Goal: Task Accomplishment & Management: Manage account settings

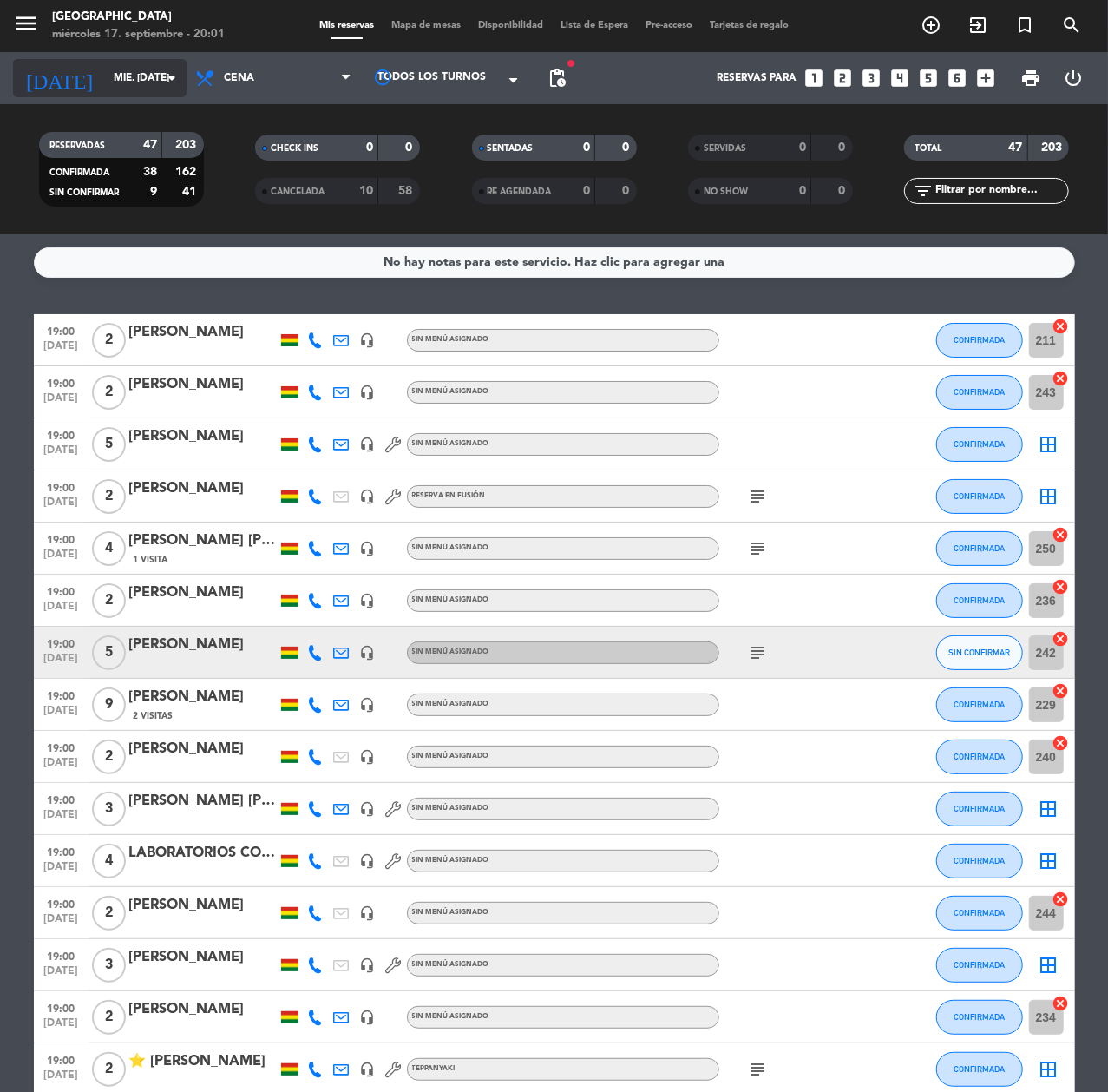
click at [124, 81] on input "mié. [DATE]" at bounding box center [173, 78] width 137 height 30
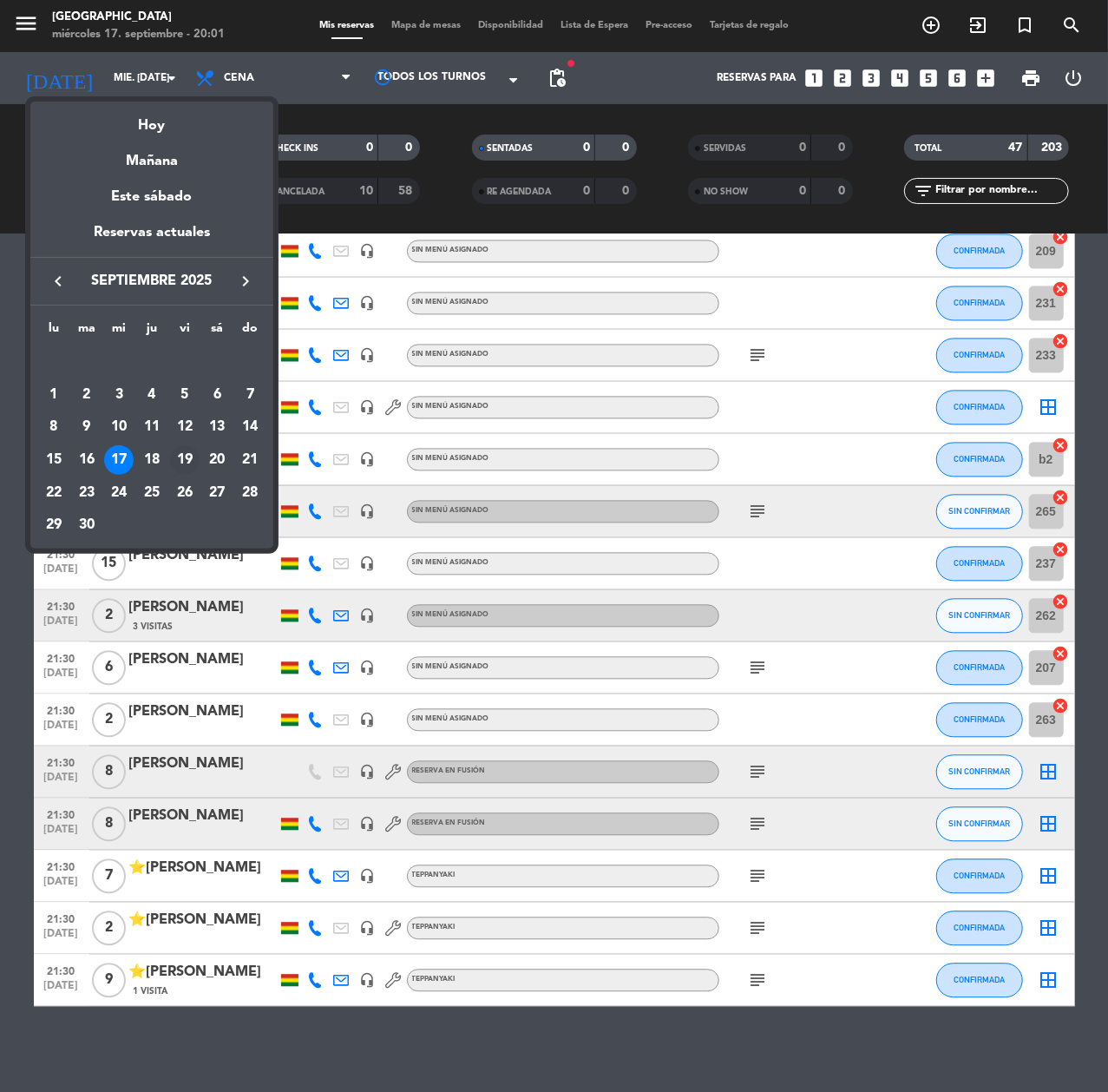
click at [185, 453] on div "19" at bounding box center [185, 460] width 30 height 30
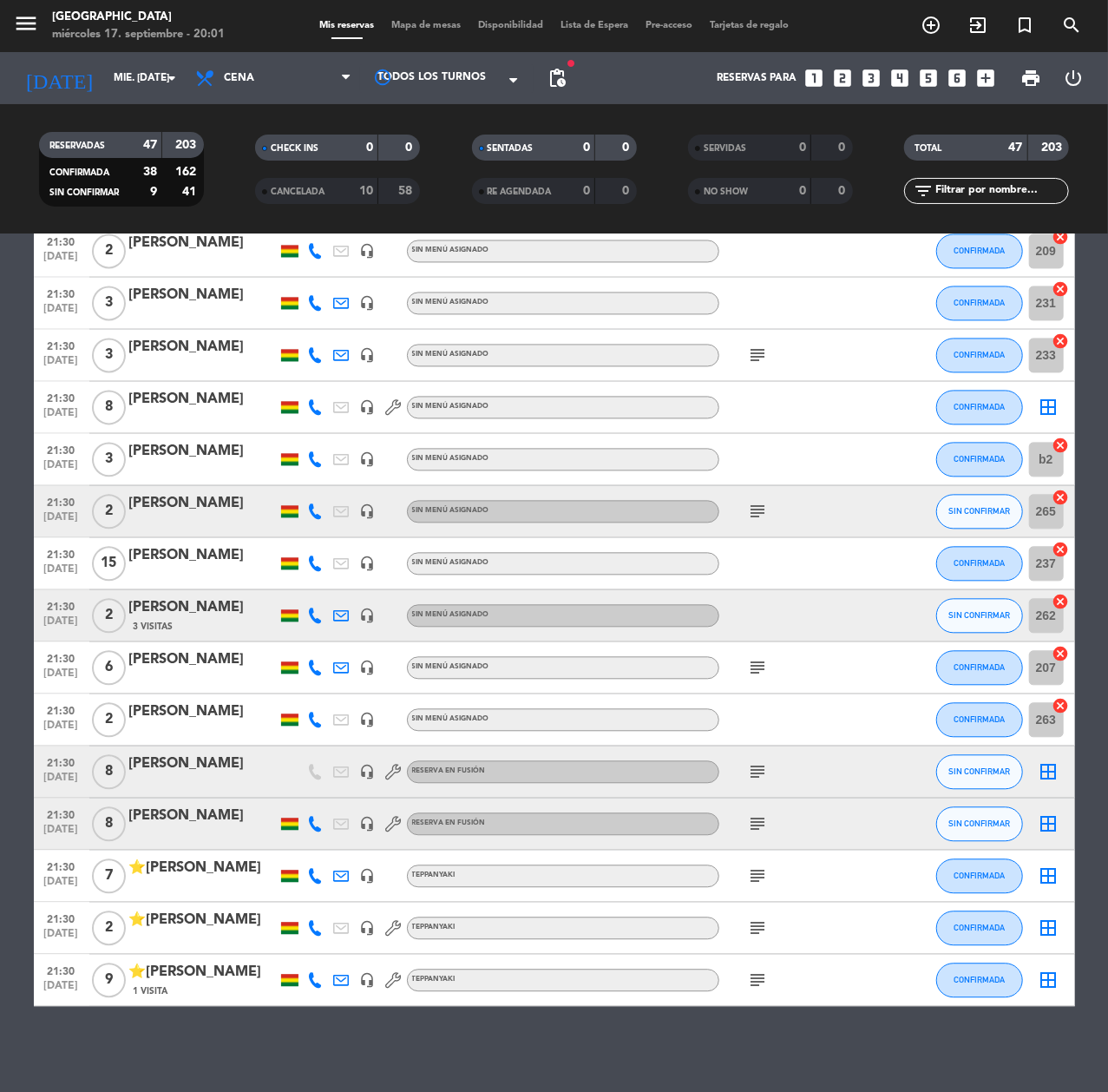
type input "vie. [DATE]"
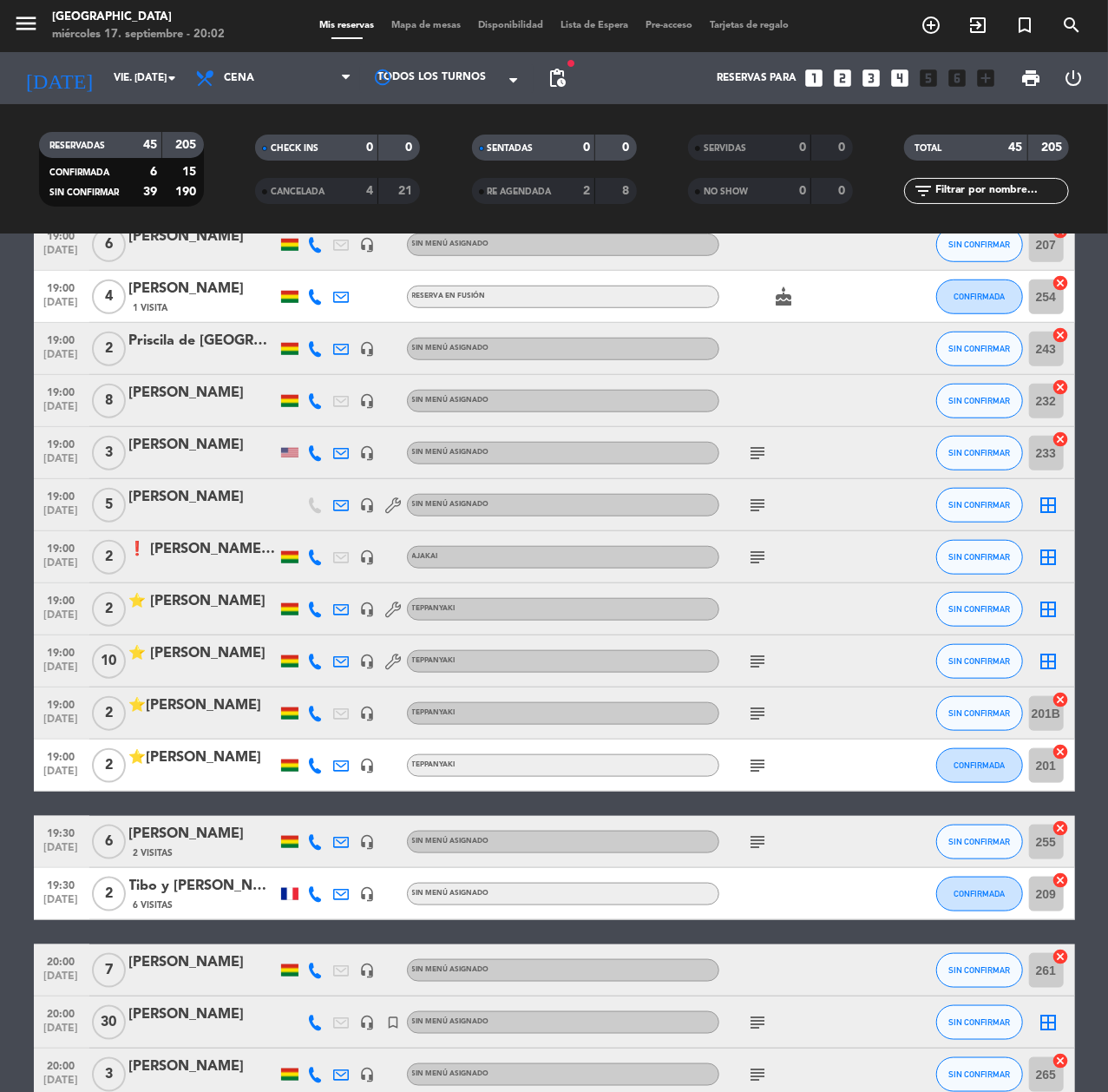
scroll to position [707, 0]
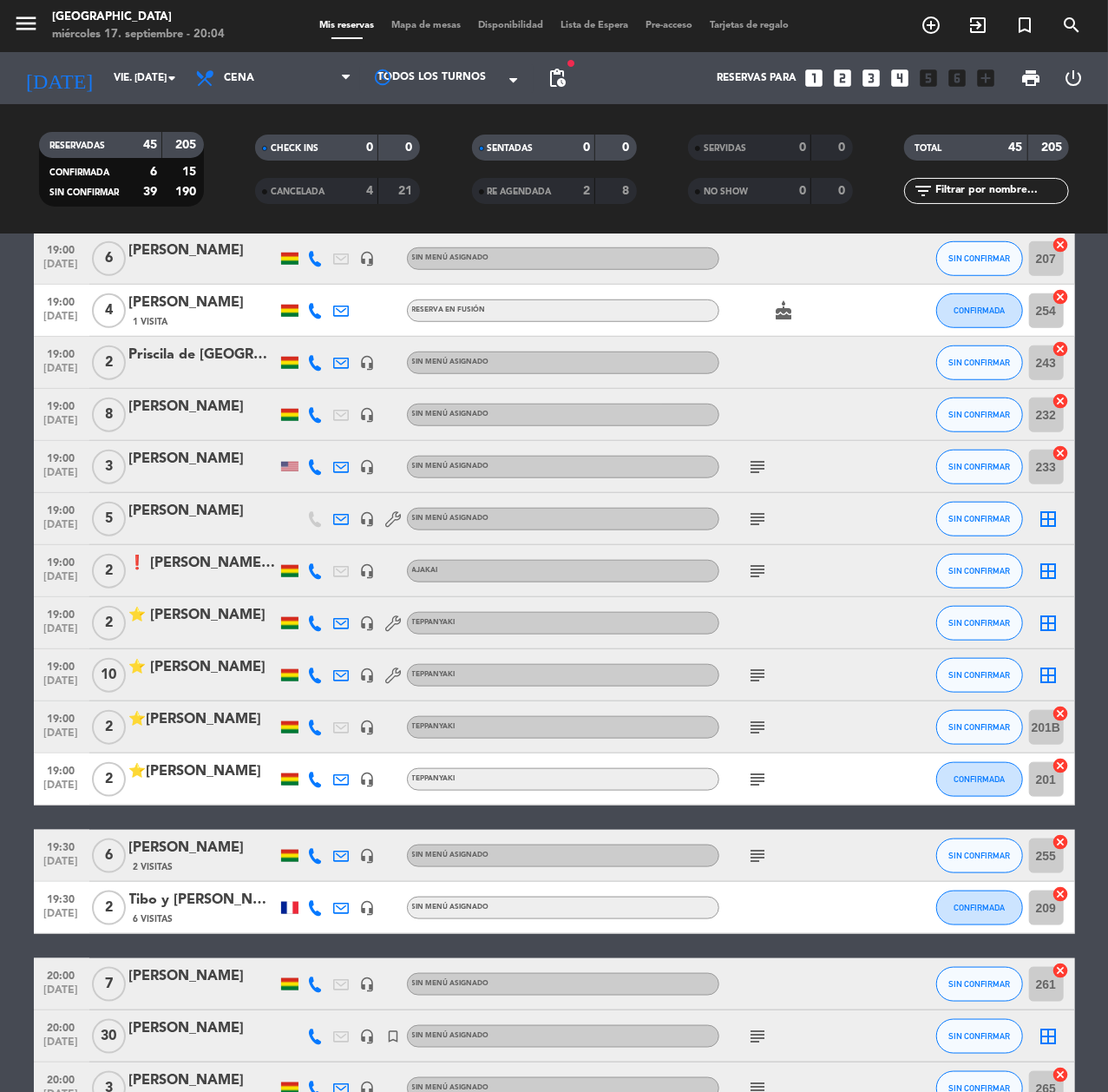
click at [310, 668] on icon at bounding box center [316, 675] width 15 height 15
click at [288, 643] on span "Copiar" at bounding box center [306, 645] width 36 height 18
click at [302, 649] on span "Copiar" at bounding box center [306, 645] width 36 height 18
click at [310, 646] on span "Copiar" at bounding box center [306, 645] width 36 height 18
click at [218, 420] on div at bounding box center [203, 426] width 147 height 13
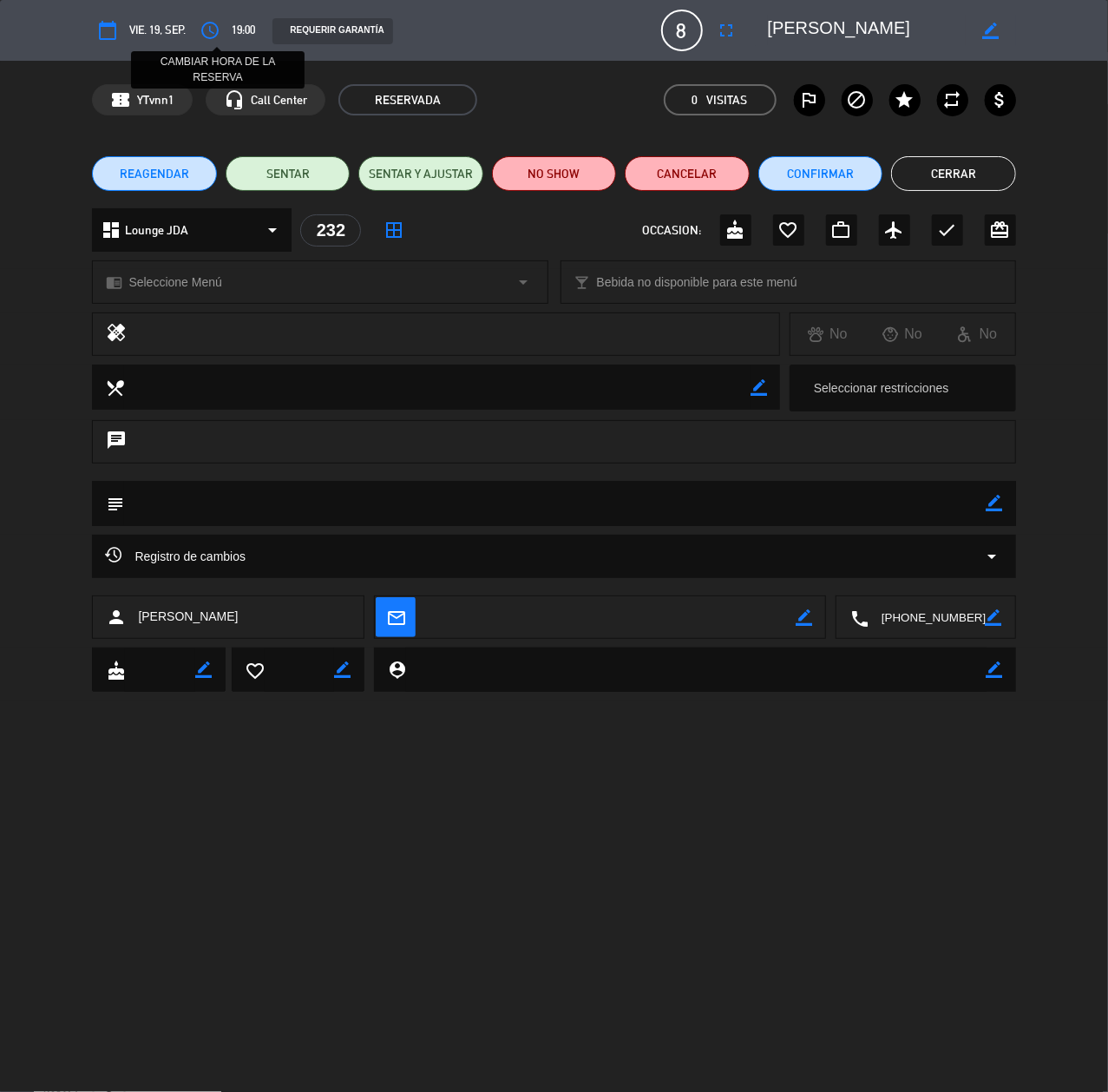
click at [220, 35] on icon "access_time" at bounding box center [210, 31] width 21 height 21
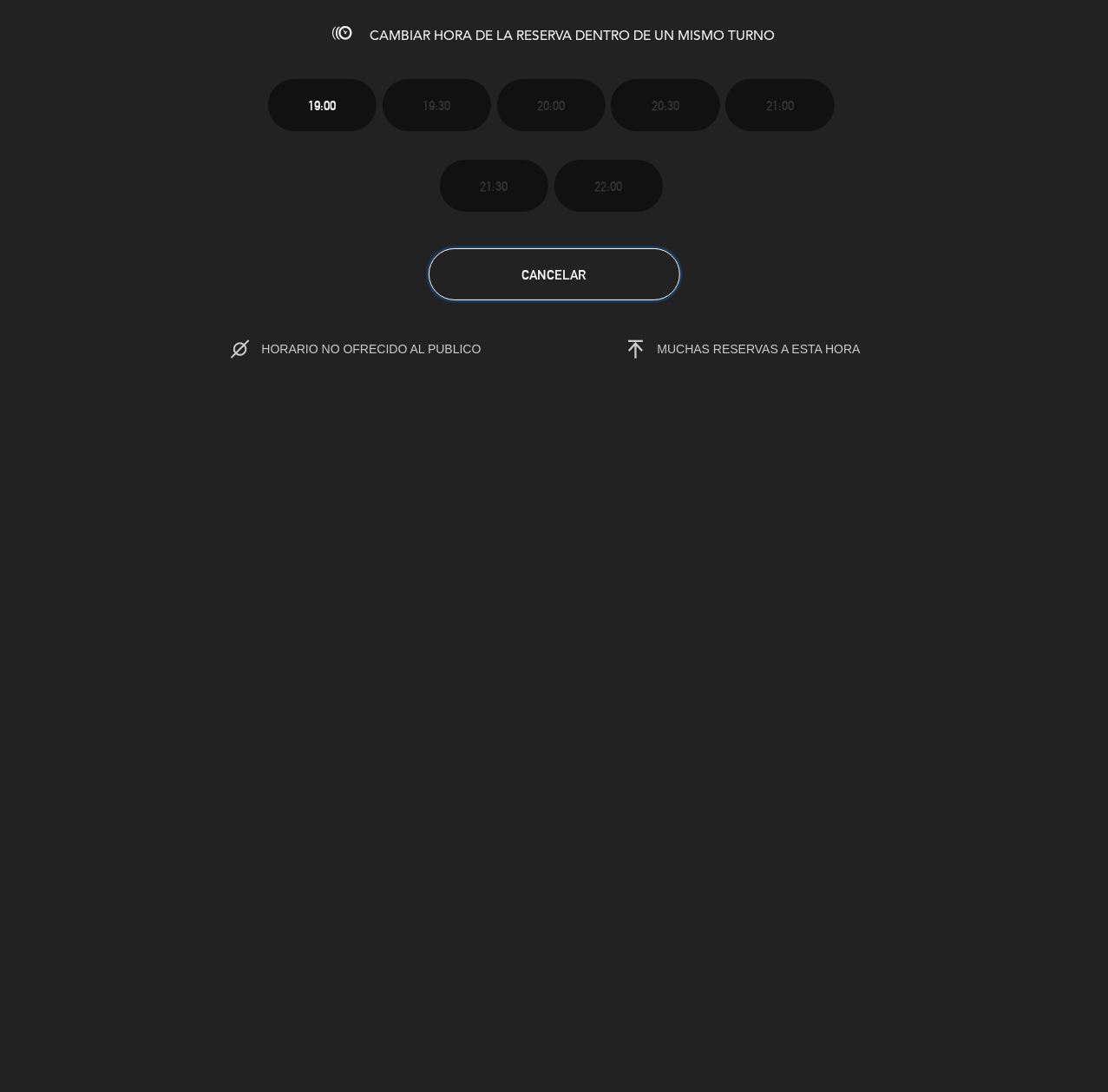
click at [580, 286] on button "Cancelar" at bounding box center [554, 274] width 252 height 52
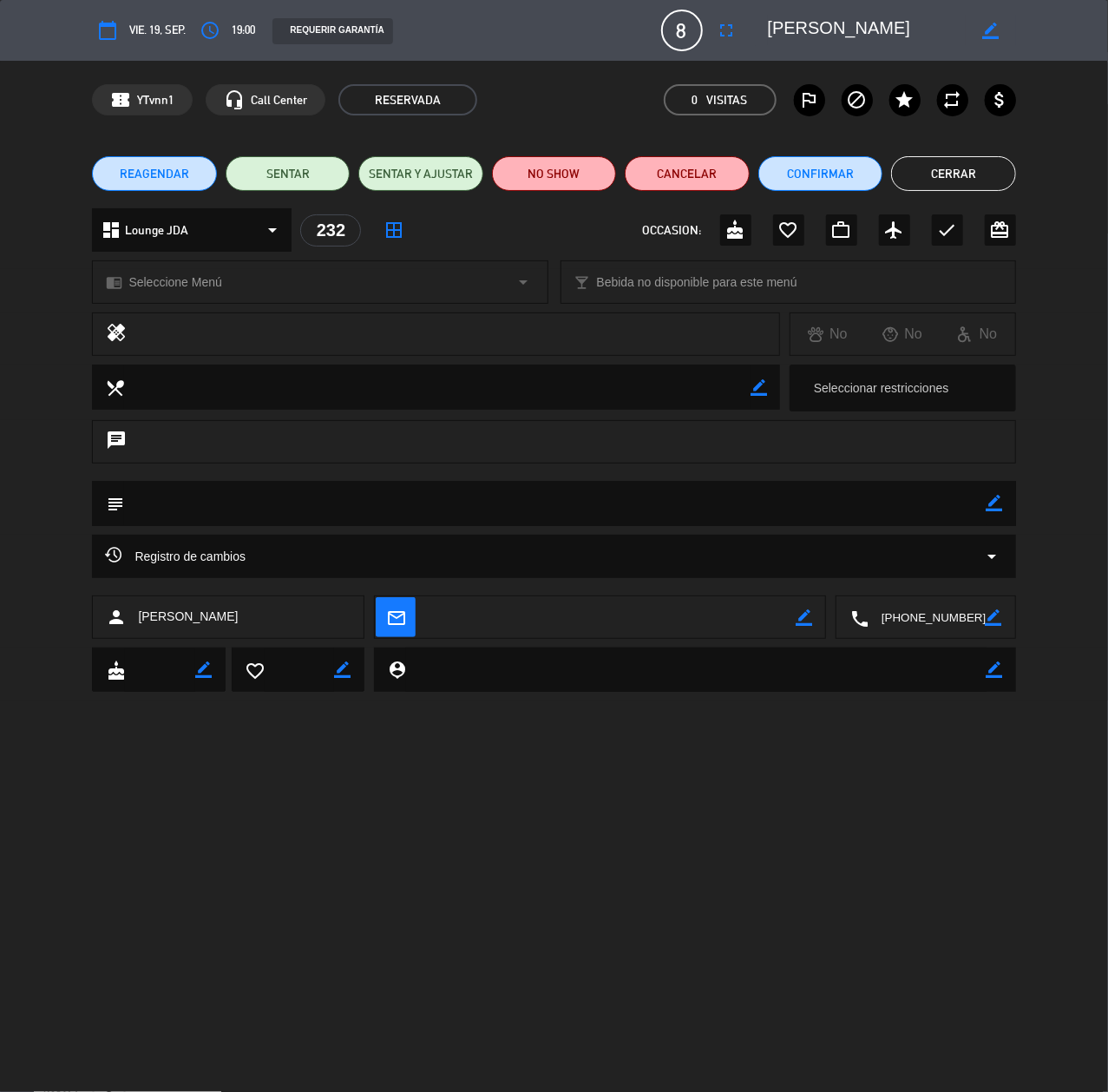
click at [167, 180] on span "REAGENDAR" at bounding box center [154, 173] width 69 height 18
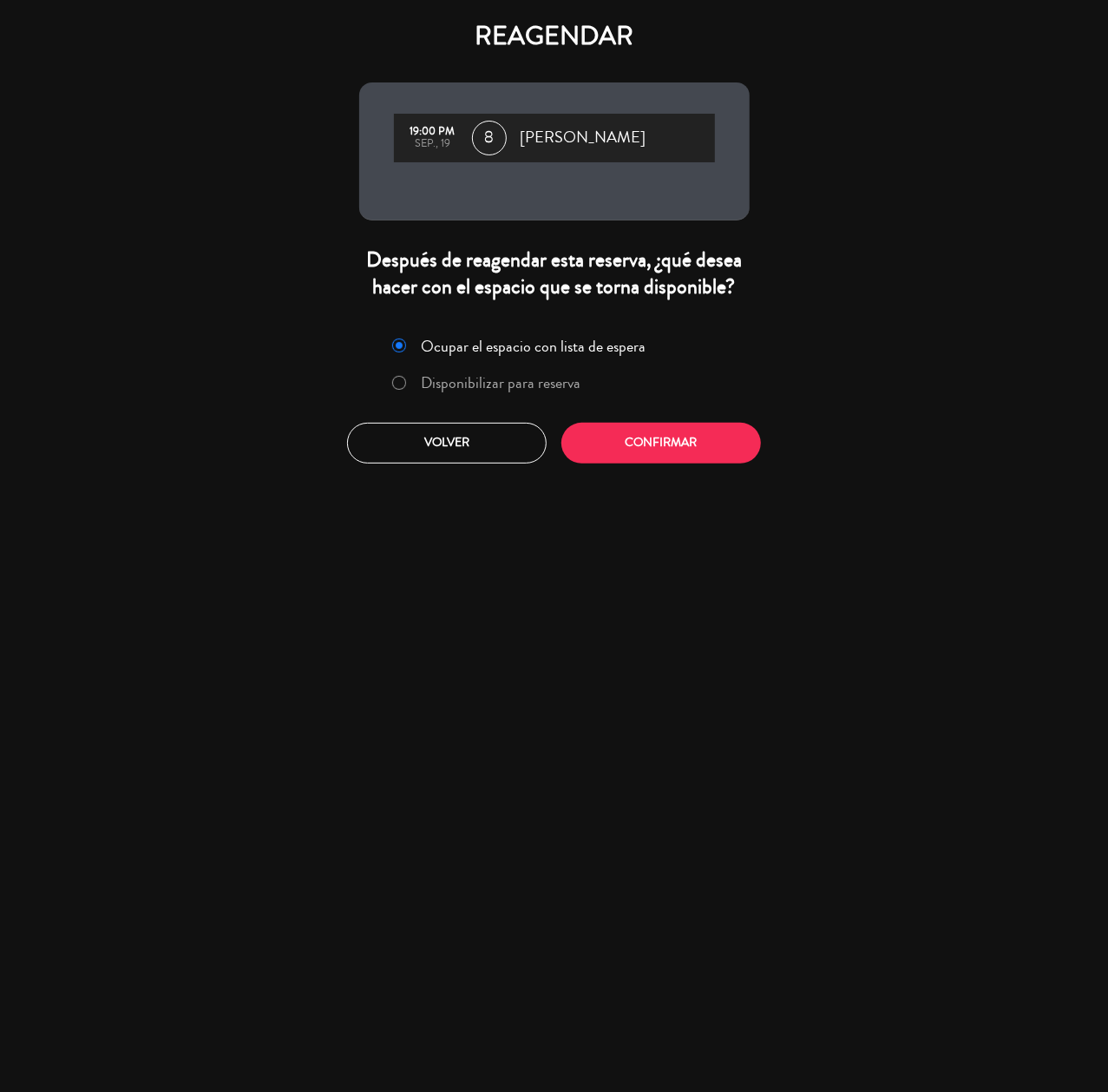
click at [491, 386] on label "Disponibilizar para reserva" at bounding box center [500, 382] width 160 height 15
click at [650, 476] on div "Ocupar el espacio con lista de espera Disponibilizar para reserva Volver Confir…" at bounding box center [554, 398] width 417 height 157
click at [438, 444] on button "Volver" at bounding box center [446, 443] width 199 height 41
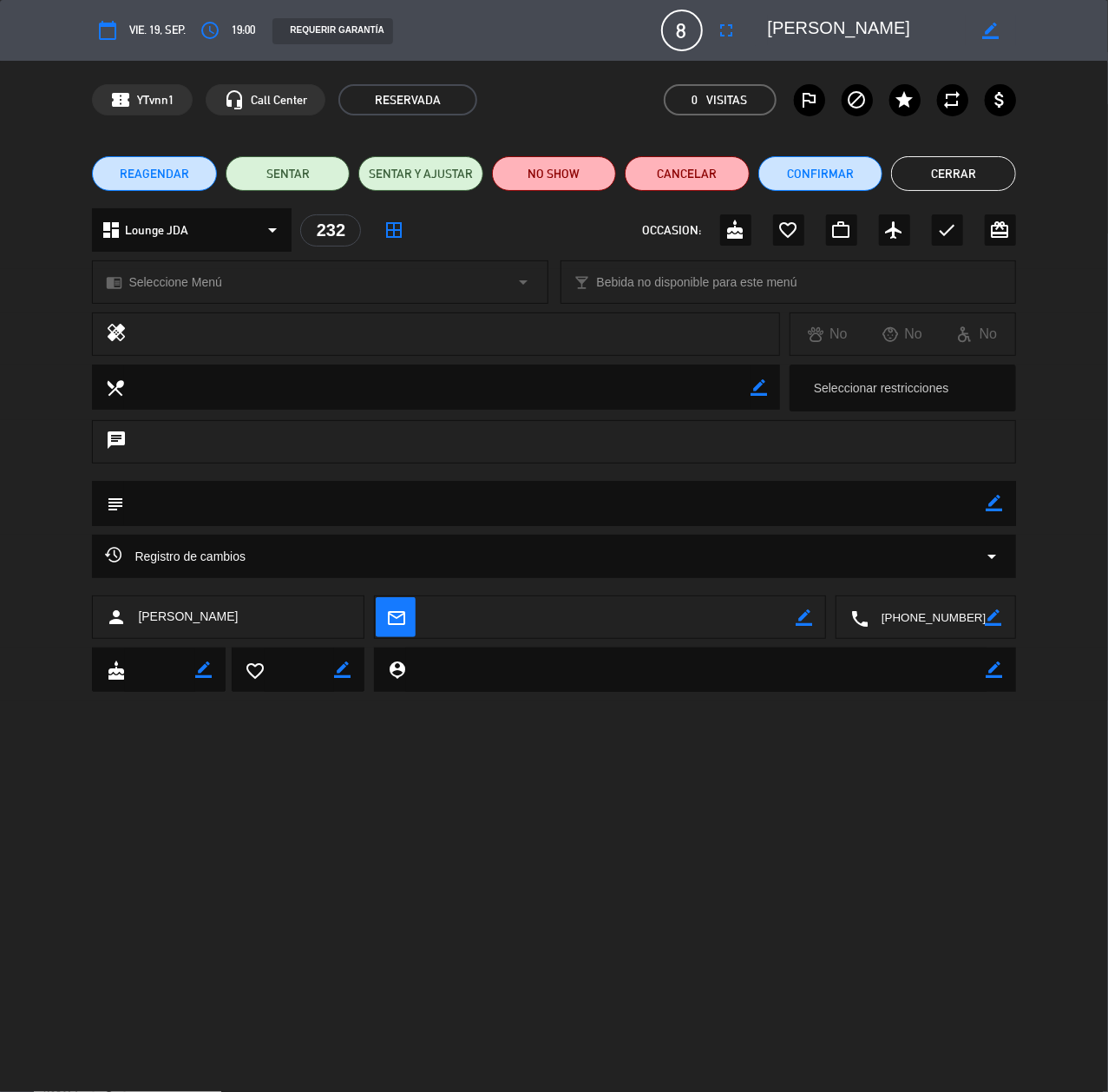
click at [958, 171] on button "Cerrar" at bounding box center [954, 173] width 124 height 34
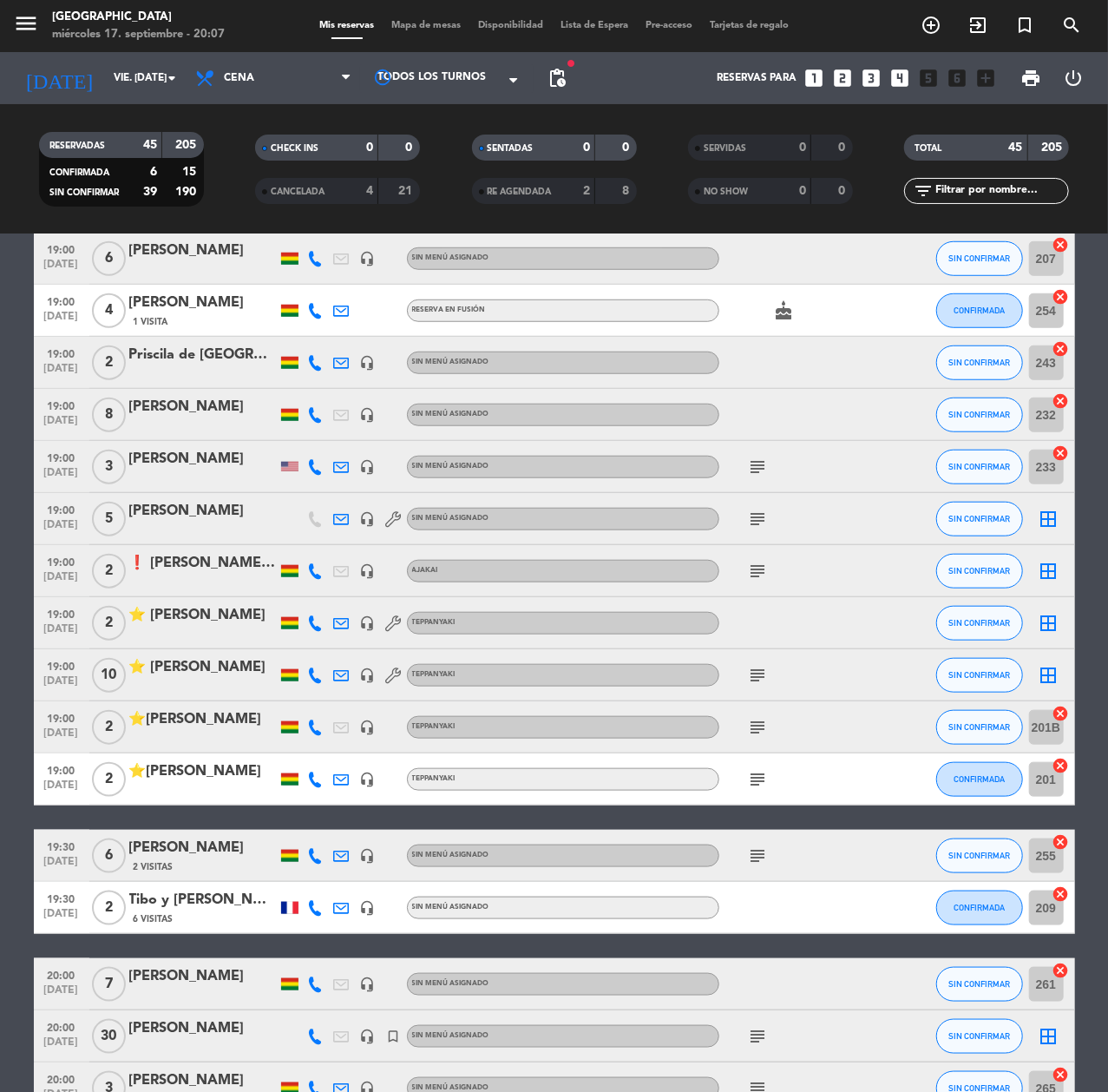
click at [313, 671] on icon at bounding box center [316, 675] width 15 height 15
click at [297, 642] on span "Copiar" at bounding box center [306, 645] width 36 height 18
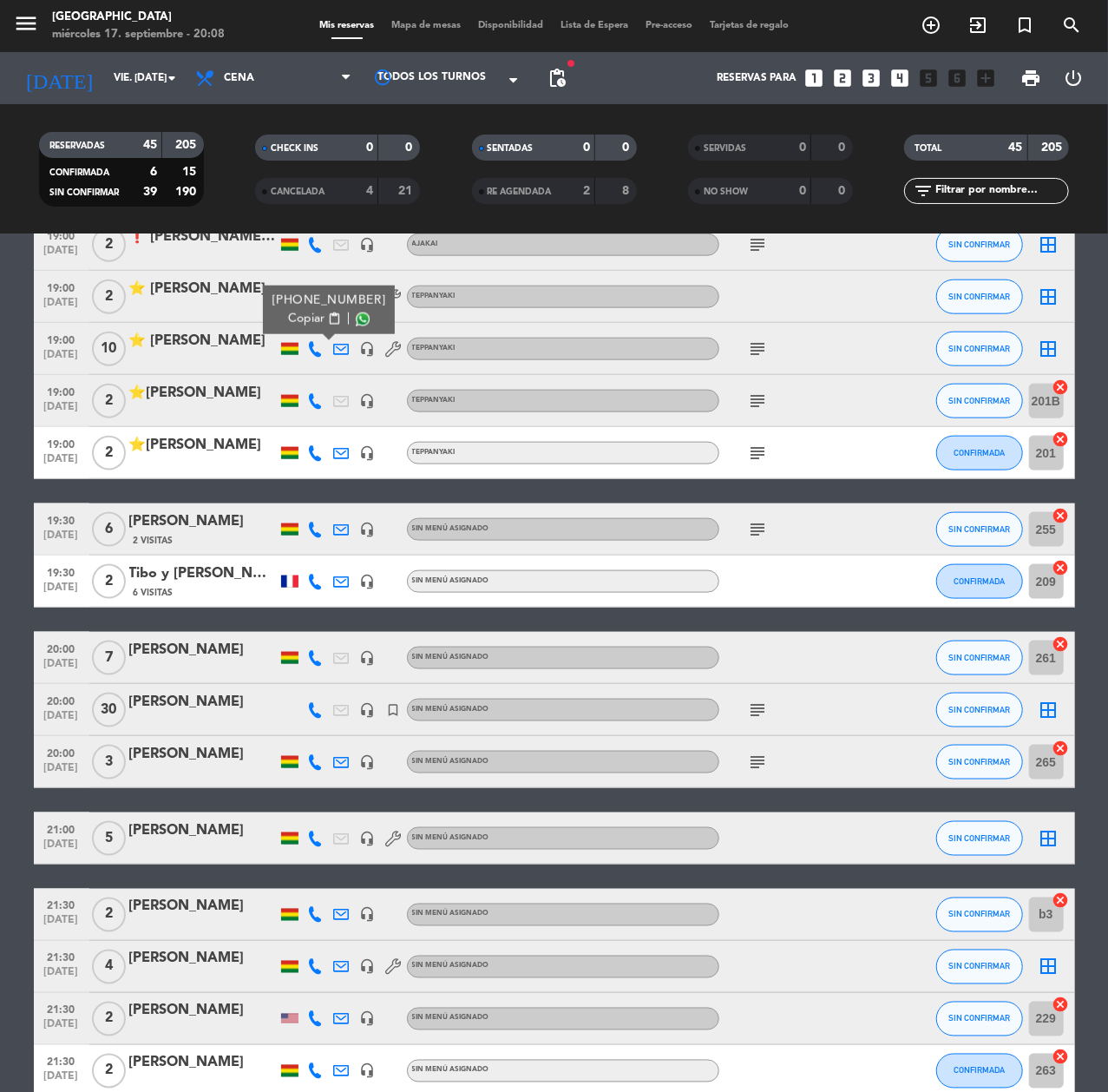
scroll to position [938, 0]
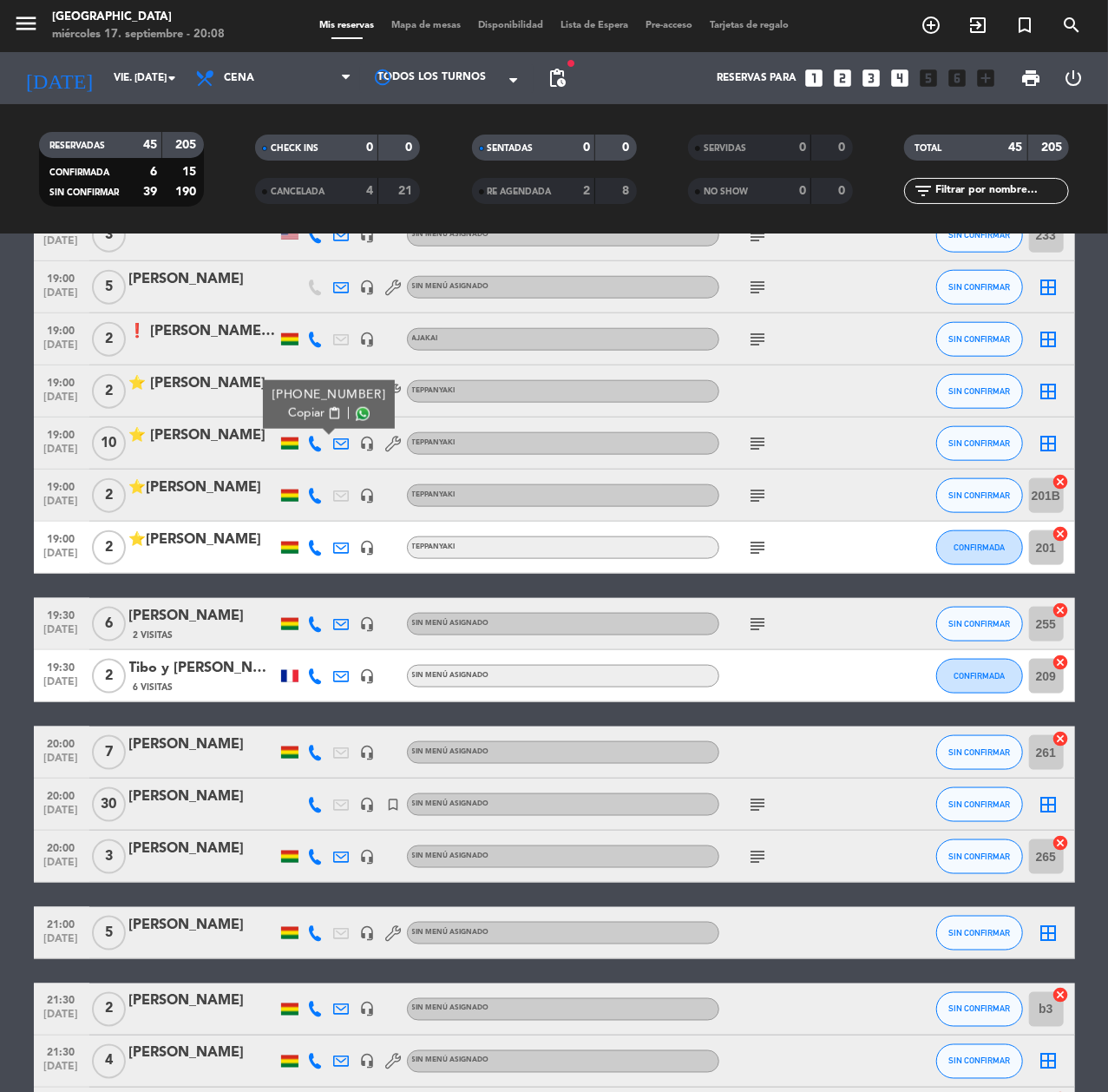
click at [192, 458] on div at bounding box center [203, 455] width 147 height 13
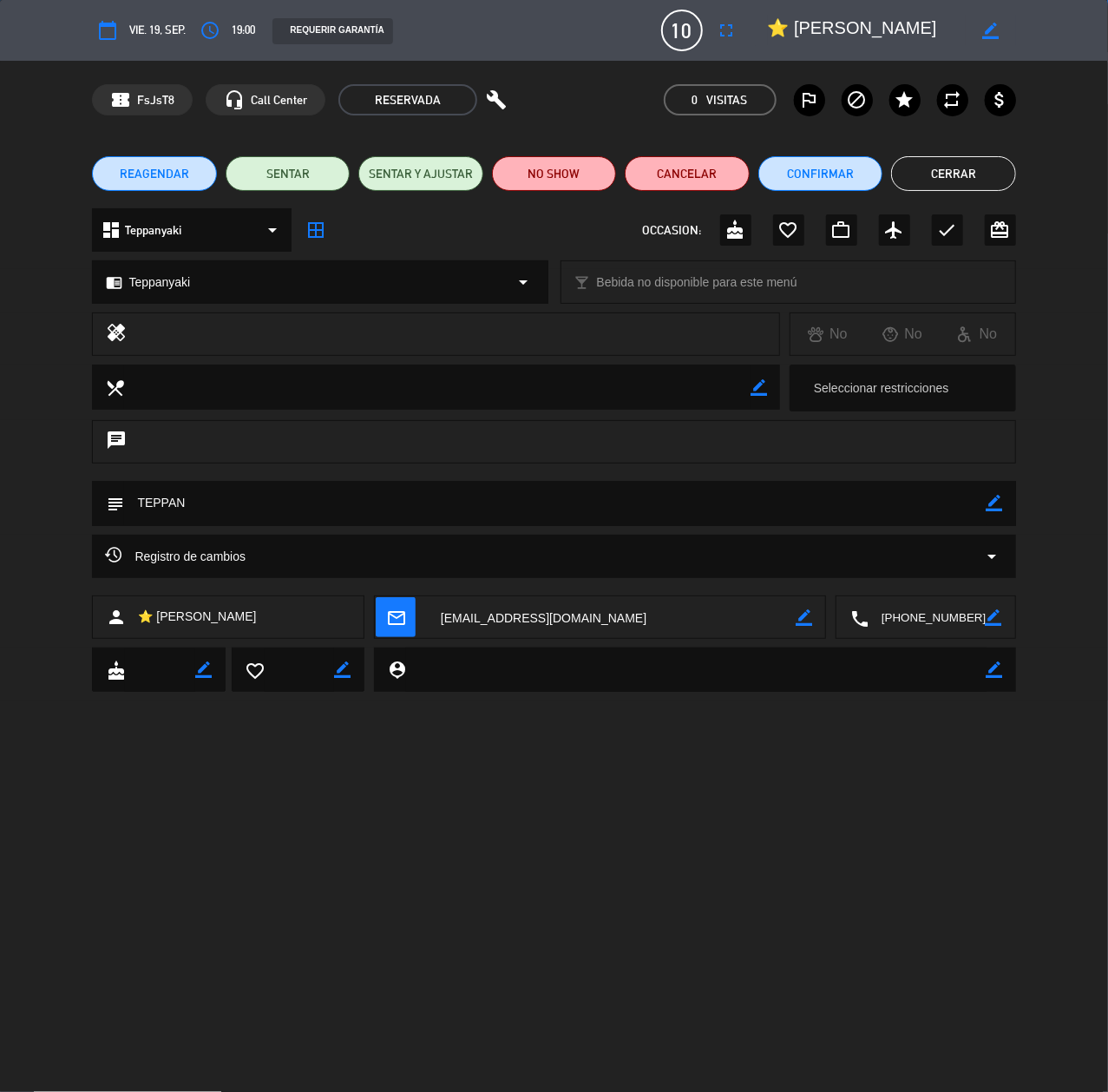
click at [175, 177] on span "REAGENDAR" at bounding box center [154, 173] width 69 height 18
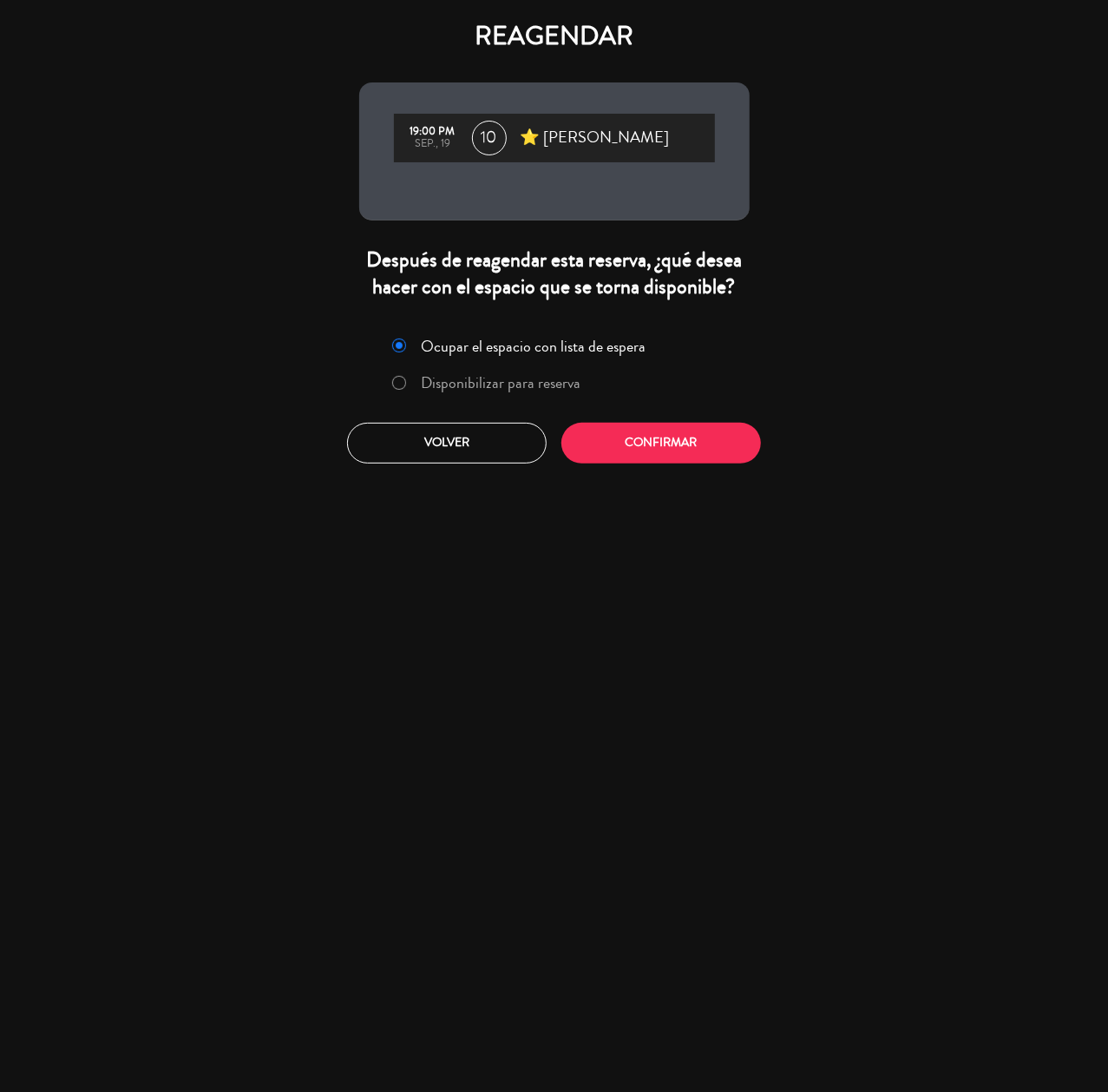
click at [522, 378] on label "Disponibilizar para reserva" at bounding box center [500, 382] width 160 height 15
drag, startPoint x: 671, startPoint y: 439, endPoint x: 688, endPoint y: 438, distance: 17.0
click at [671, 439] on button "Confirmar" at bounding box center [661, 443] width 199 height 41
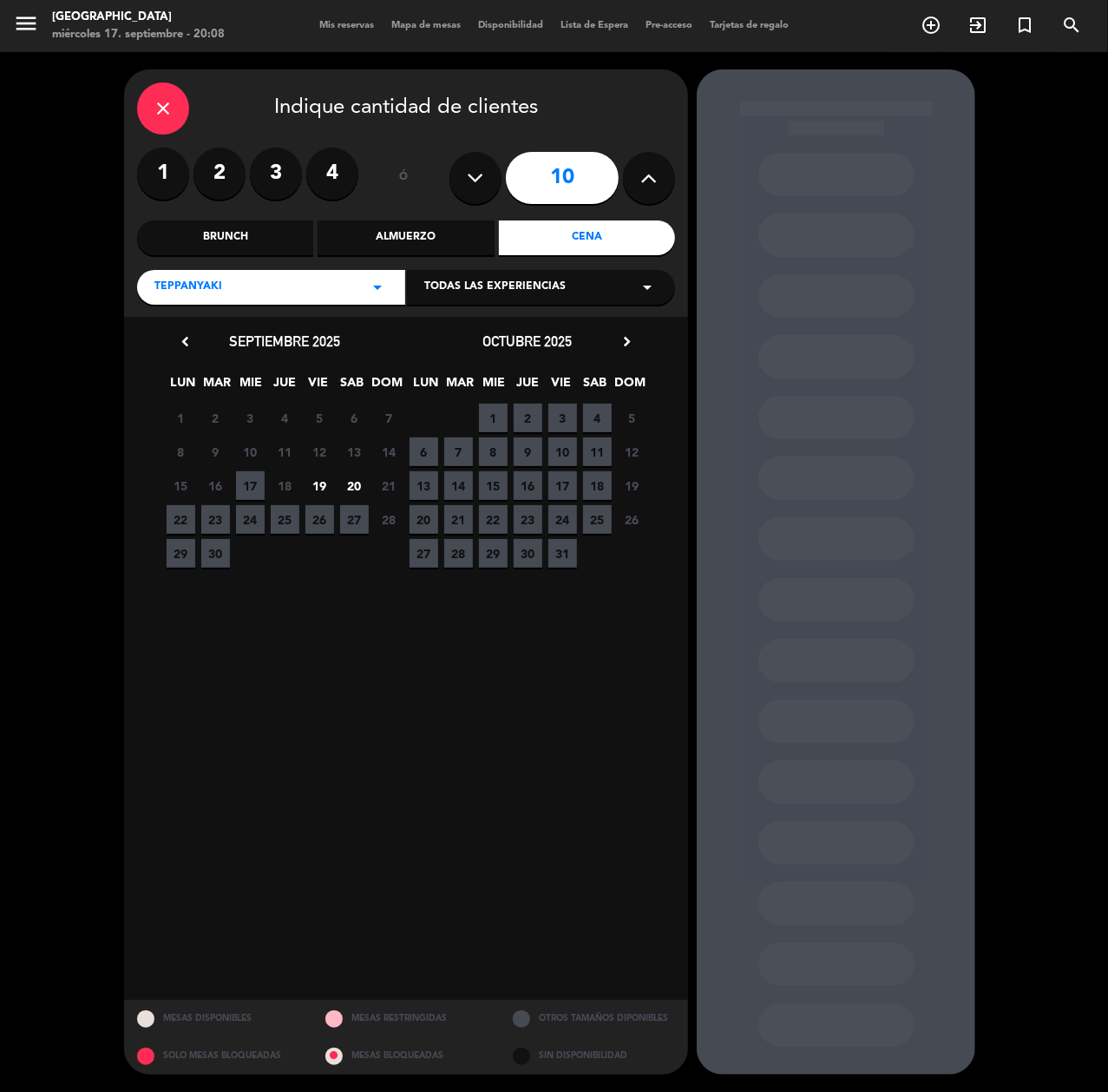
click at [323, 484] on span "19" at bounding box center [320, 486] width 29 height 29
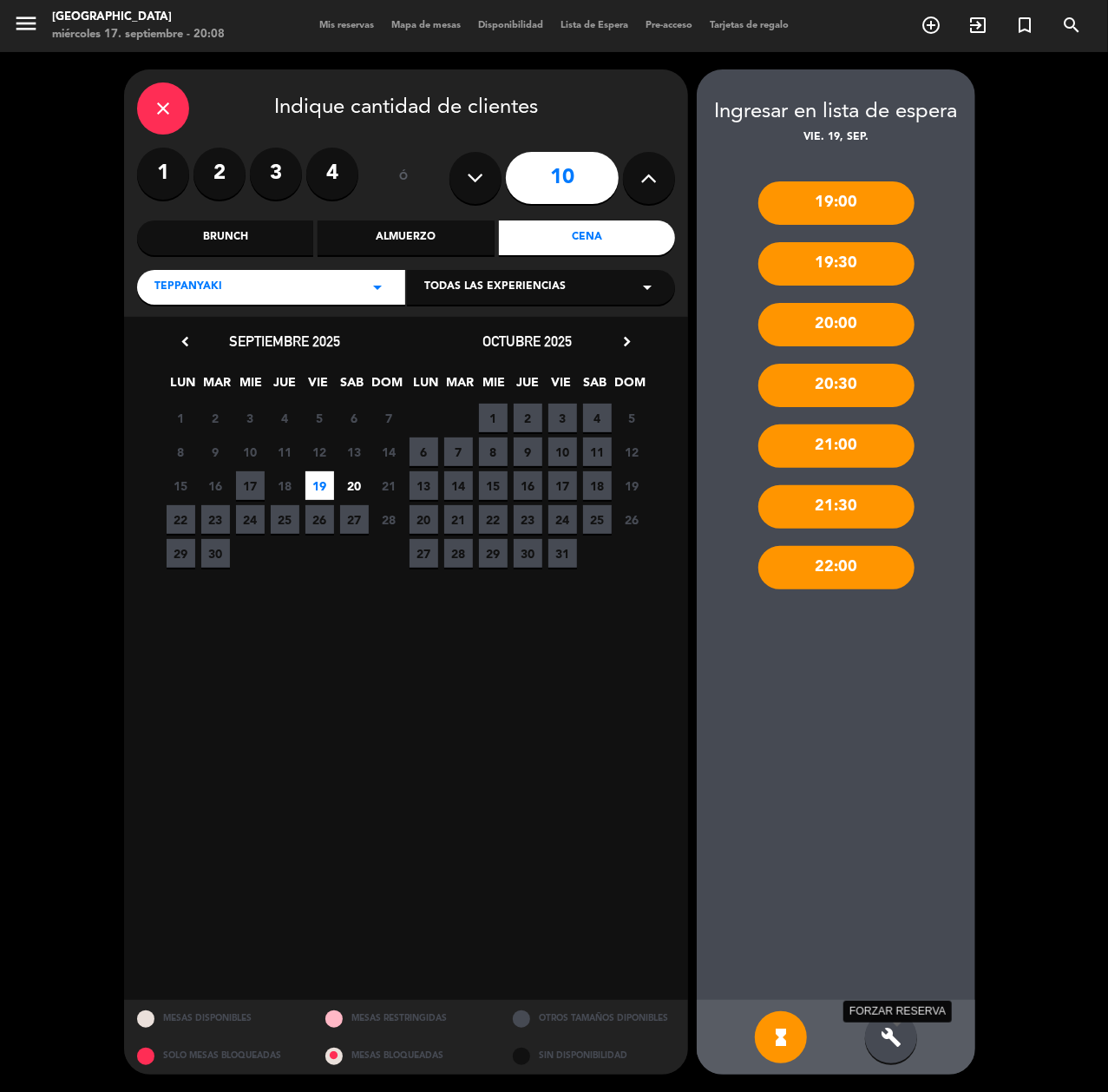
click at [886, 1033] on icon "build" at bounding box center [892, 1037] width 21 height 21
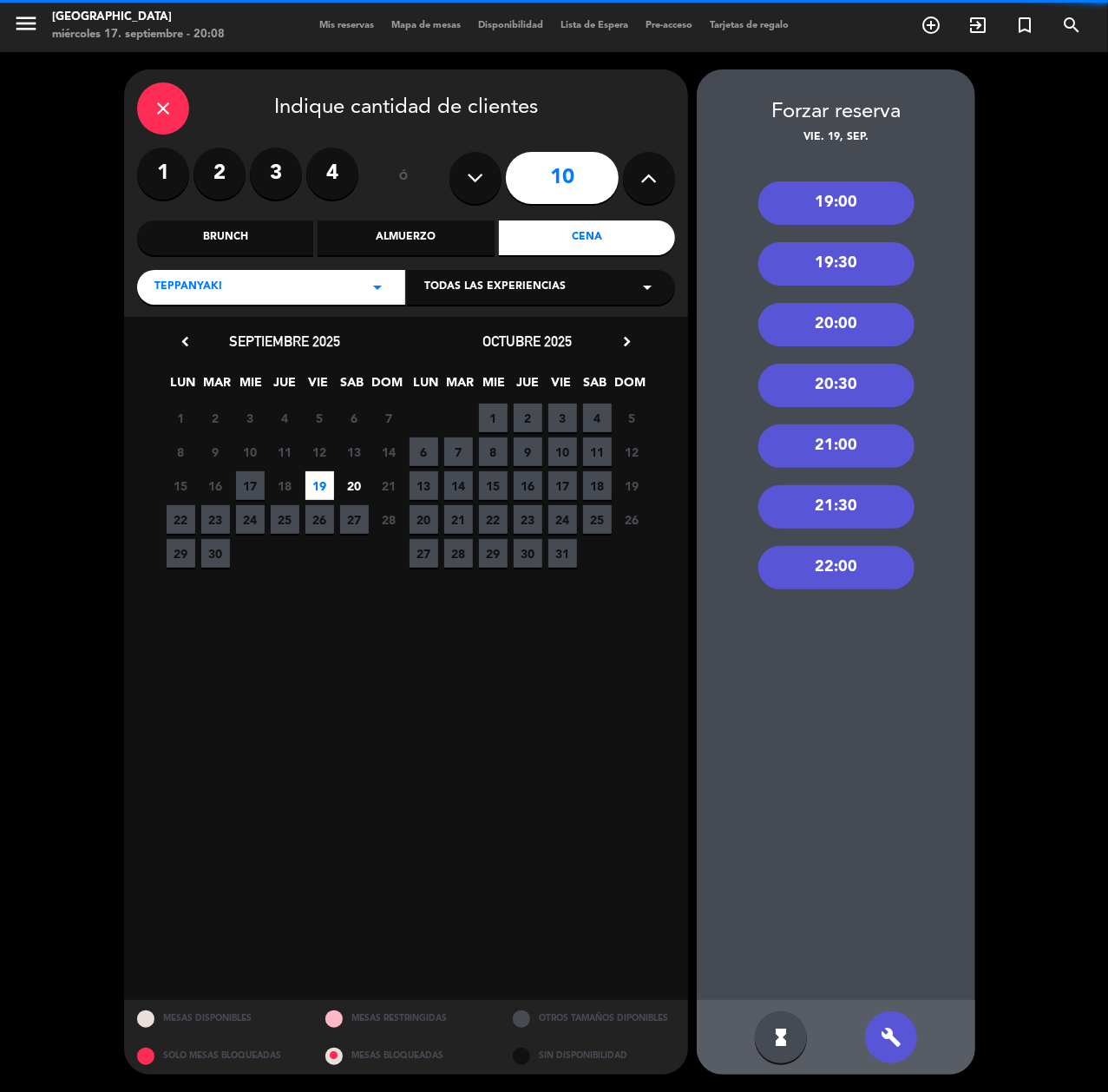
click at [866, 502] on div "21:30" at bounding box center [836, 506] width 156 height 43
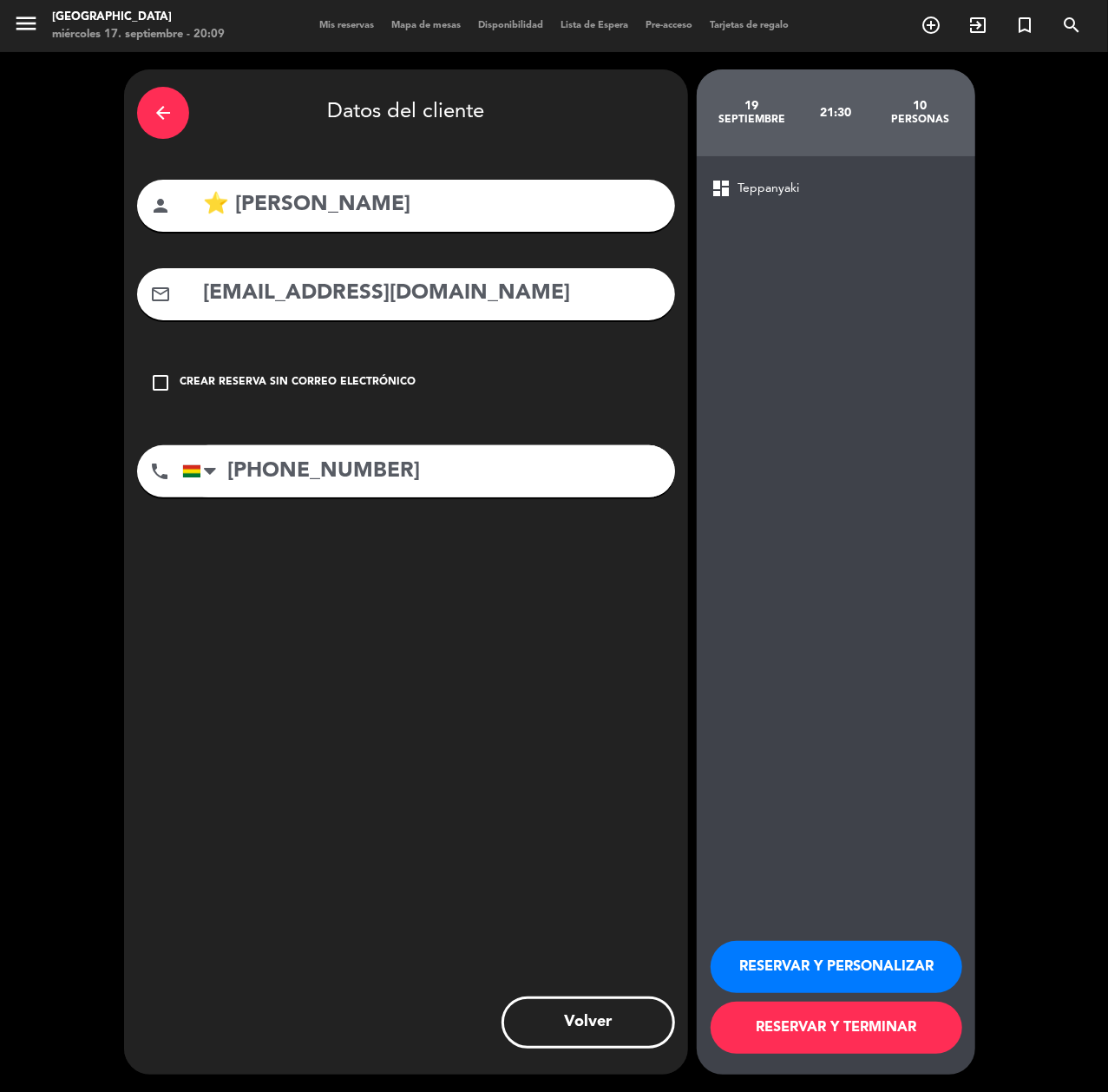
click at [850, 964] on button "RESERVAR Y PERSONALIZAR" at bounding box center [836, 967] width 252 height 52
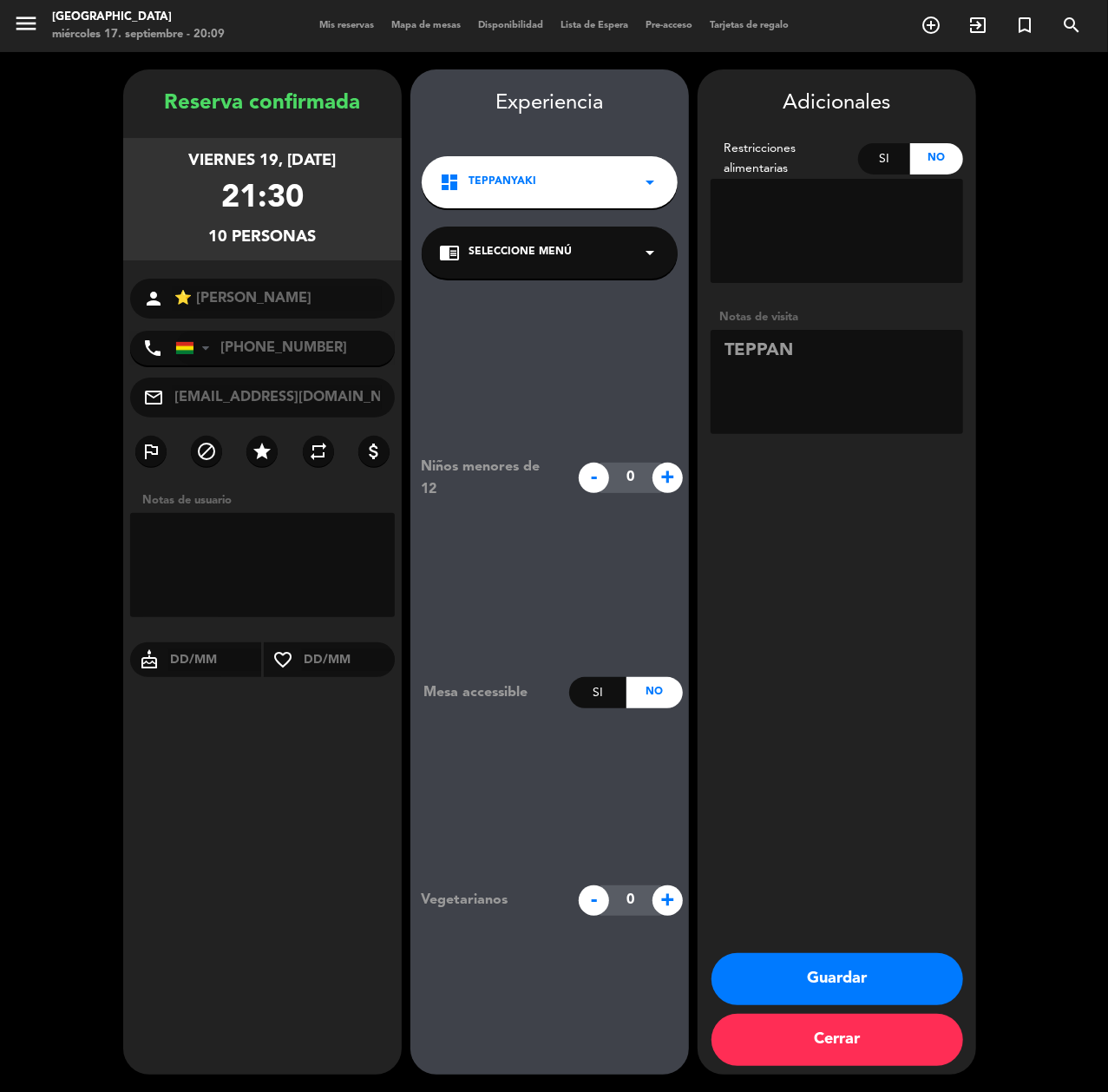
click at [870, 976] on button "Guardar" at bounding box center [837, 979] width 252 height 52
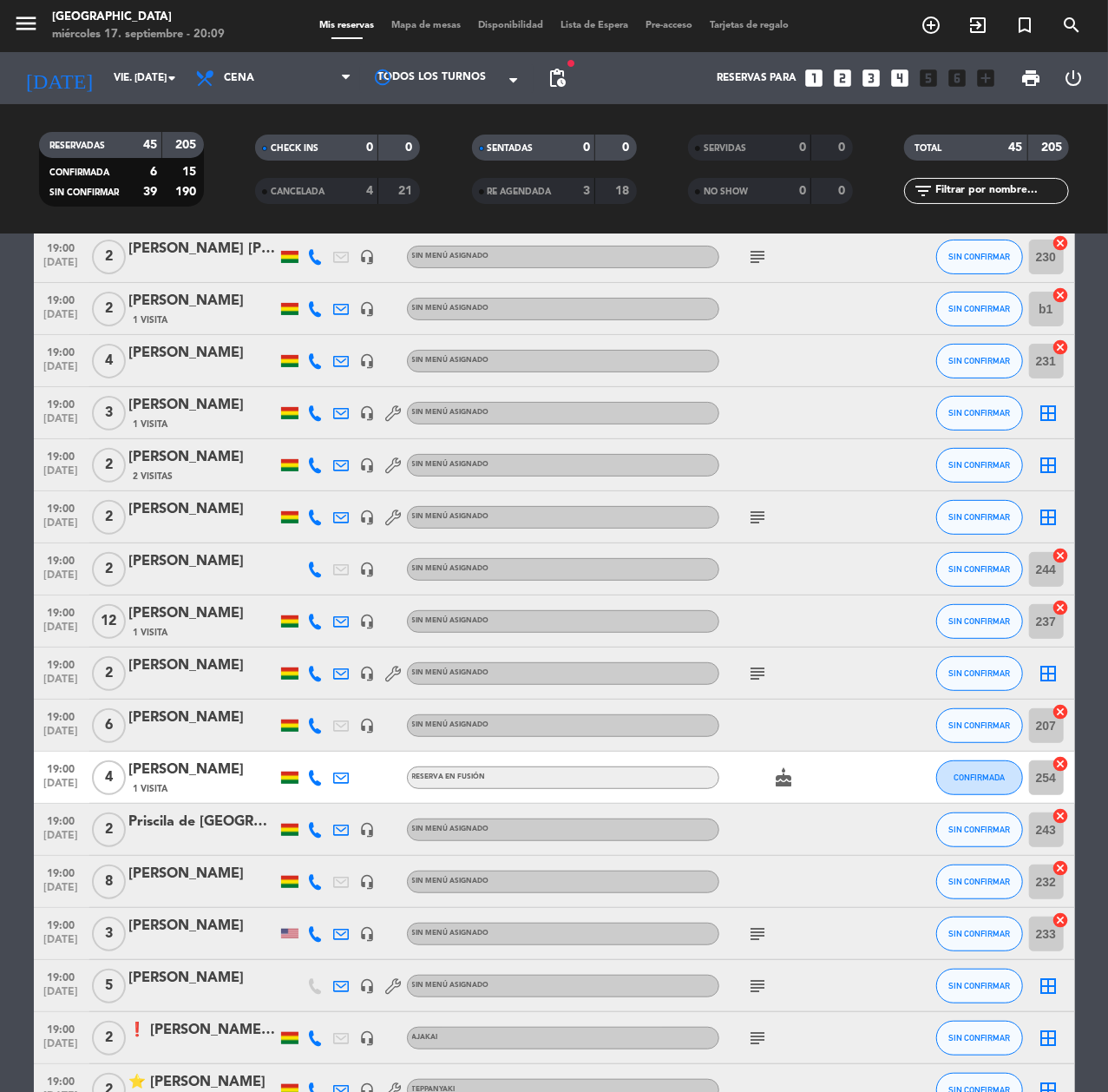
scroll to position [347, 0]
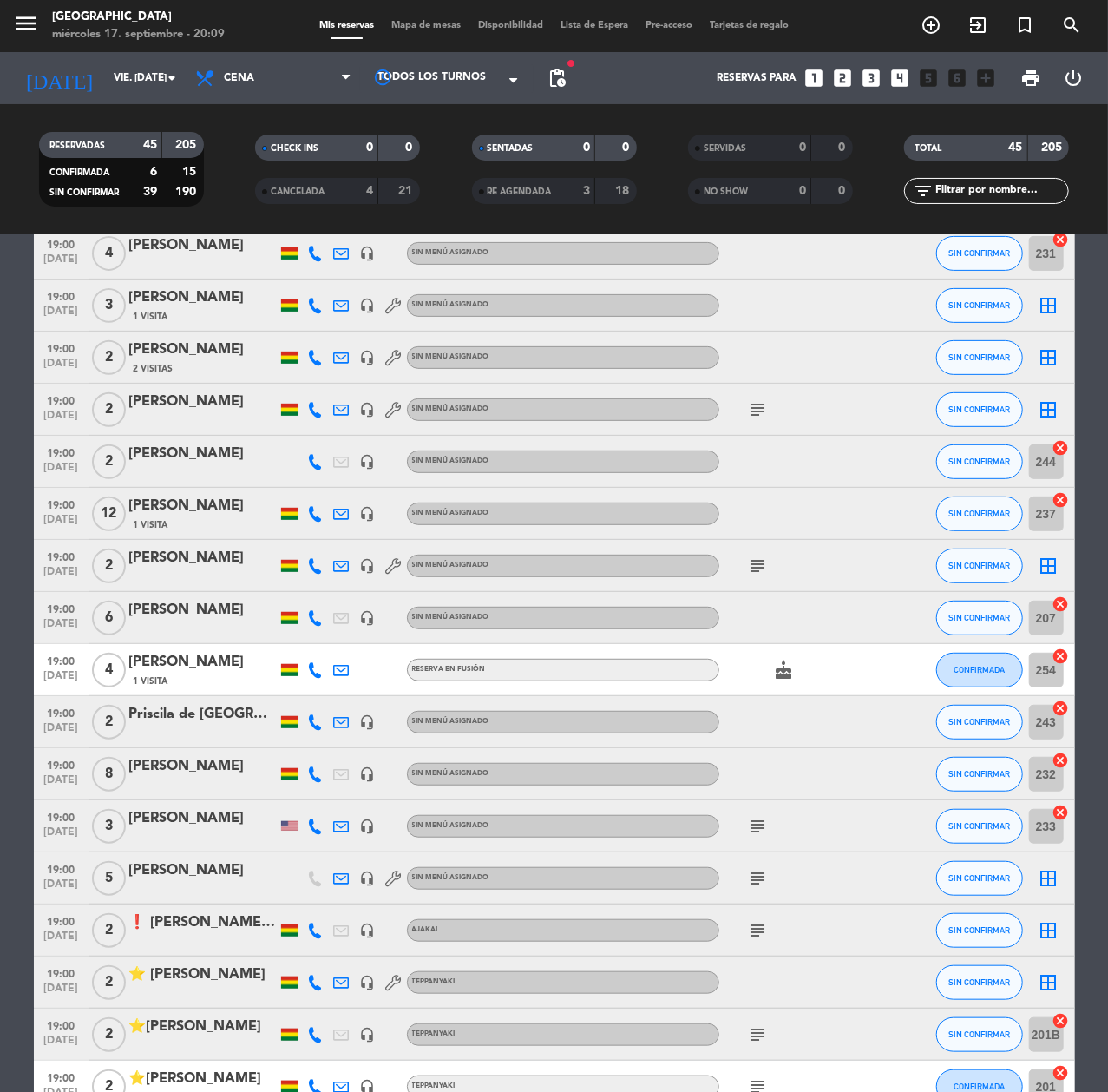
click at [213, 769] on div "[PERSON_NAME]" at bounding box center [203, 766] width 147 height 23
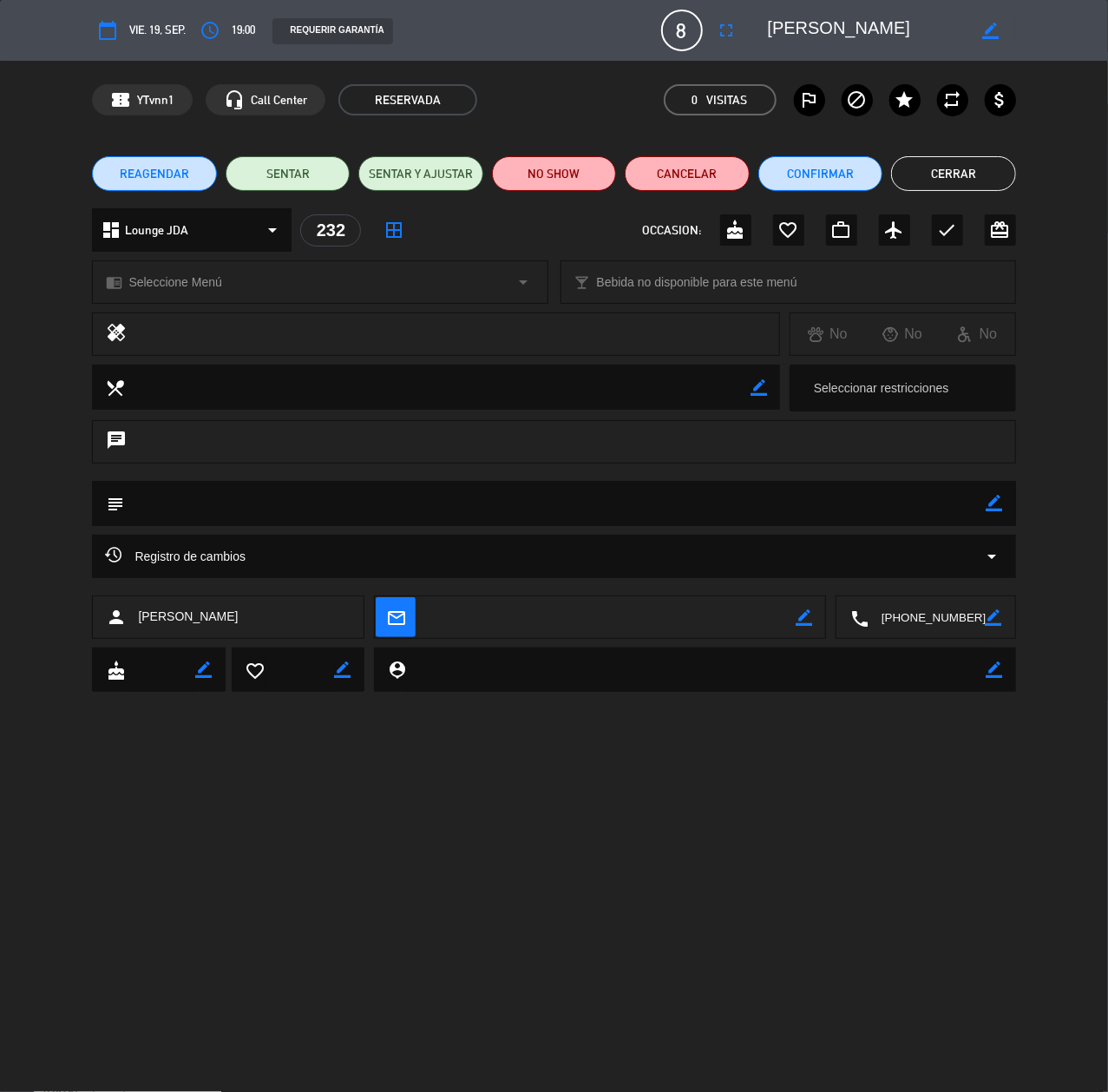
click at [993, 35] on icon "border_color" at bounding box center [990, 31] width 16 height 16
click at [769, 30] on textarea at bounding box center [867, 30] width 198 height 32
type textarea "⭐ [PERSON_NAME]"
click at [991, 29] on icon at bounding box center [990, 31] width 16 height 16
click at [936, 169] on button "Cerrar" at bounding box center [954, 173] width 124 height 34
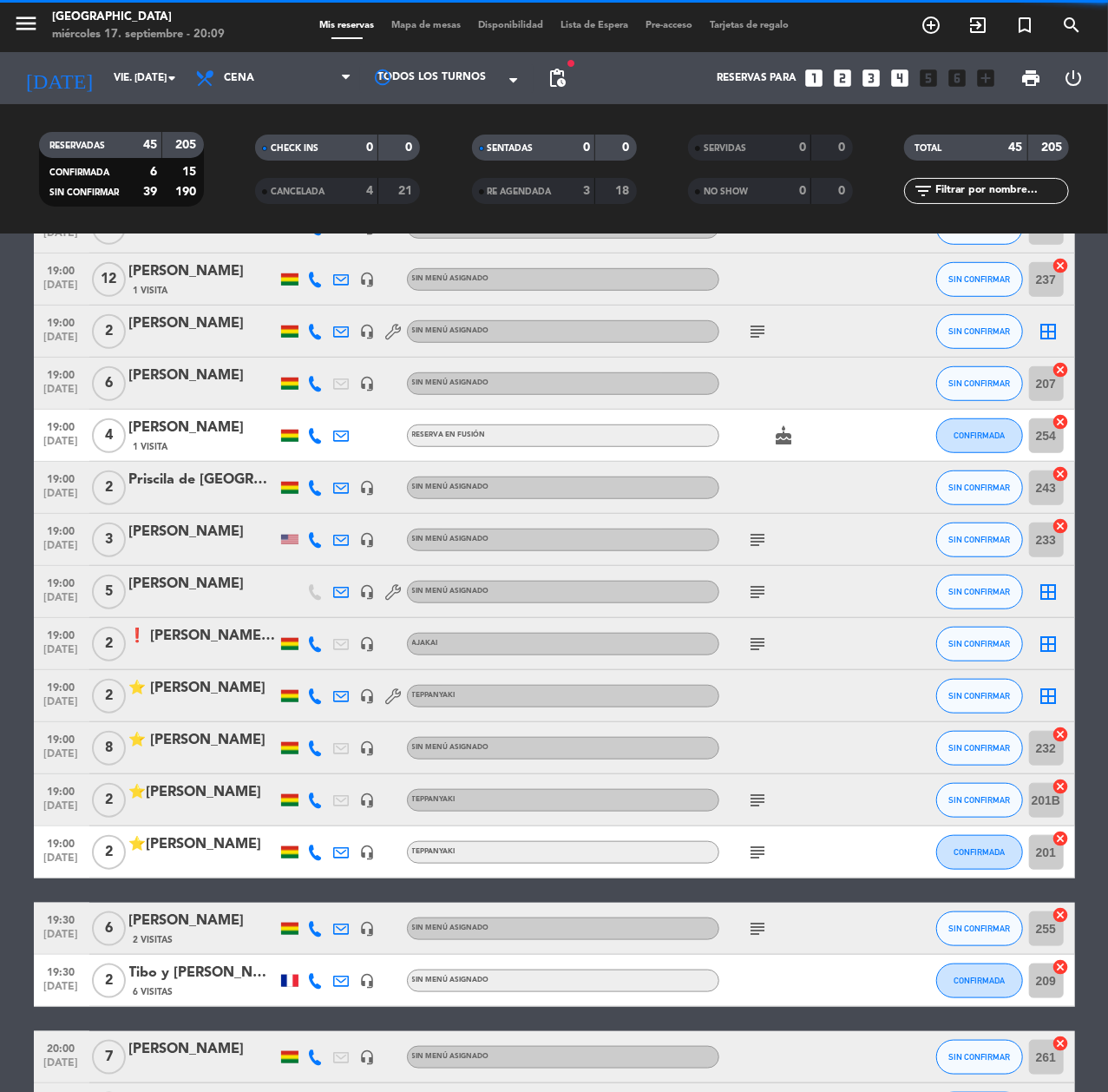
scroll to position [694, 0]
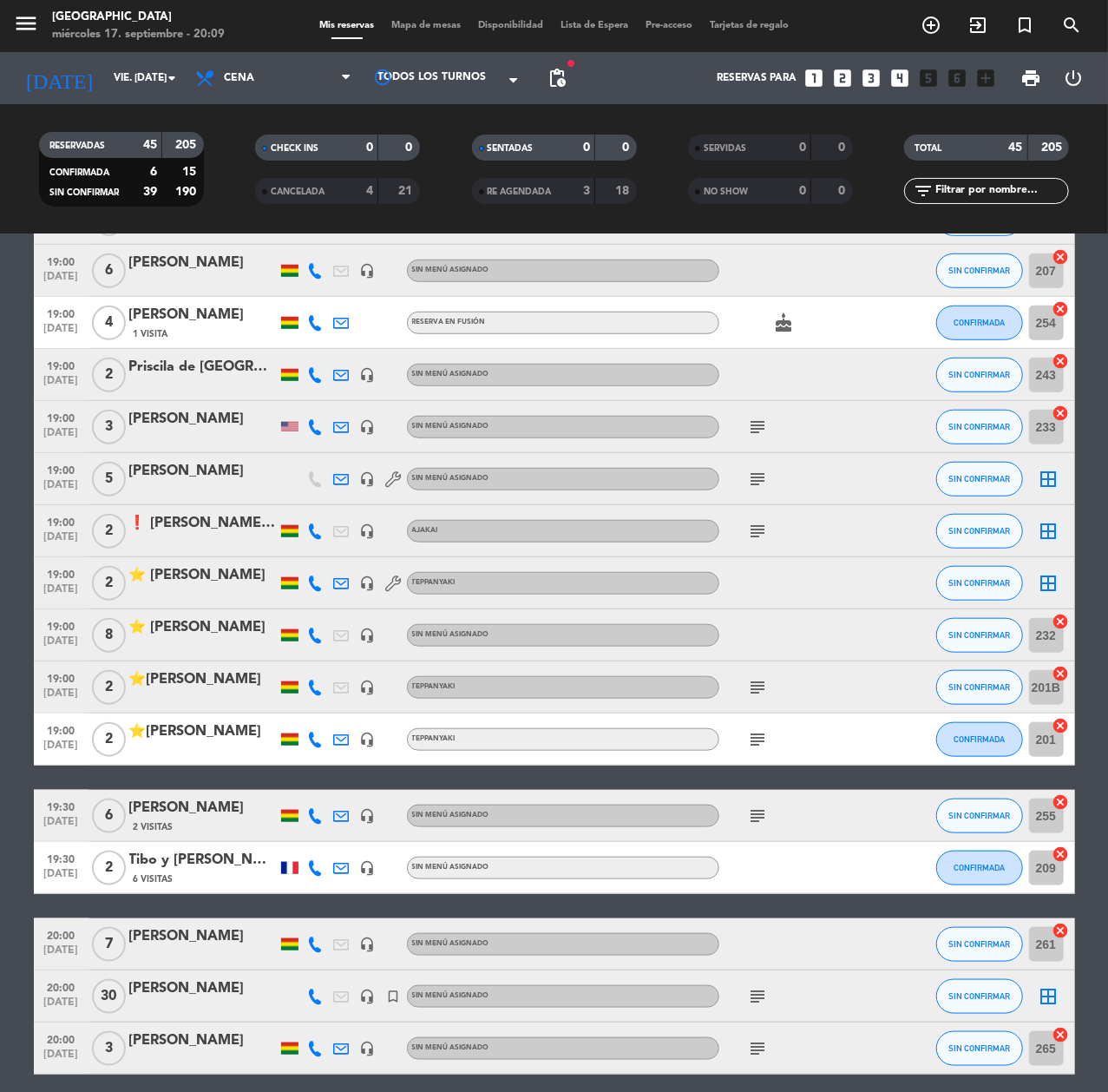
click at [239, 624] on div "⭐ [PERSON_NAME]" at bounding box center [203, 627] width 147 height 23
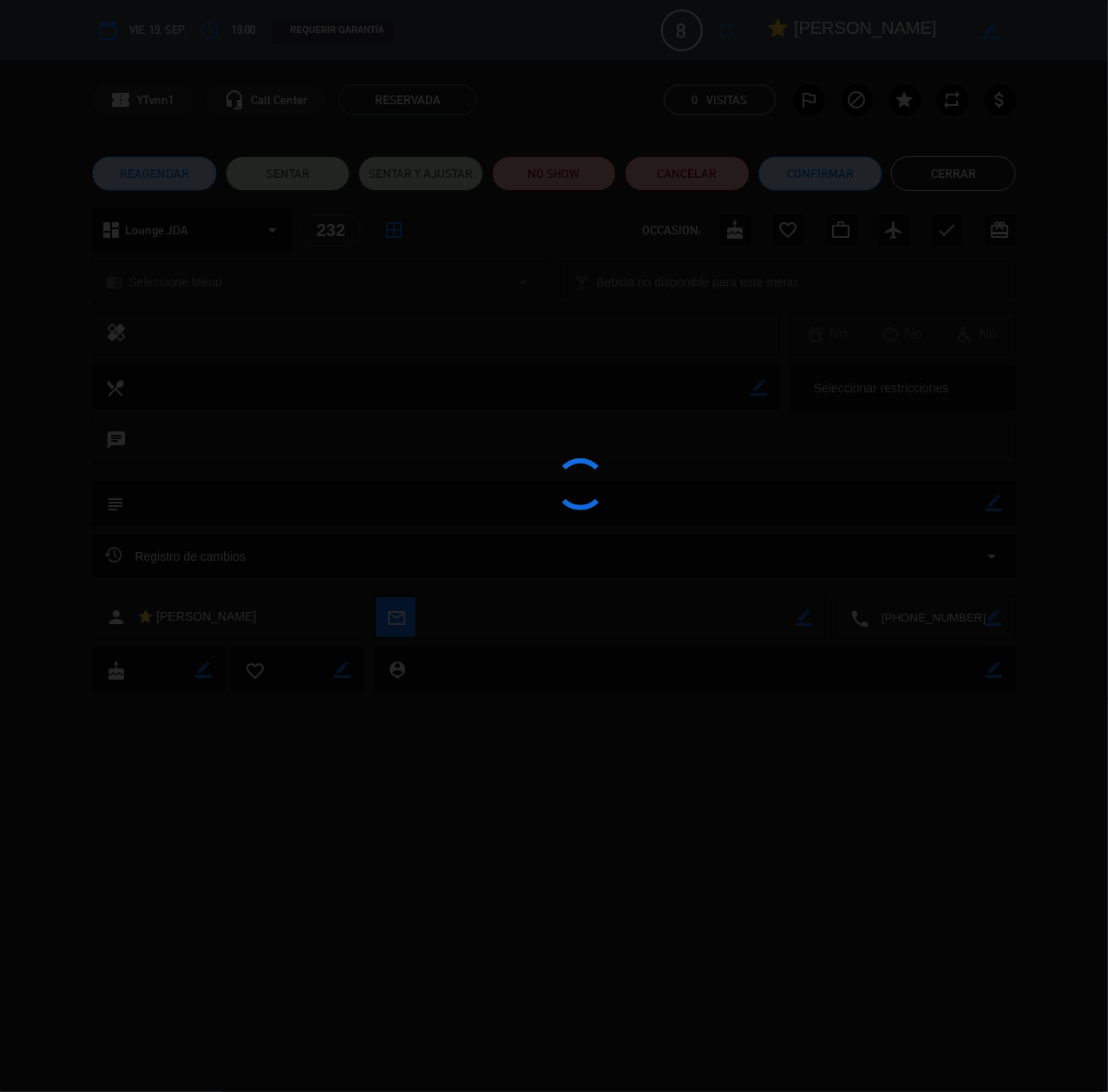
click at [205, 229] on div at bounding box center [554, 546] width 1108 height 1092
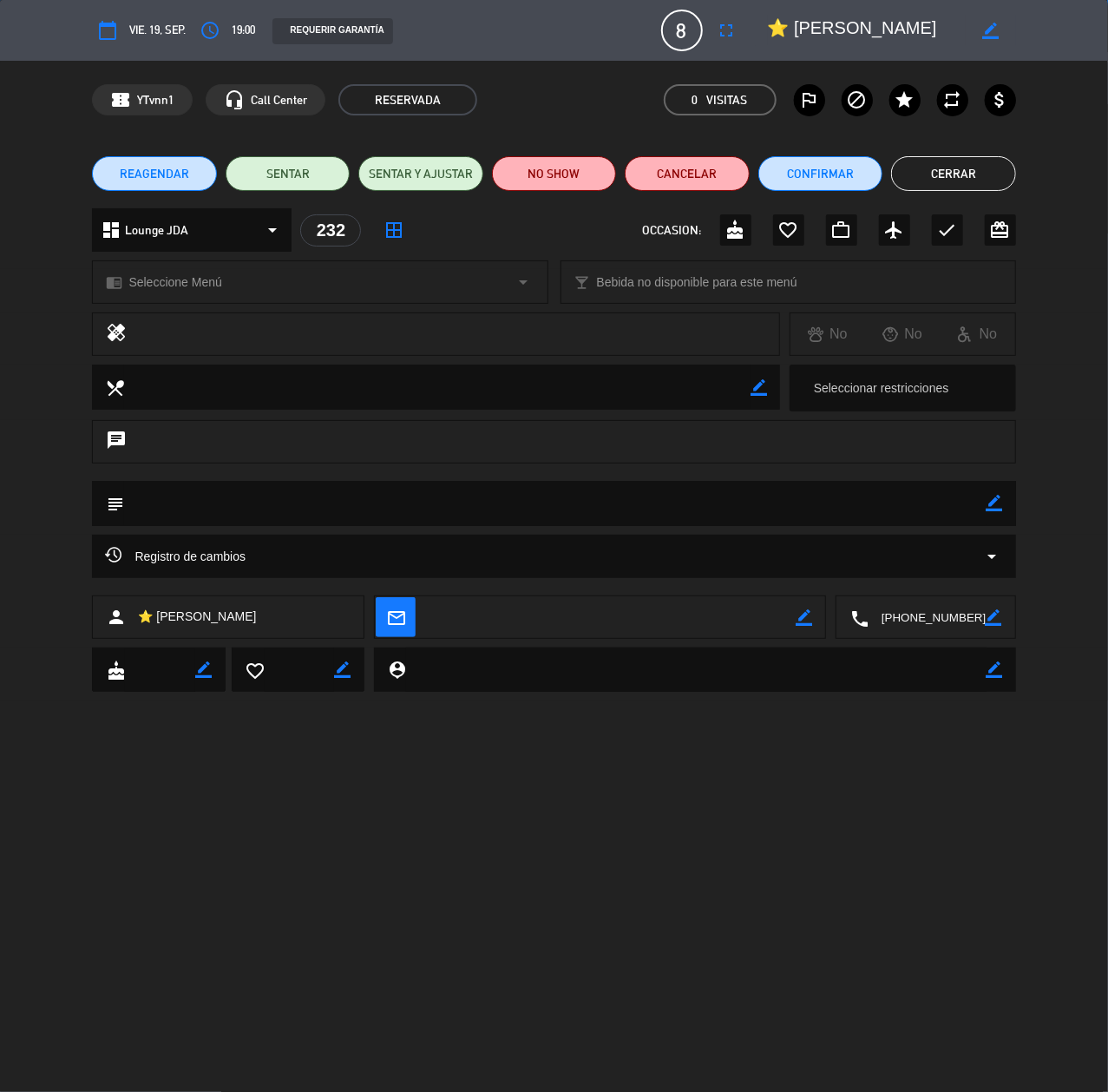
click at [205, 229] on div "dashboard Lounge JDA arrow_drop_down" at bounding box center [192, 229] width 199 height 43
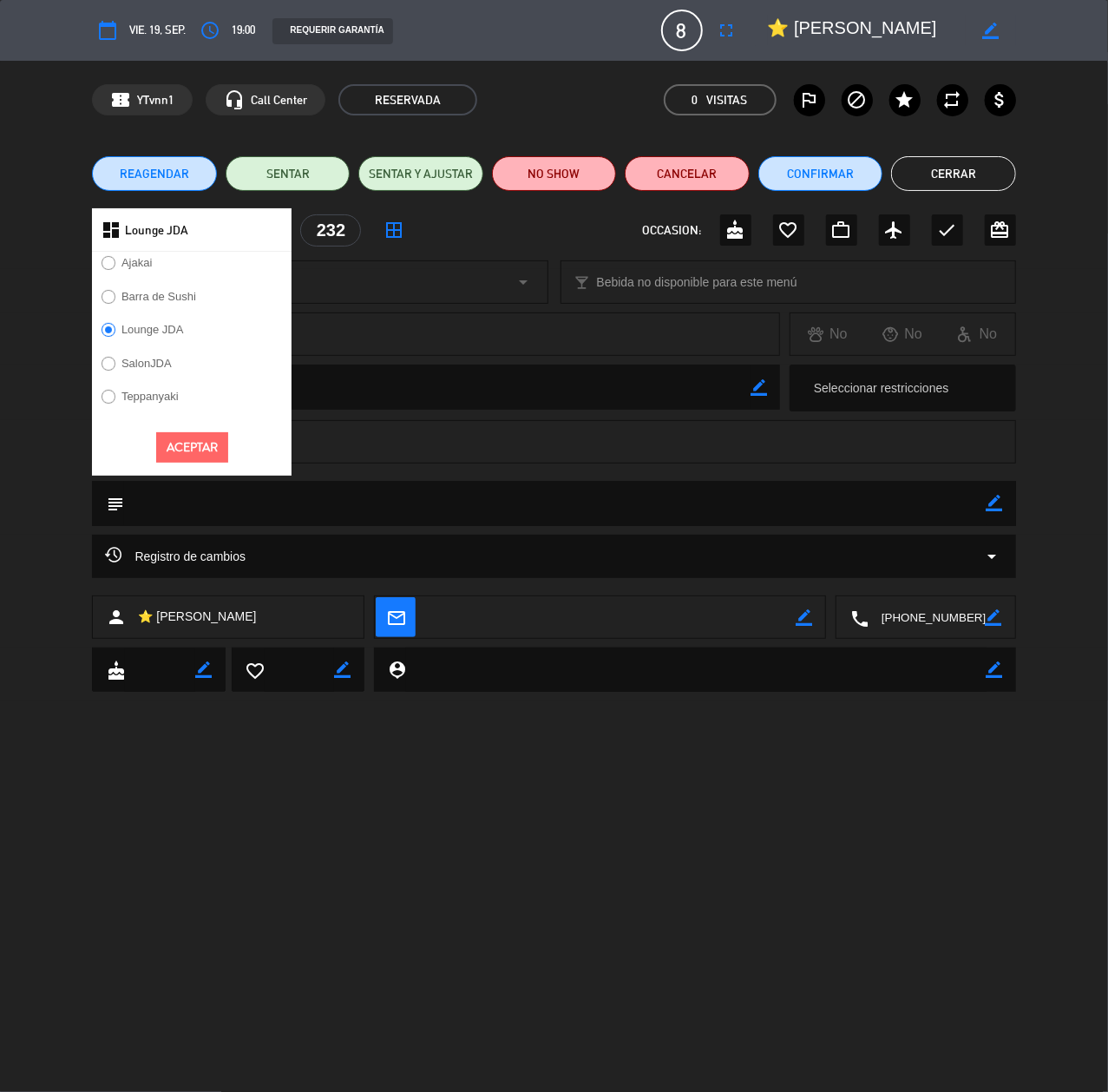
click at [150, 389] on label "Teppanyaki" at bounding box center [140, 398] width 96 height 28
click at [184, 439] on button "Aceptar" at bounding box center [192, 447] width 72 height 31
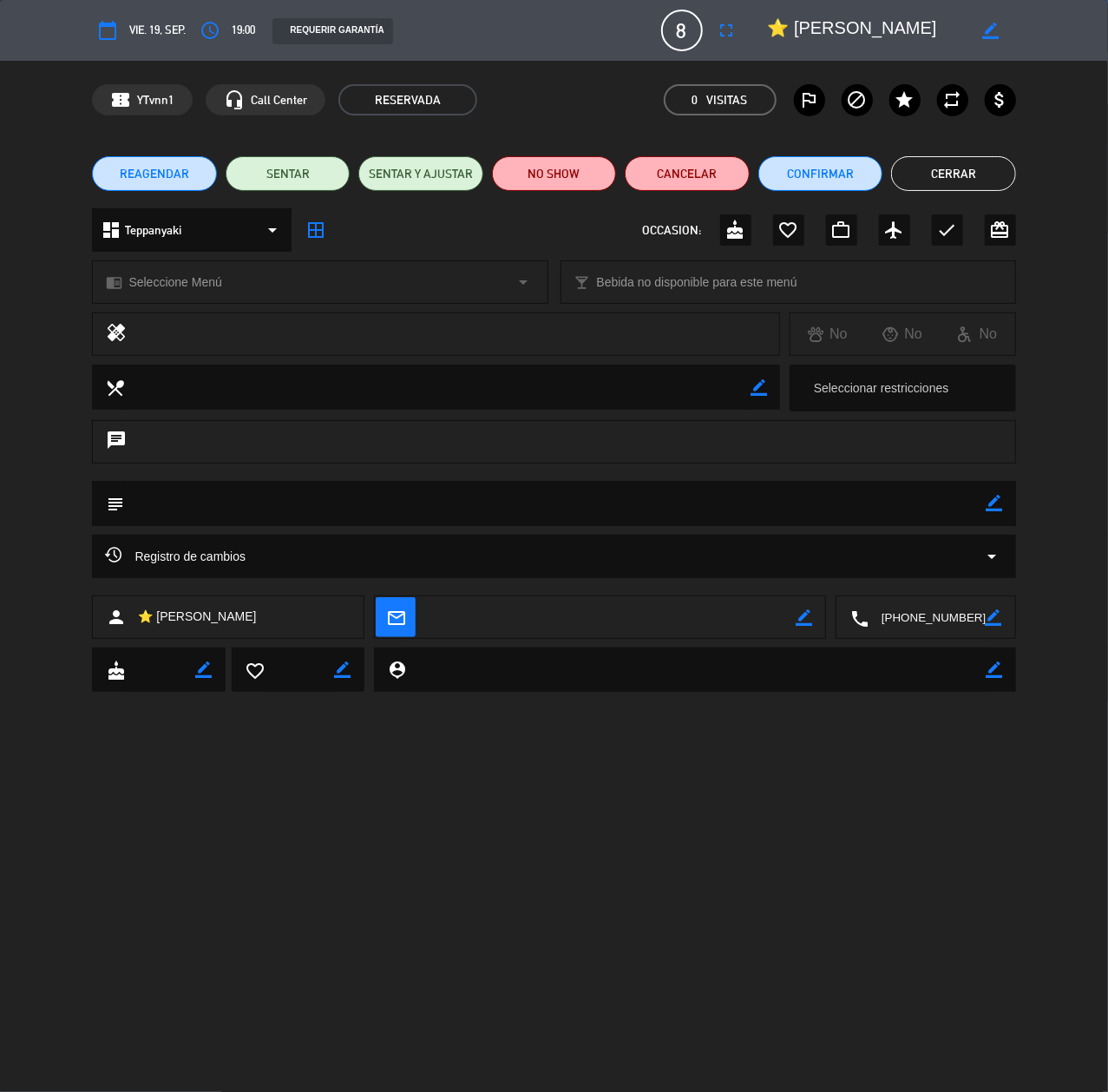
click at [184, 262] on div "chrome_reader_mode Seleccione Menú arrow_drop_down" at bounding box center [320, 282] width 454 height 41
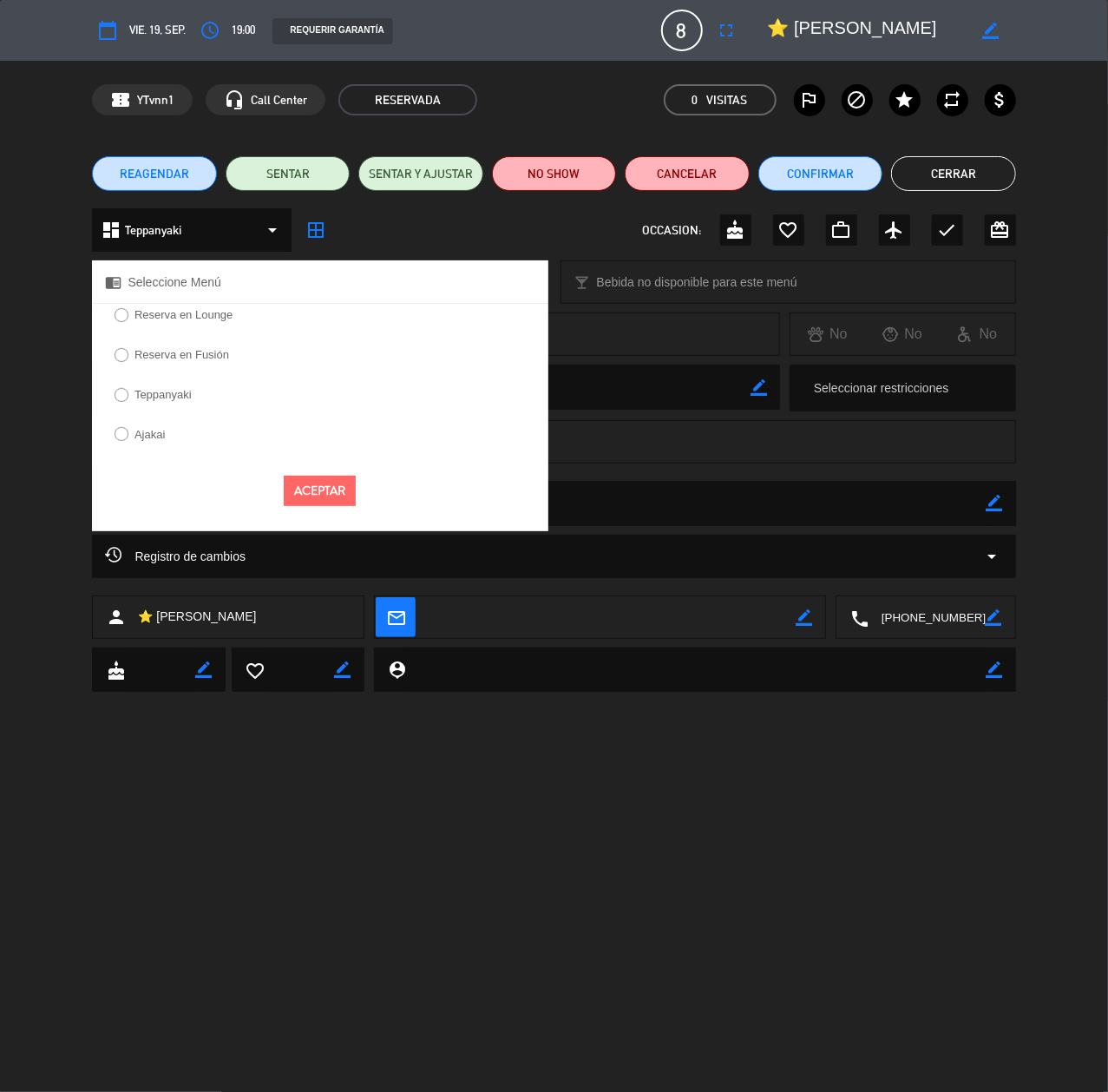
click at [165, 389] on label "Teppanyaki" at bounding box center [163, 395] width 57 height 11
select select
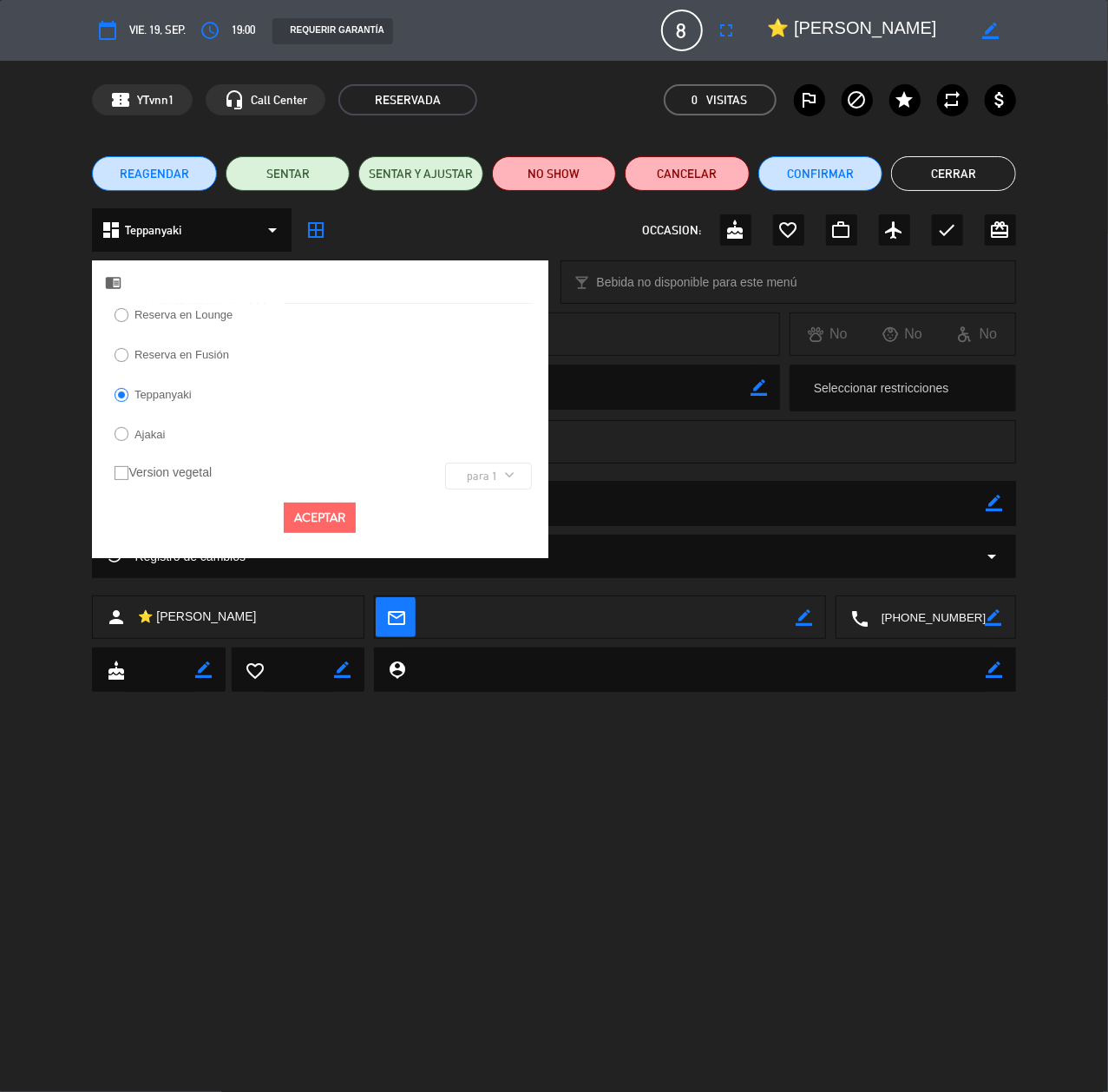
click at [347, 517] on button "Aceptar" at bounding box center [319, 518] width 72 height 31
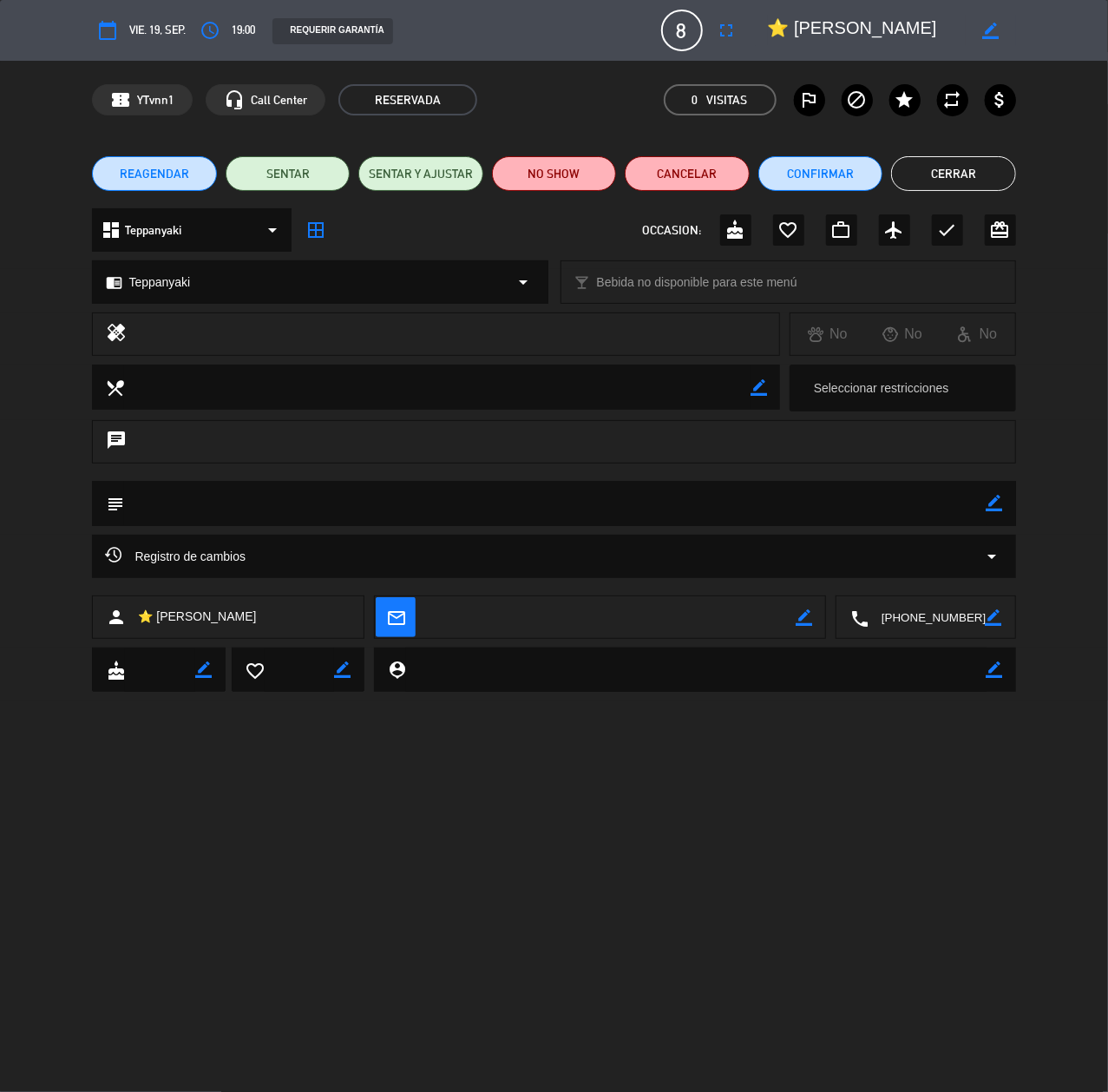
click at [952, 180] on button "Cerrar" at bounding box center [954, 173] width 124 height 34
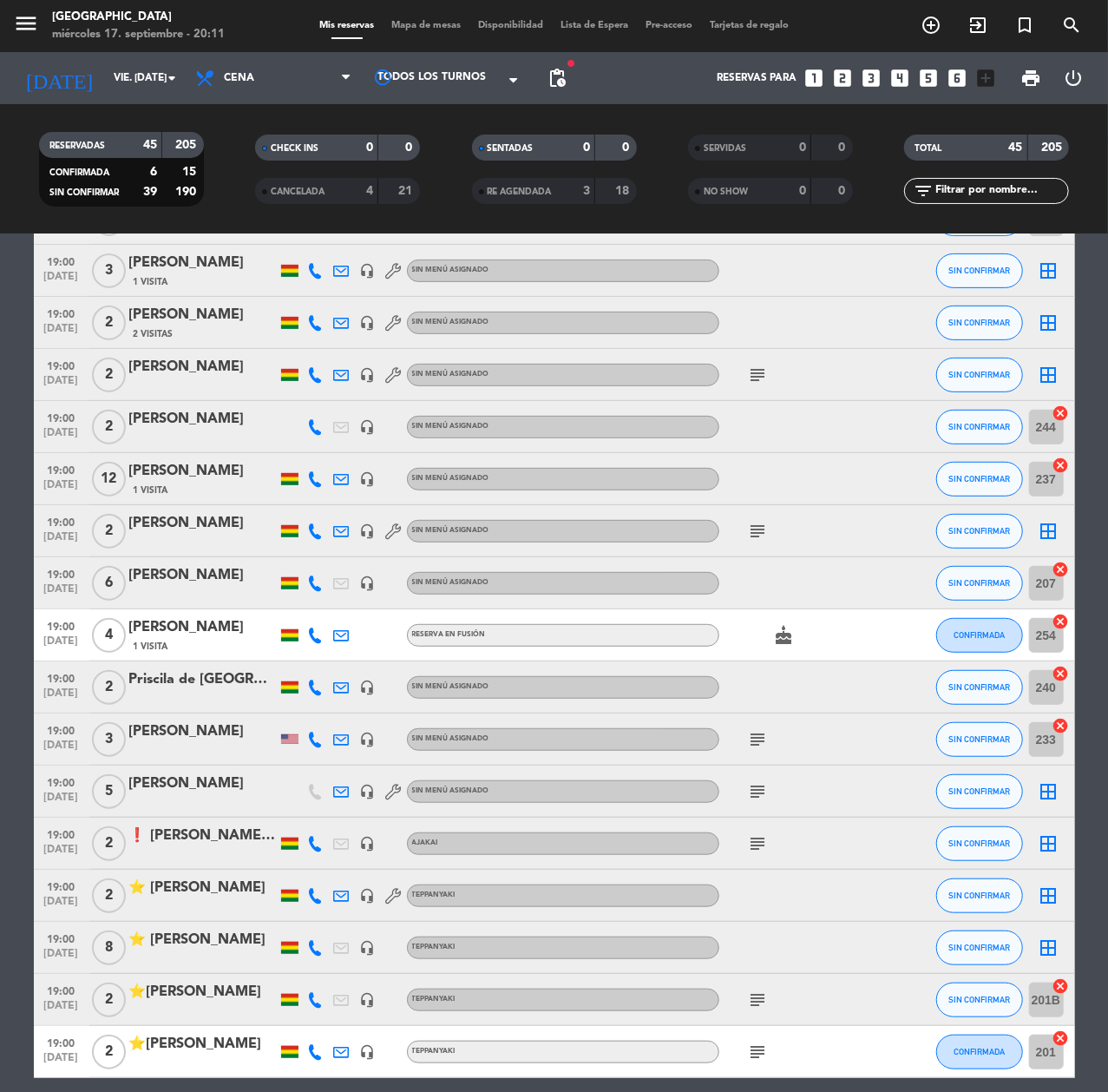
scroll to position [0, 0]
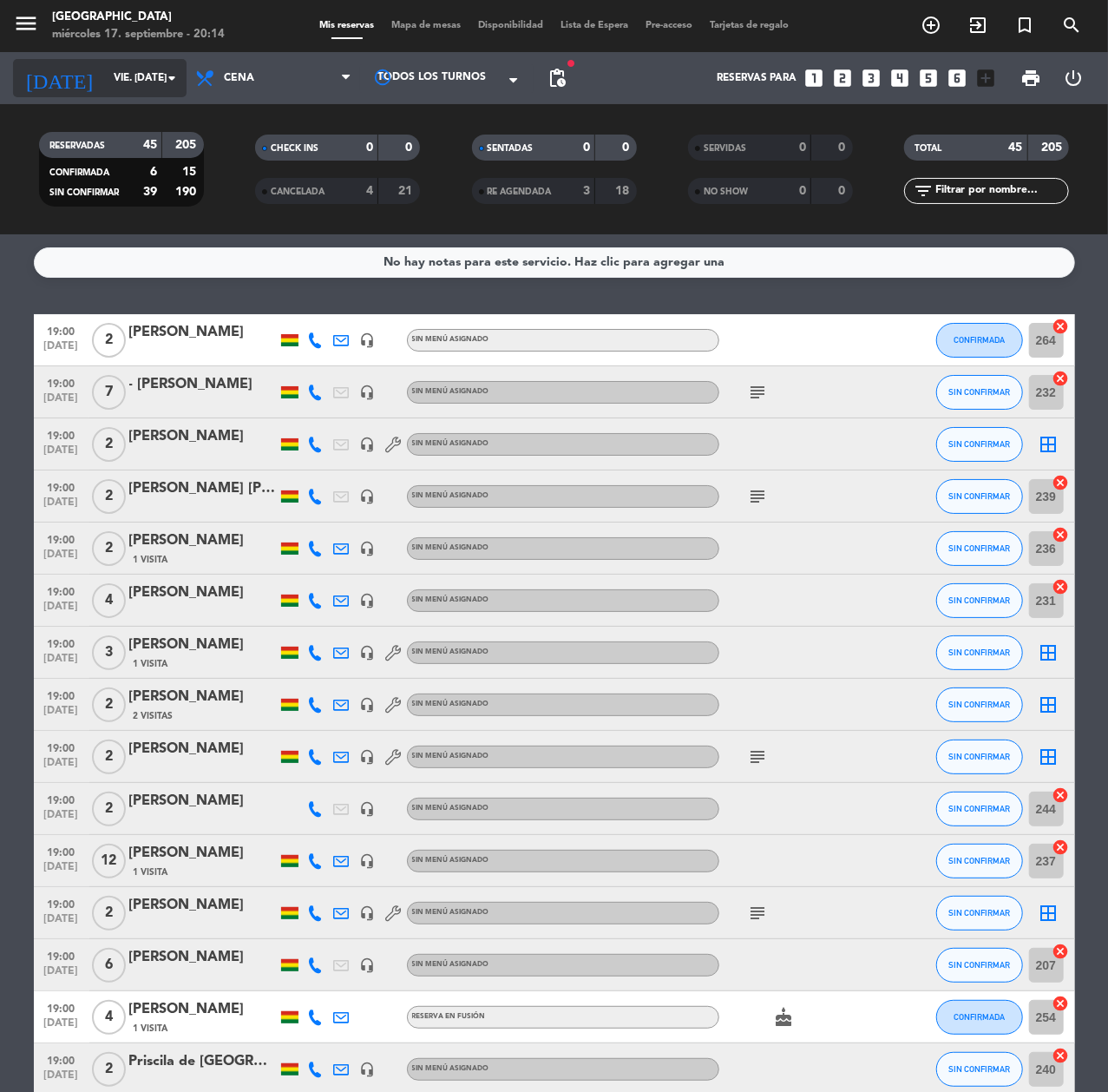
click at [105, 74] on input "vie. [DATE]" at bounding box center [173, 78] width 137 height 30
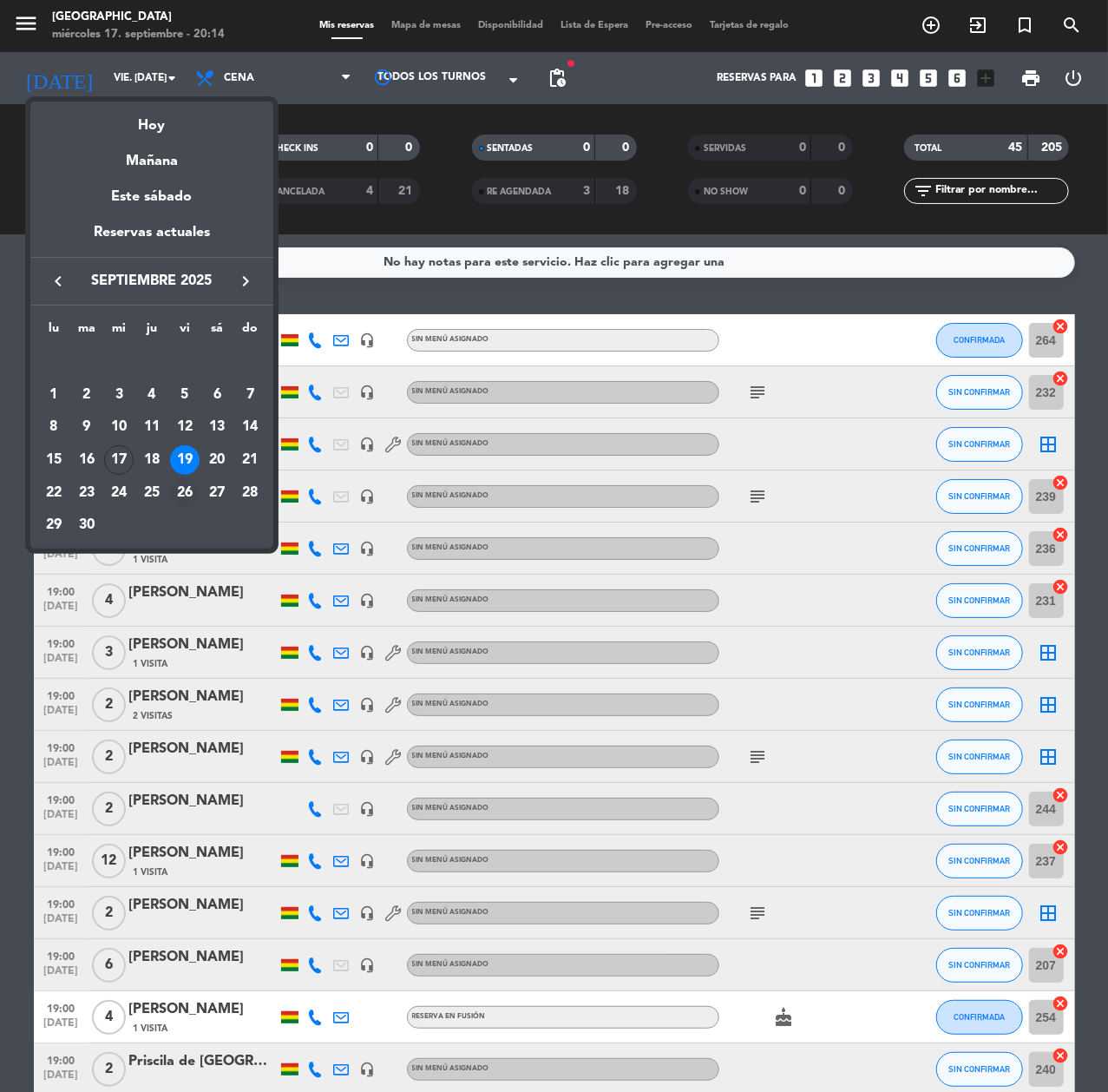
click at [192, 490] on div "26" at bounding box center [185, 492] width 30 height 30
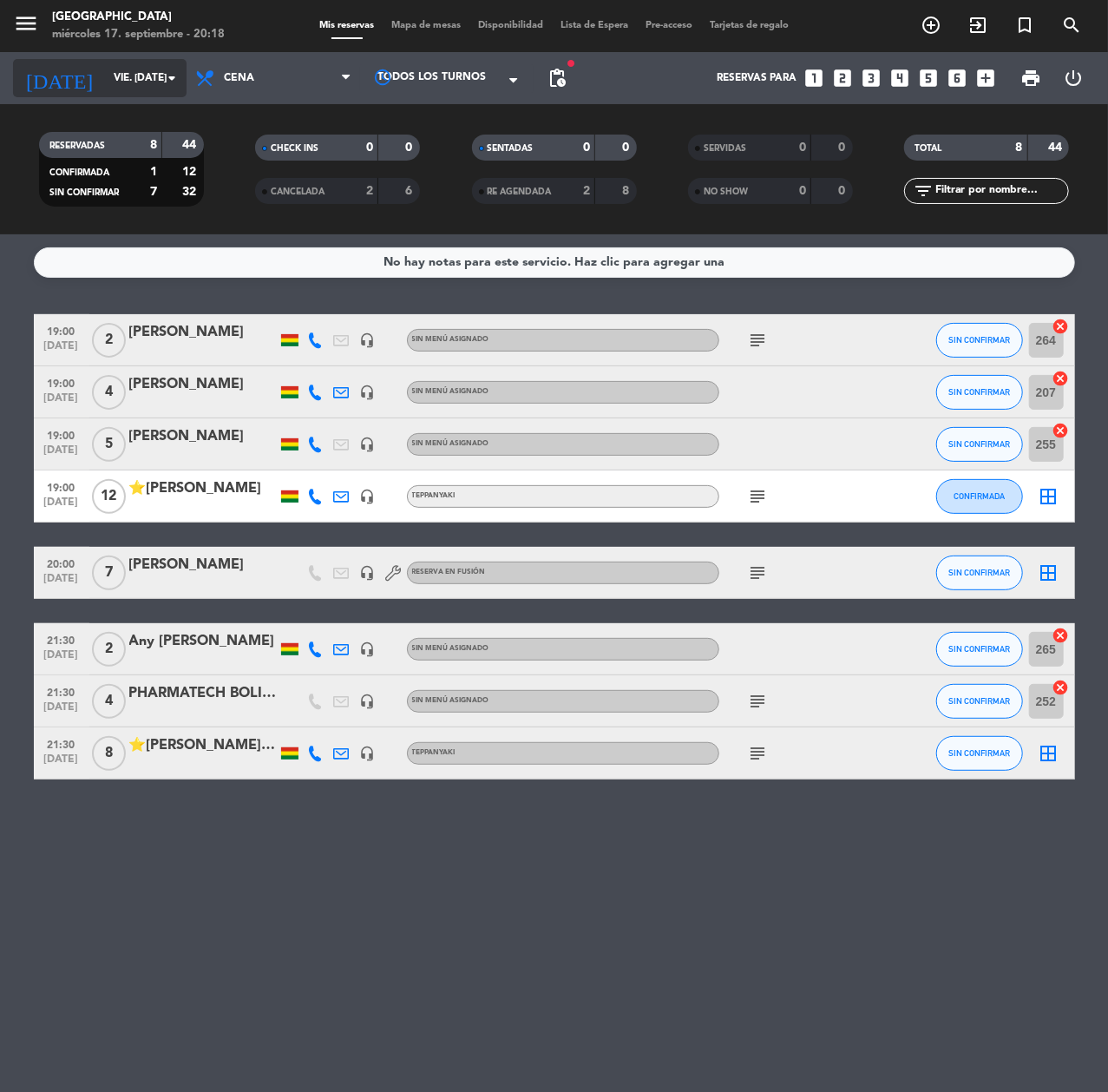
click at [115, 80] on input "vie. [DATE]" at bounding box center [173, 78] width 137 height 30
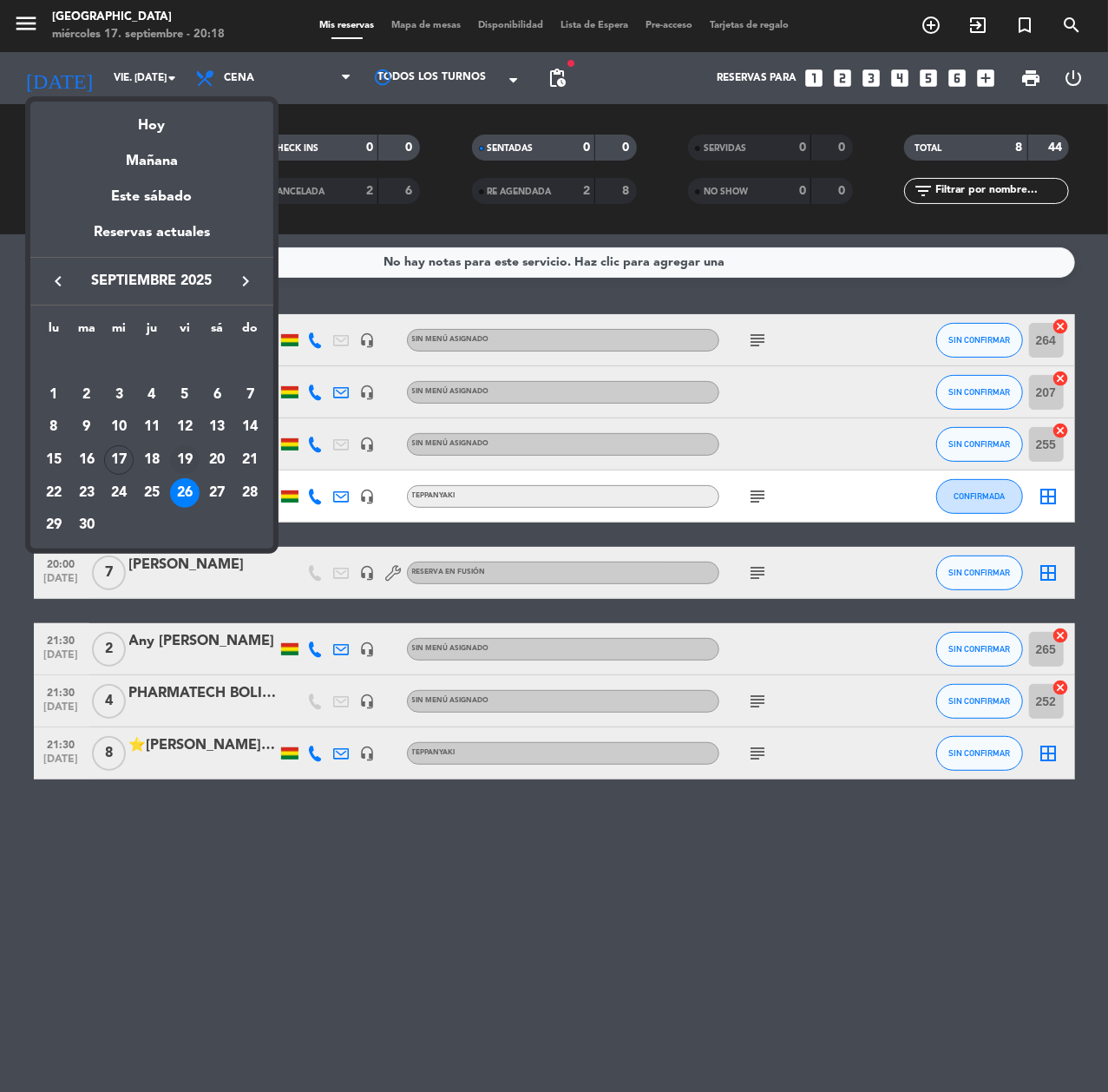
click at [192, 455] on div "19" at bounding box center [185, 460] width 30 height 30
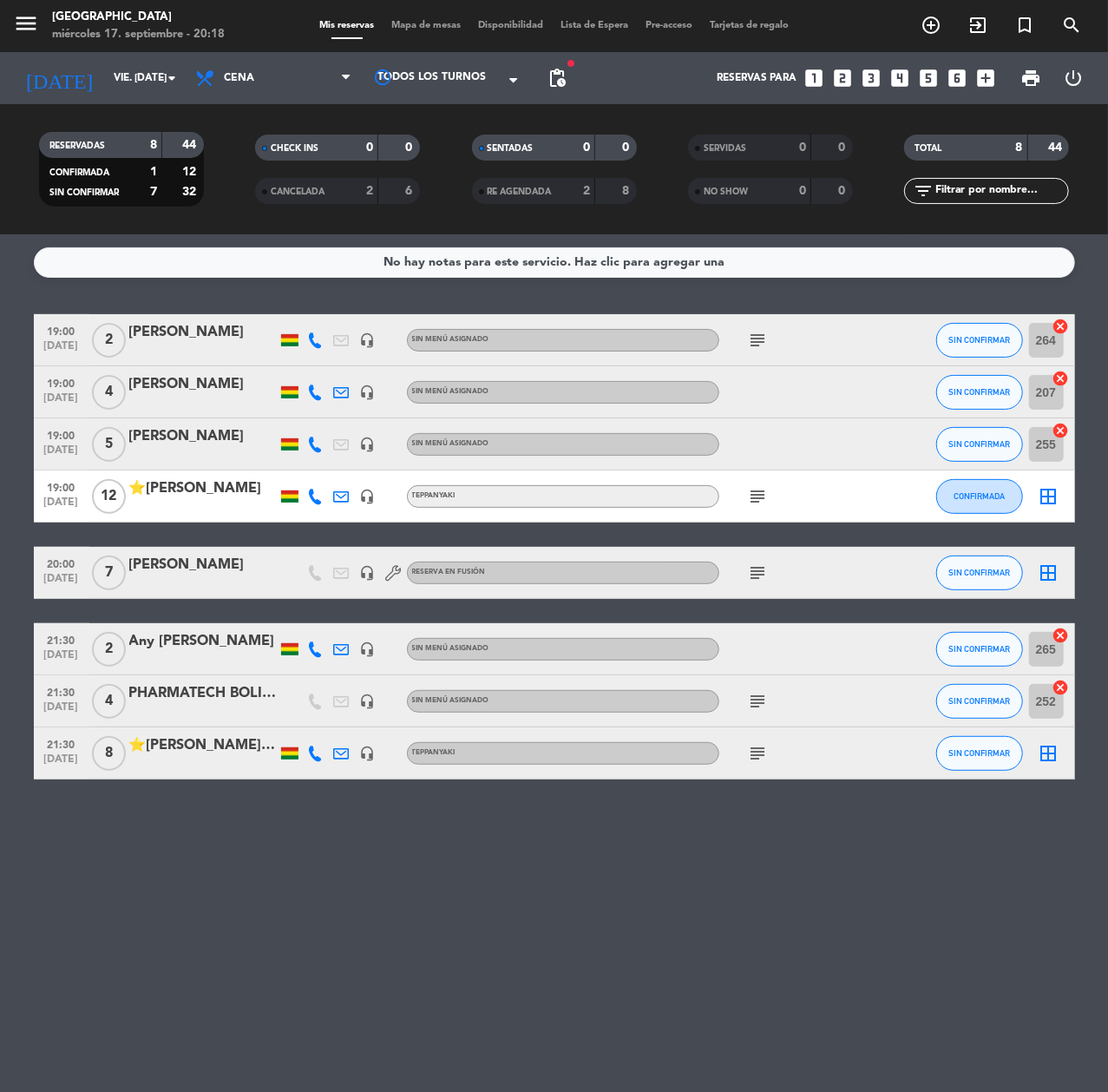
type input "vie. [DATE]"
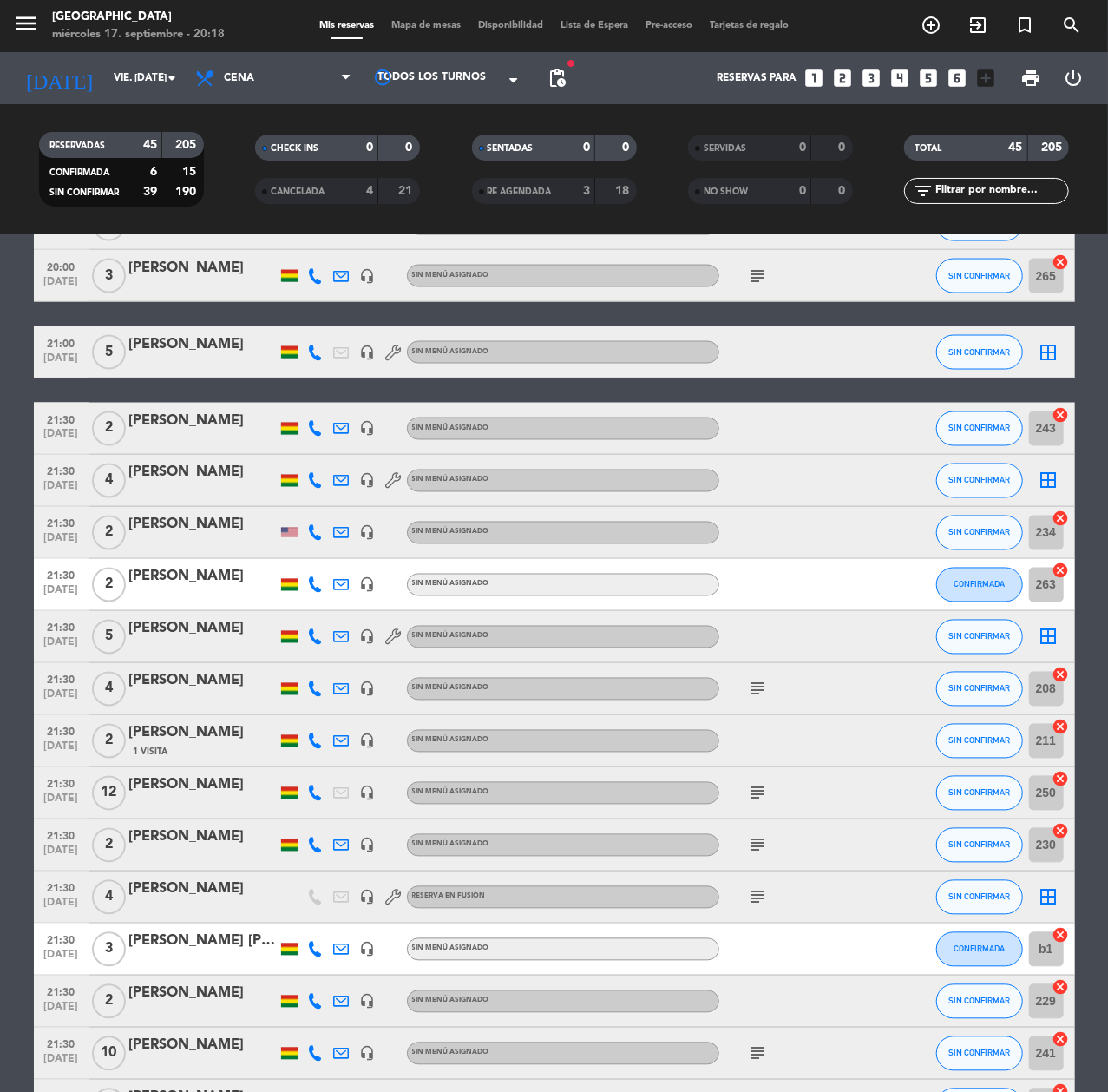
scroll to position [1736, 0]
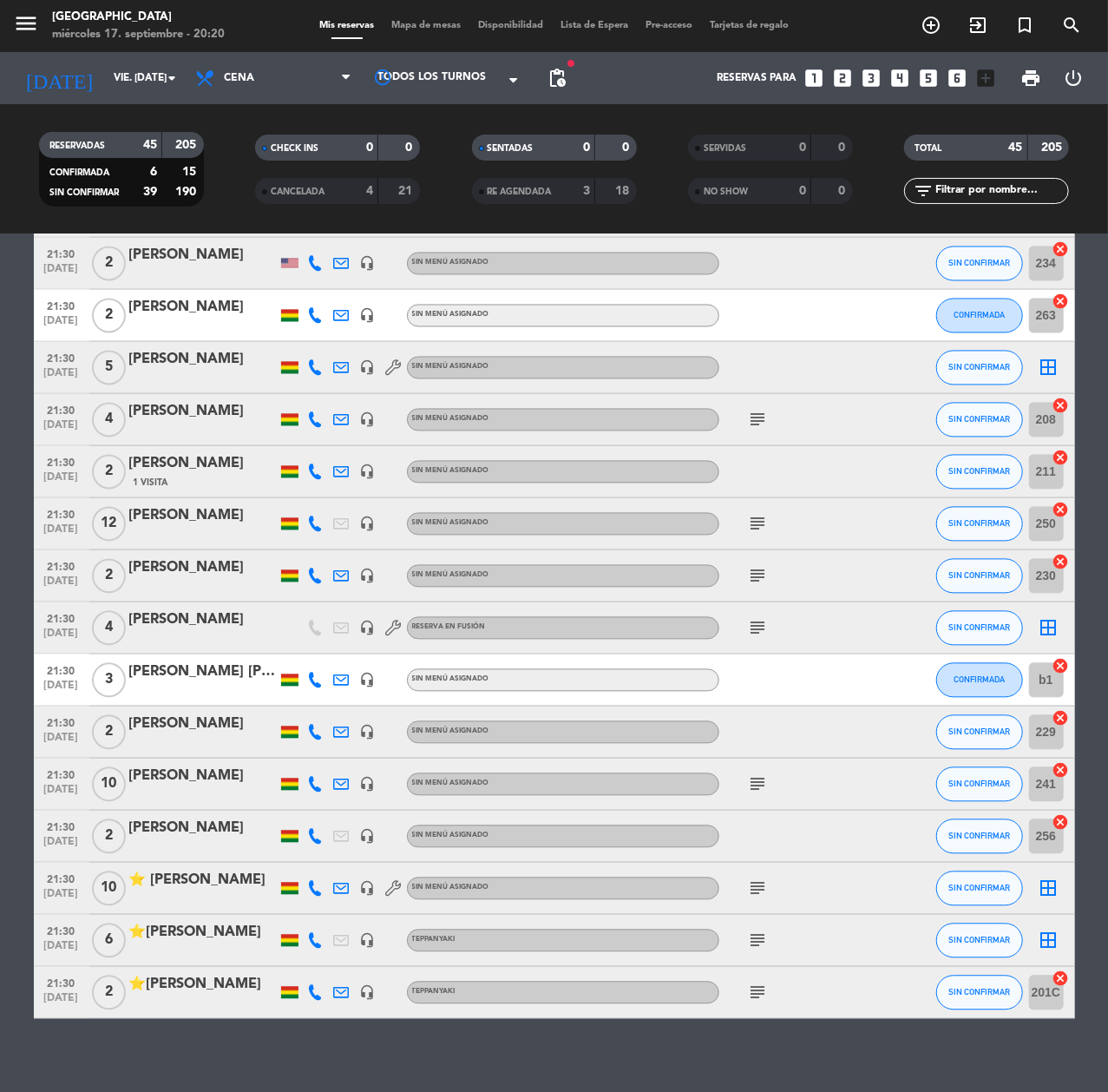
click at [192, 892] on div "⭐ [PERSON_NAME]" at bounding box center [203, 881] width 147 height 23
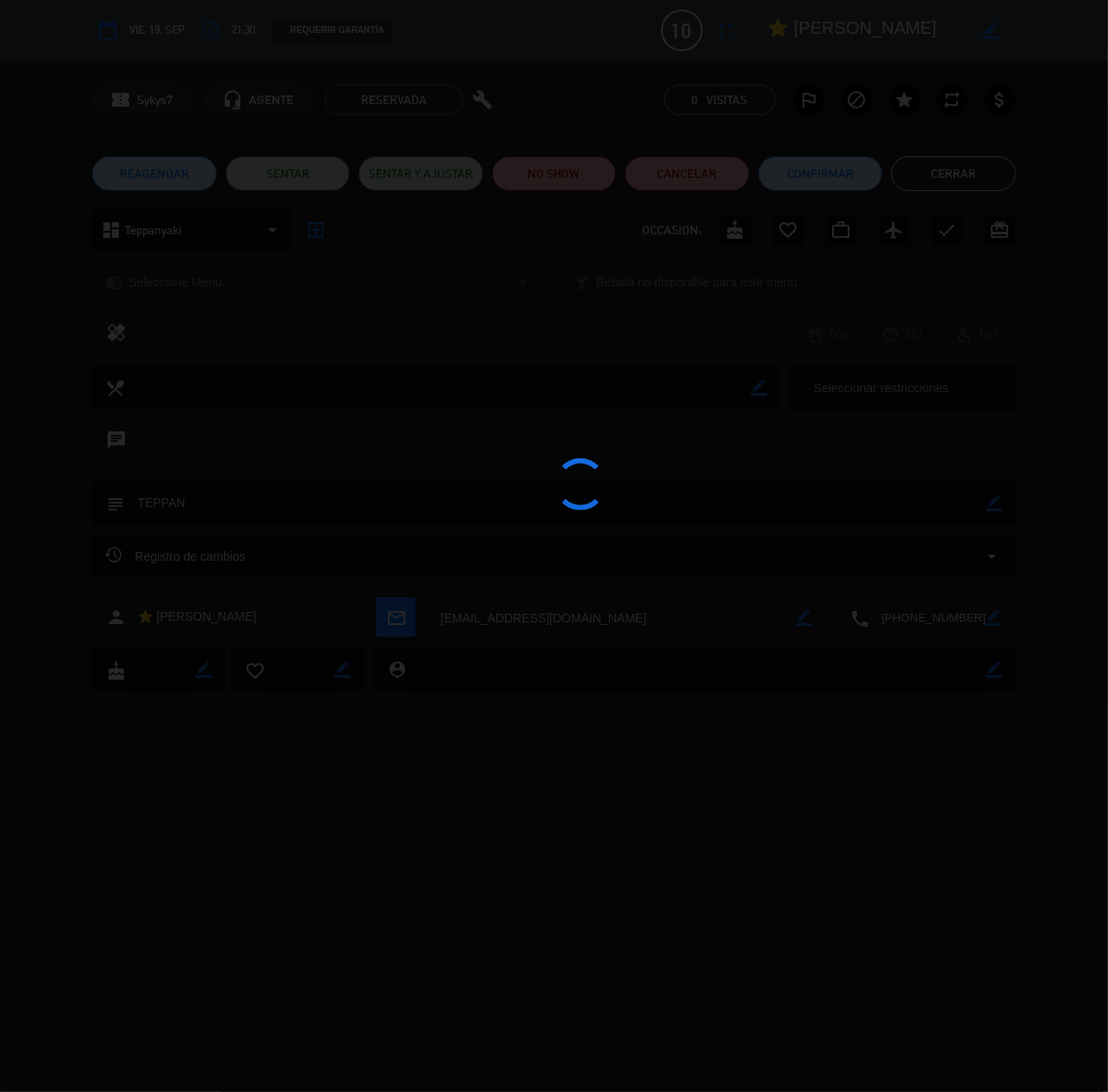
click at [194, 271] on div at bounding box center [554, 546] width 1108 height 1092
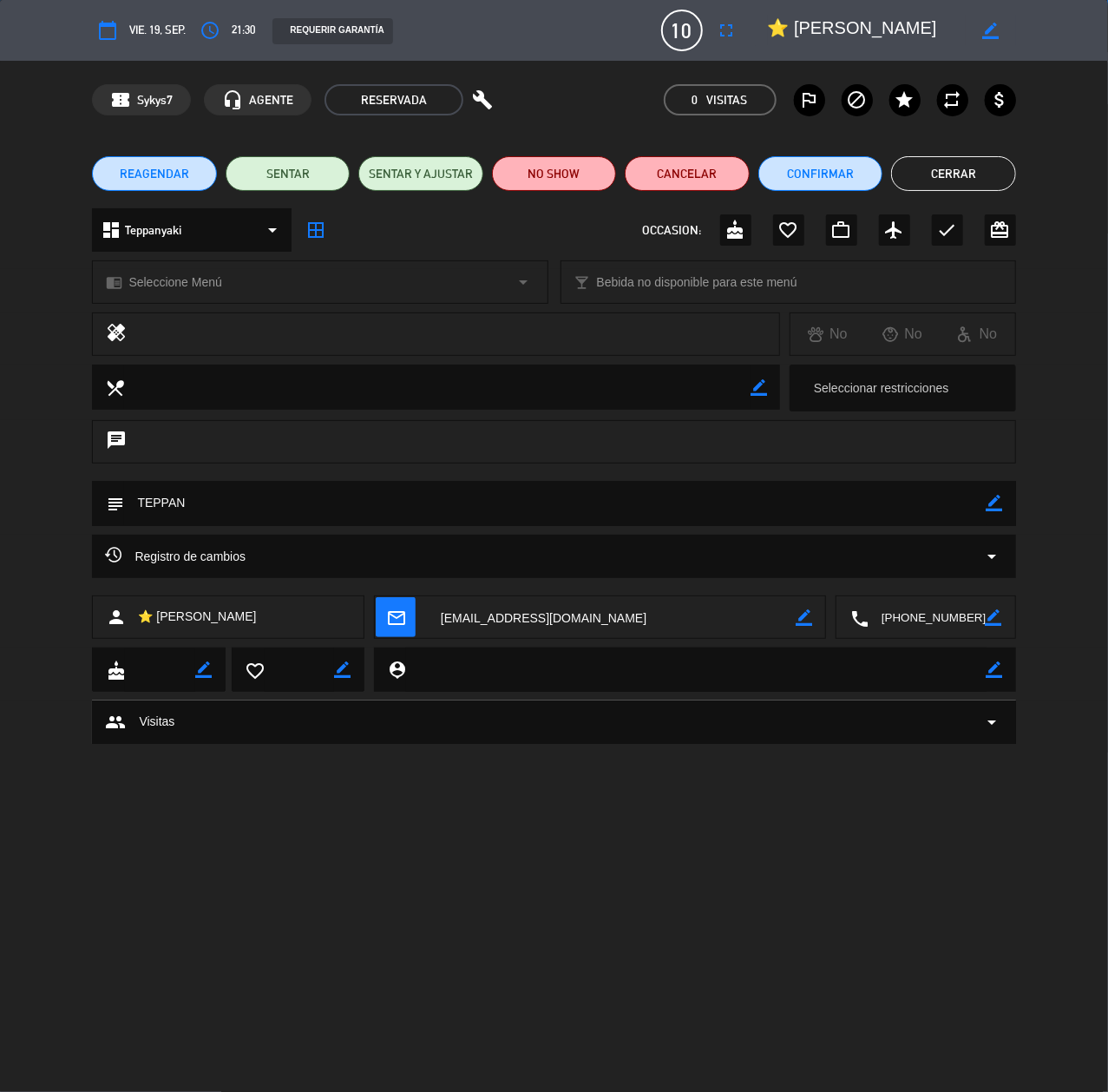
click at [198, 284] on span "Seleccione Menú" at bounding box center [174, 283] width 93 height 20
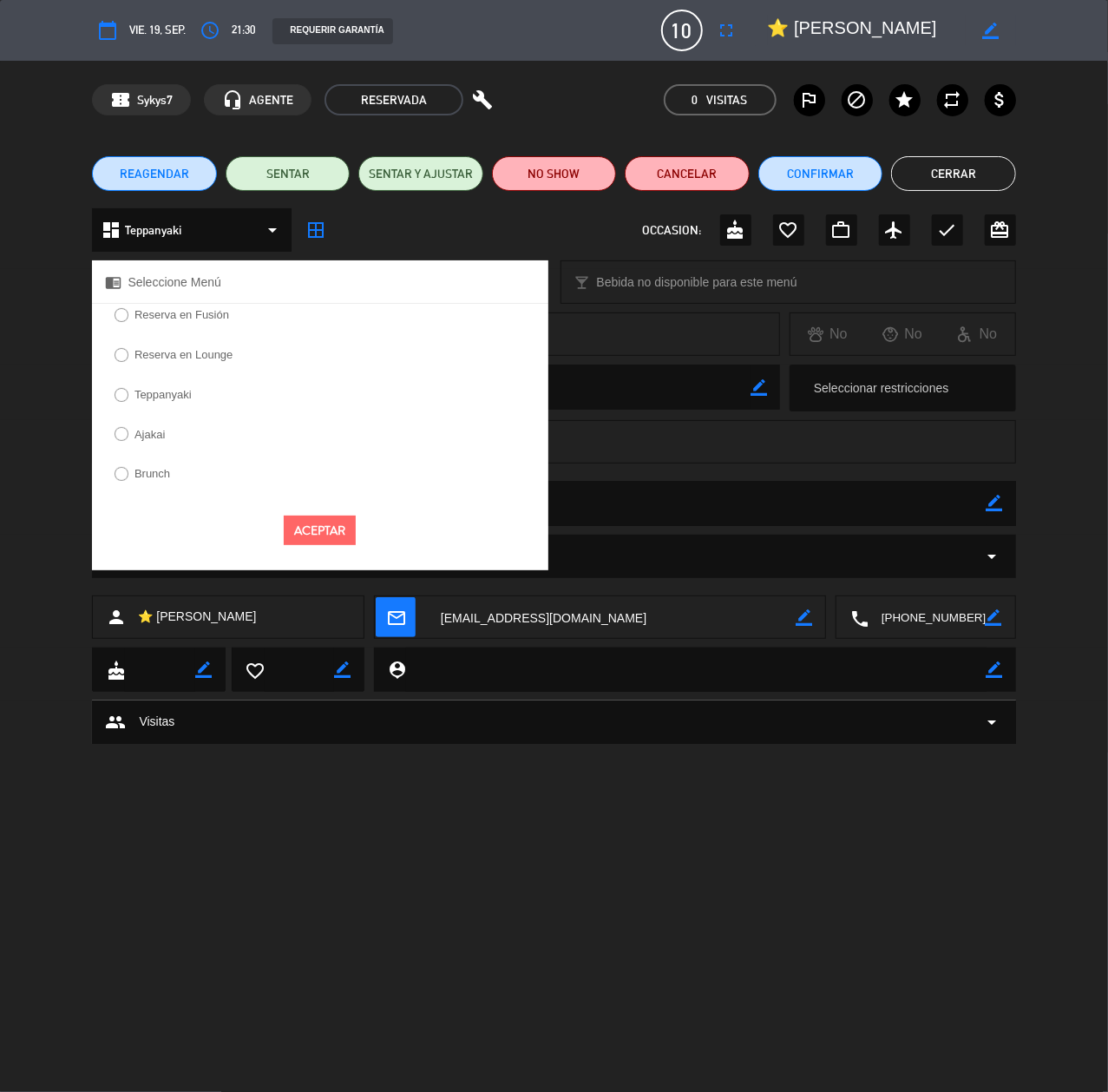
click at [158, 389] on label "Teppanyaki" at bounding box center [163, 395] width 57 height 11
select select
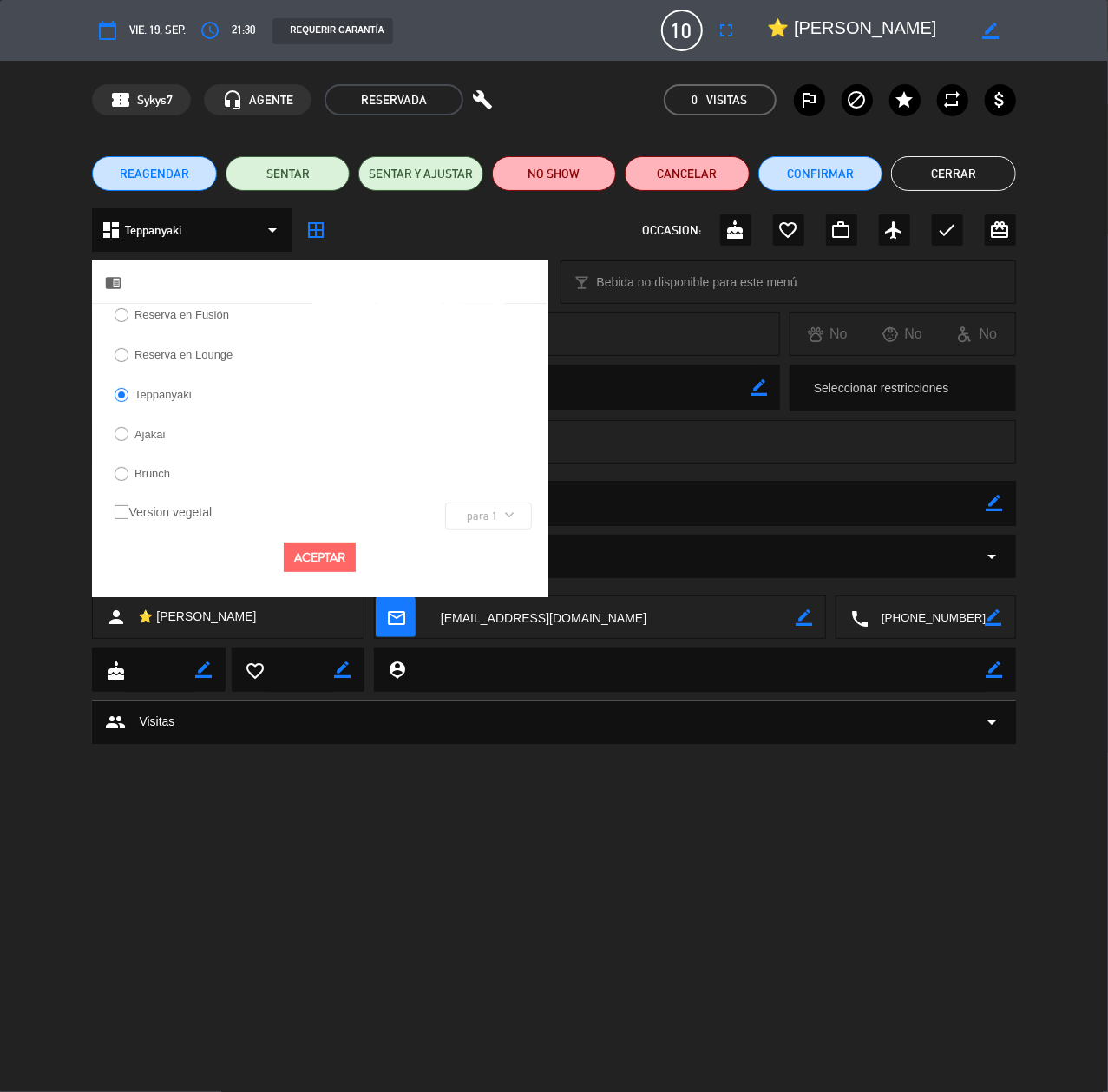
click at [300, 578] on div "Aceptar" at bounding box center [320, 557] width 456 height 57
click at [362, 549] on div "Aceptar" at bounding box center [320, 557] width 456 height 57
click at [338, 559] on button "Aceptar" at bounding box center [319, 557] width 72 height 31
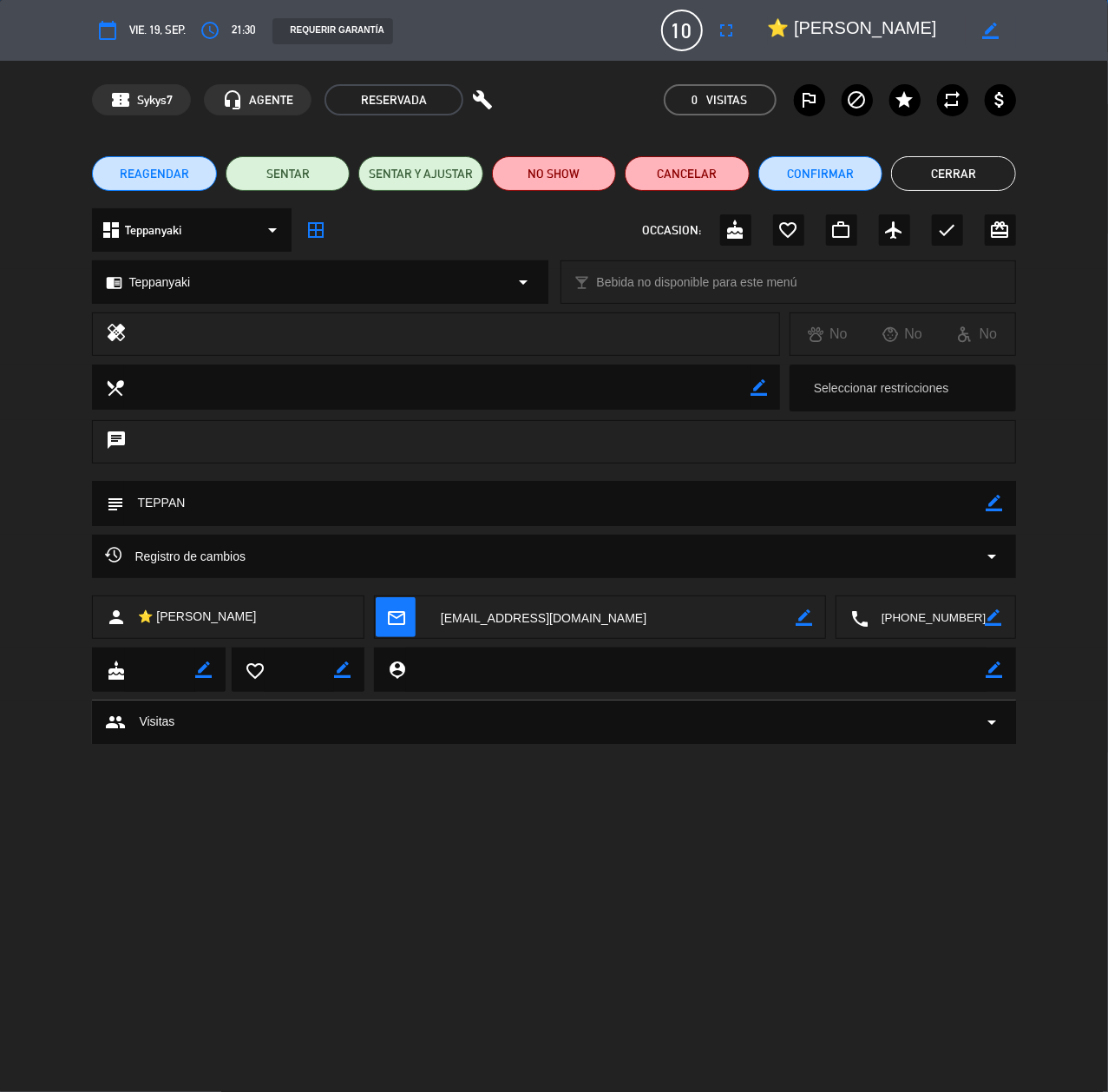
click at [938, 168] on button "Cerrar" at bounding box center [954, 173] width 124 height 34
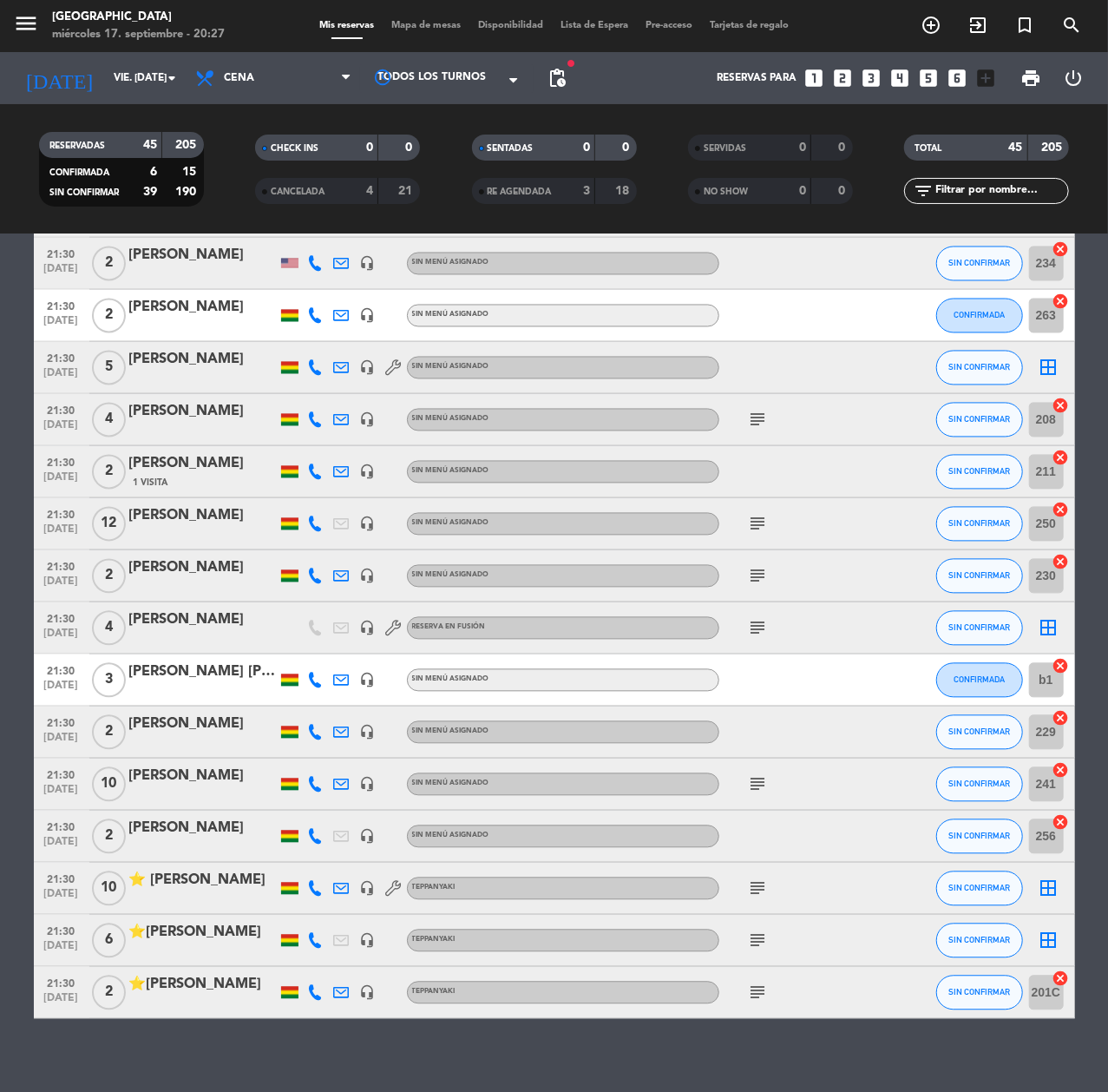
click at [199, 868] on div "21:30 [DATE] ⭐ [PERSON_NAME] headset_mic Teppanyaki subject SIN CONFIRMAR borde…" at bounding box center [554, 889] width 1041 height 52
click at [207, 876] on div "⭐ [PERSON_NAME]" at bounding box center [203, 881] width 147 height 23
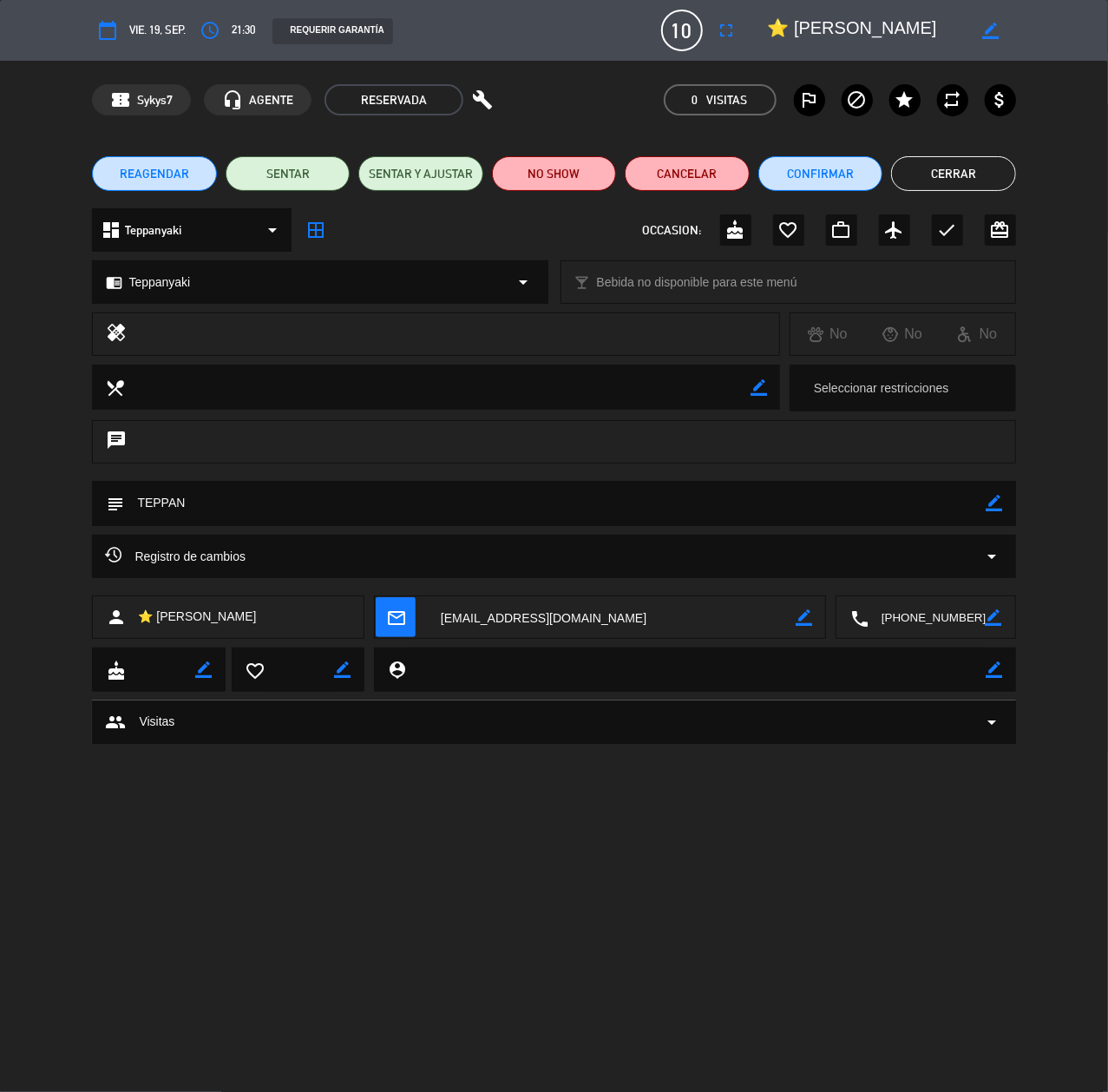
click at [990, 502] on icon "border_color" at bounding box center [994, 502] width 16 height 16
click at [876, 502] on textarea at bounding box center [555, 503] width 862 height 44
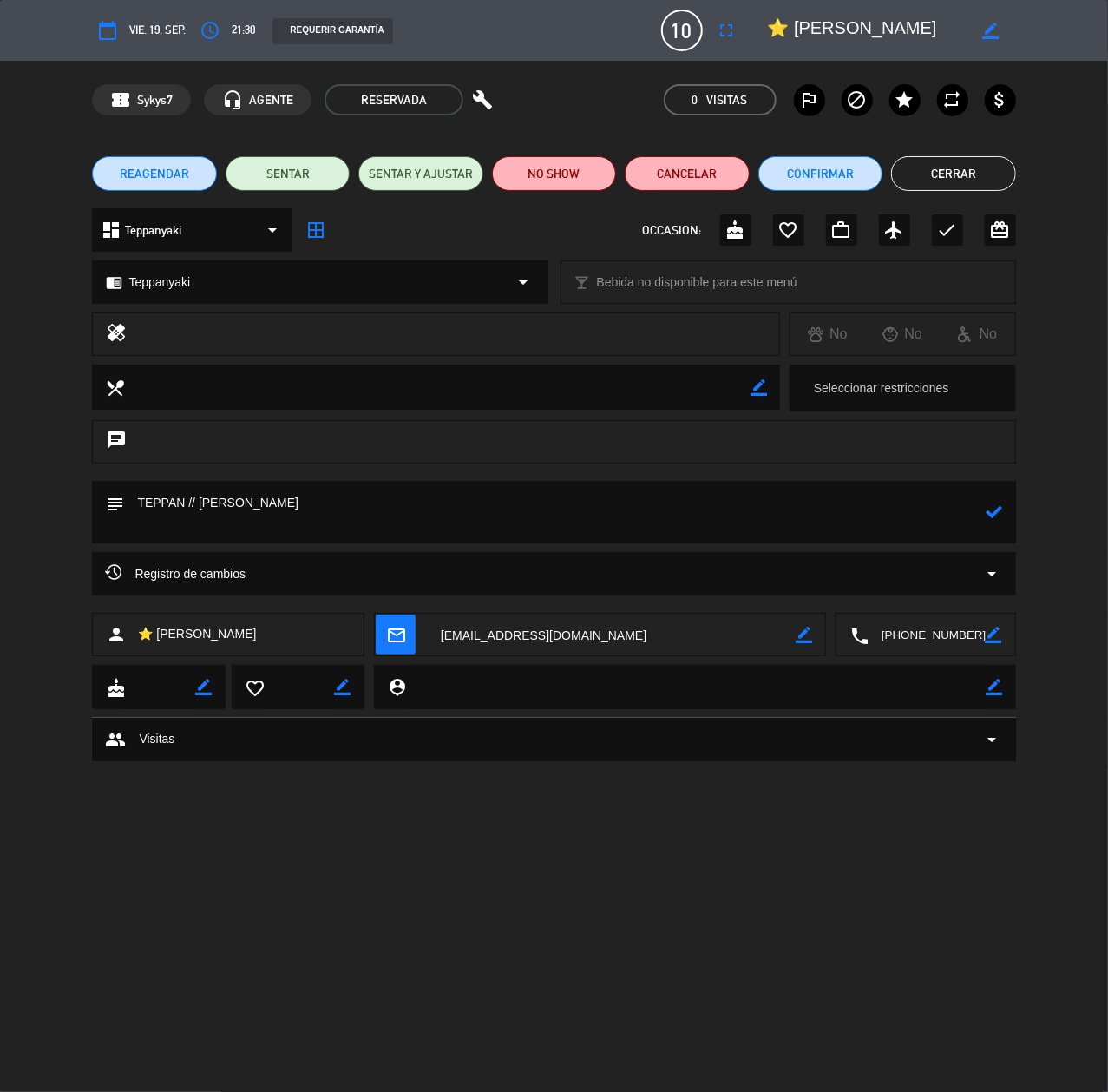
click at [993, 507] on icon at bounding box center [994, 512] width 16 height 16
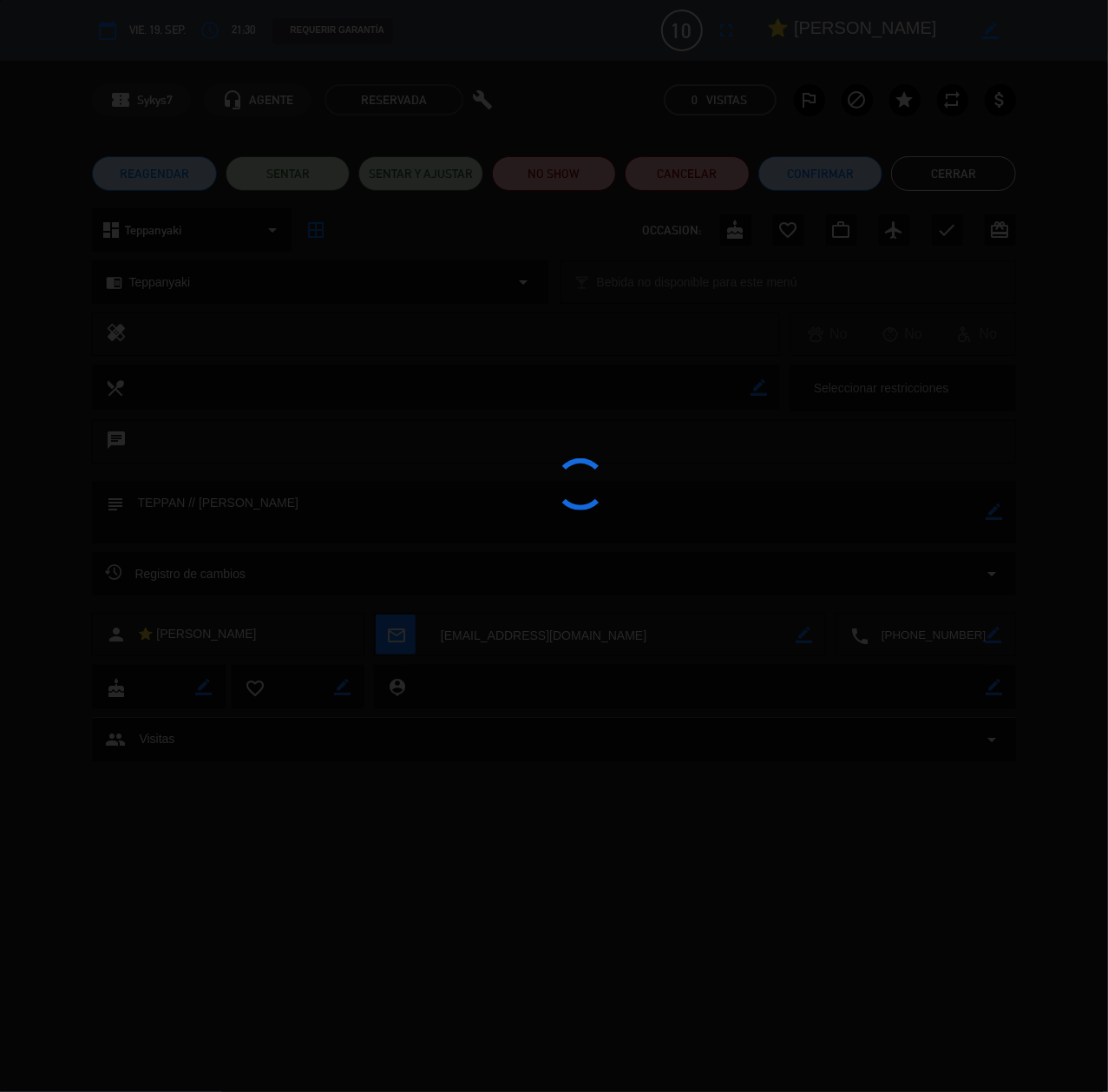
type textarea "TEPPAN // [PERSON_NAME]"
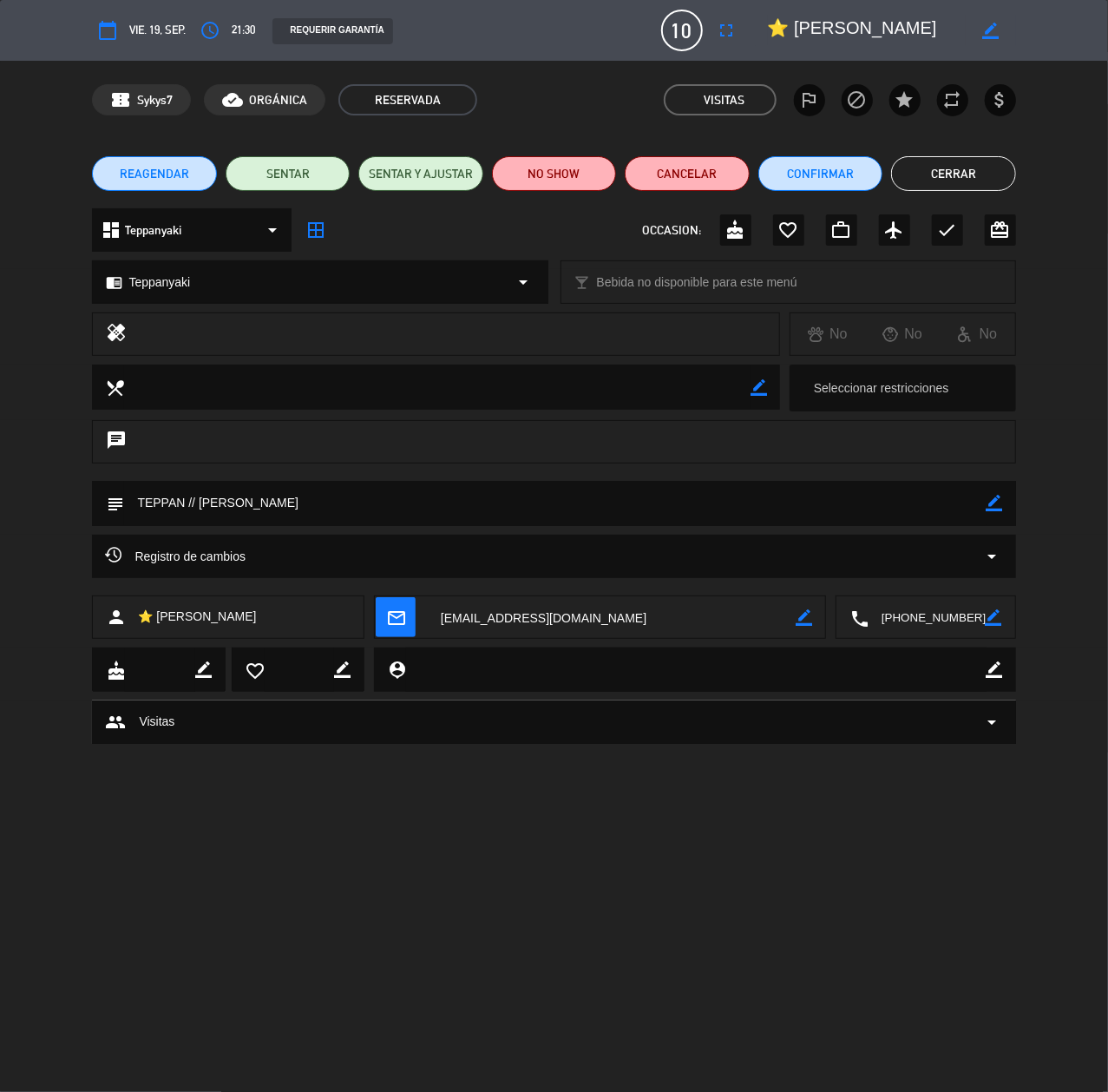
drag, startPoint x: 776, startPoint y: 14, endPoint x: 932, endPoint y: 19, distance: 156.1
click at [932, 19] on textarea at bounding box center [867, 30] width 198 height 32
click at [947, 162] on button "Cerrar" at bounding box center [954, 173] width 124 height 34
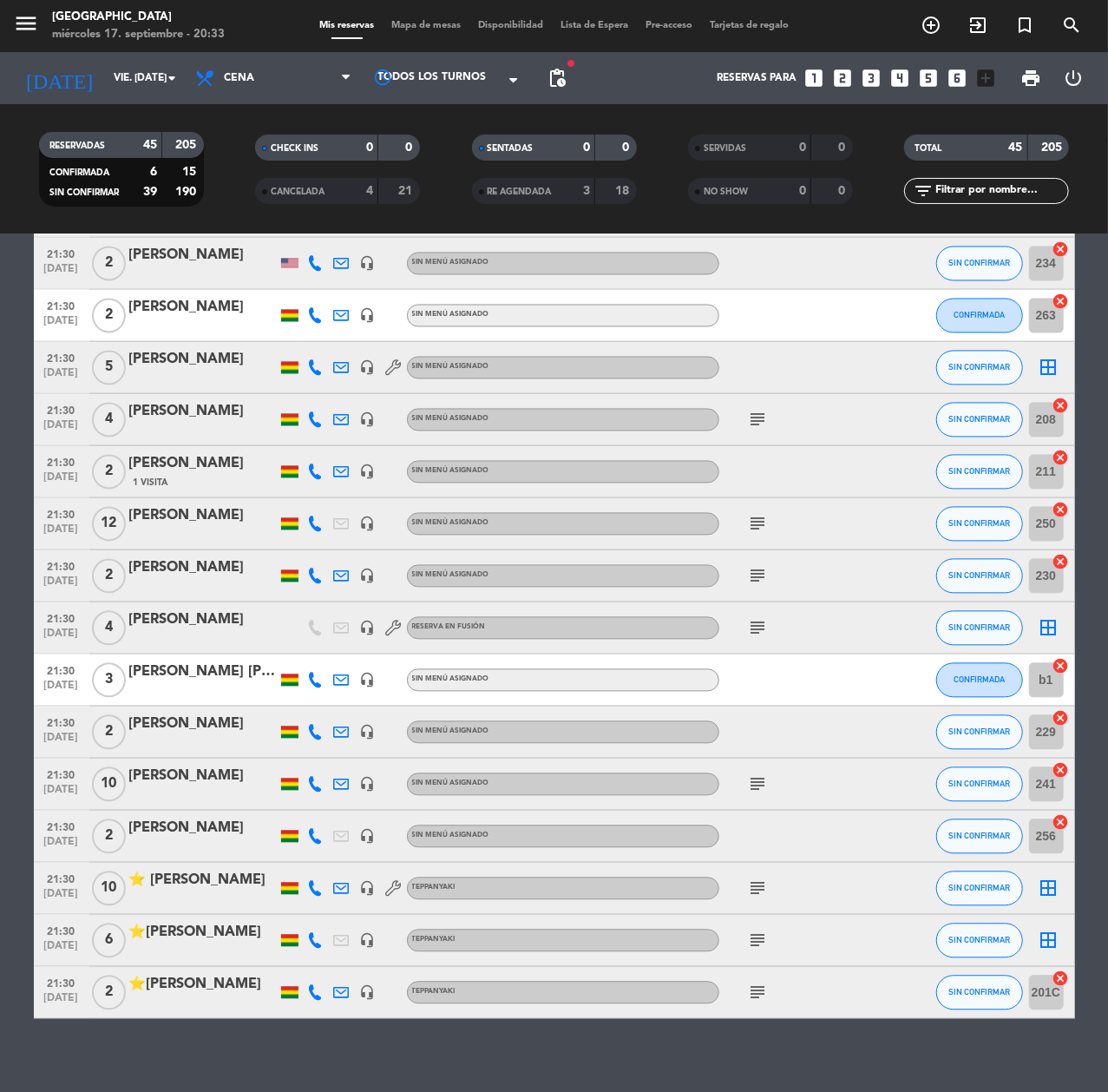
click at [214, 889] on div "⭐ [PERSON_NAME]" at bounding box center [203, 881] width 147 height 23
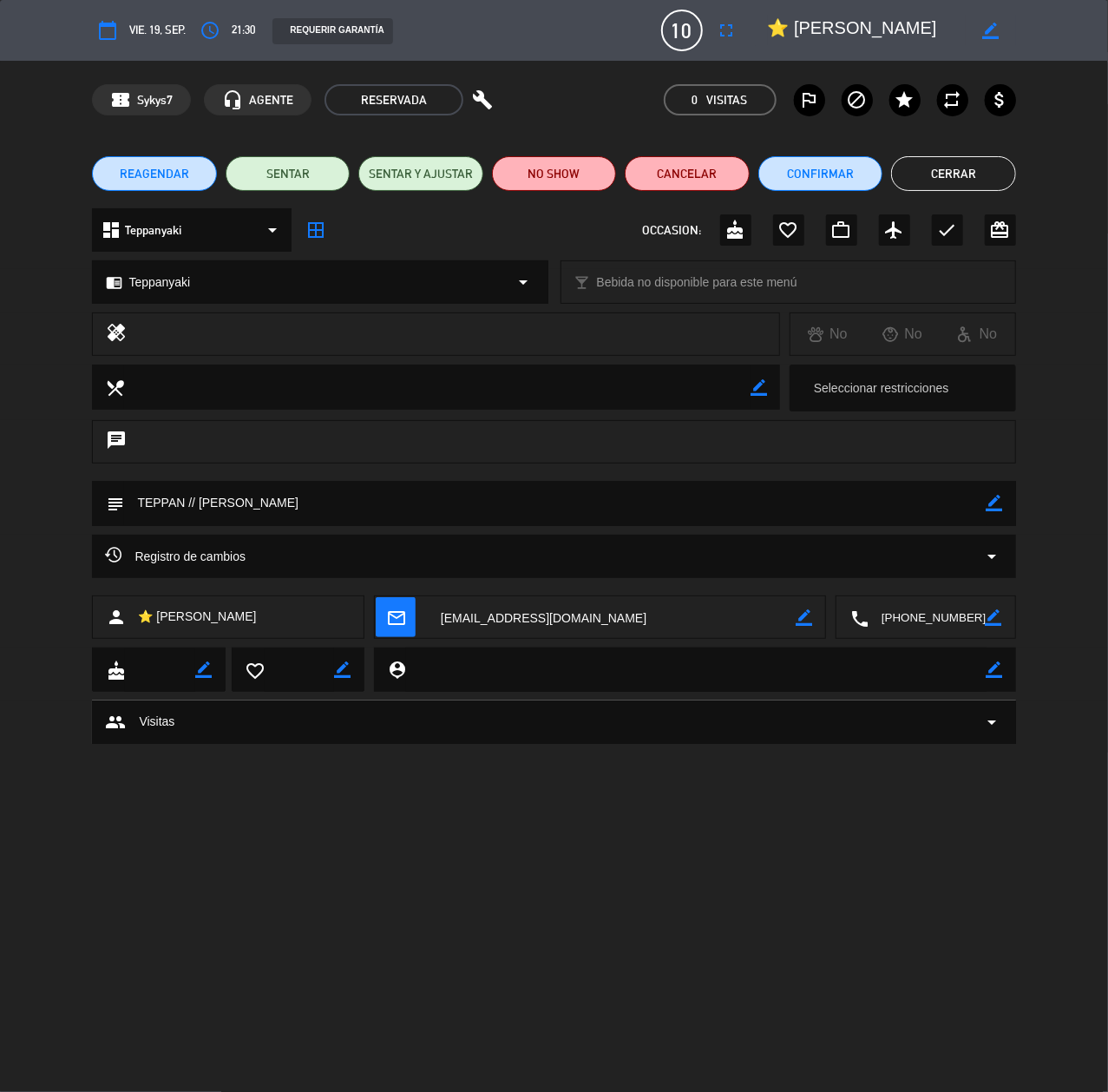
click at [144, 171] on span "REAGENDAR" at bounding box center [154, 173] width 69 height 18
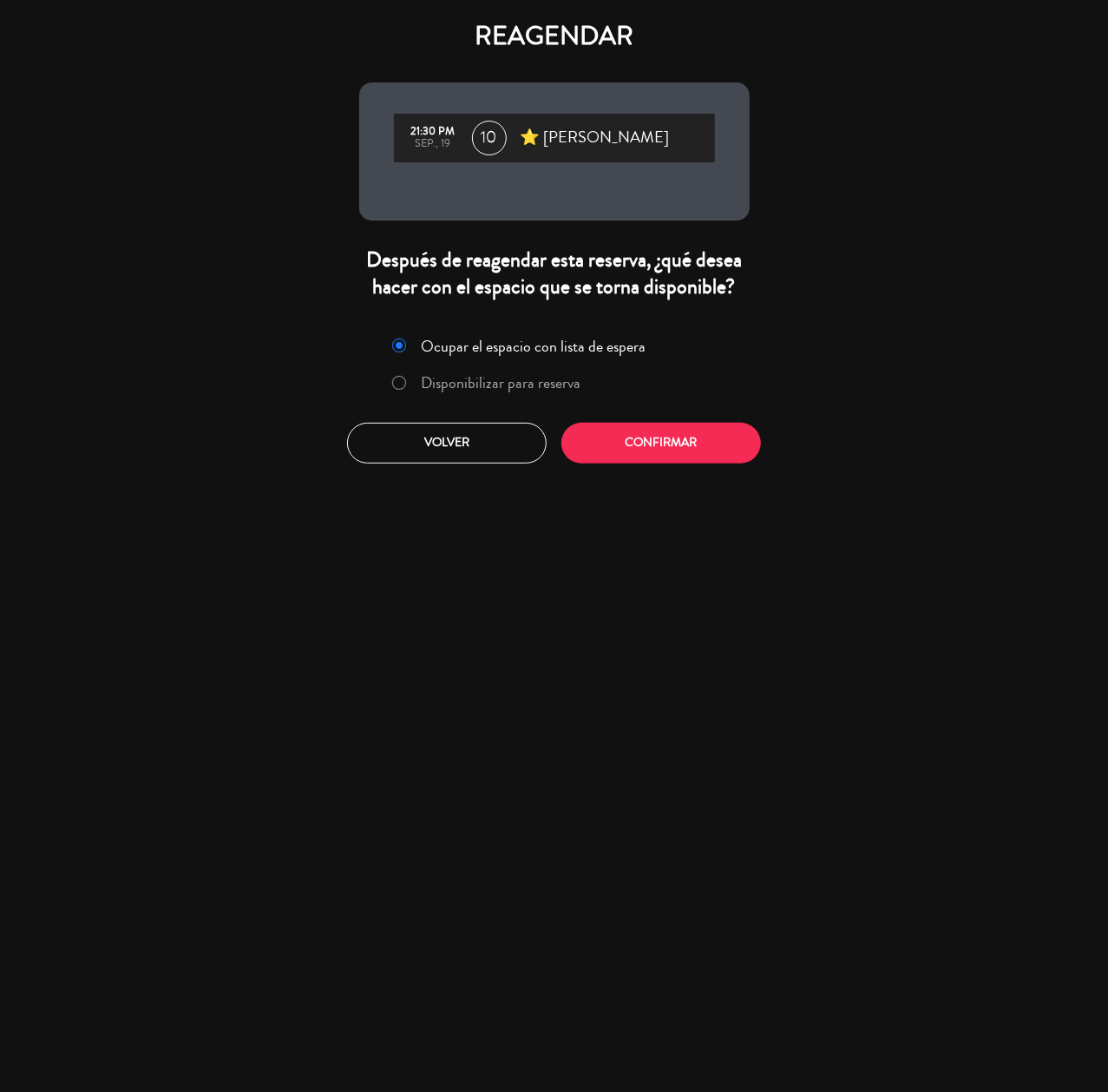
click at [491, 387] on label "Disponibilizar para reserva" at bounding box center [500, 382] width 160 height 15
click at [698, 469] on div "Ocupar el espacio con lista de espera Disponibilizar para reserva Volver Confir…" at bounding box center [554, 398] width 417 height 157
click at [692, 449] on button "Confirmar" at bounding box center [661, 443] width 199 height 41
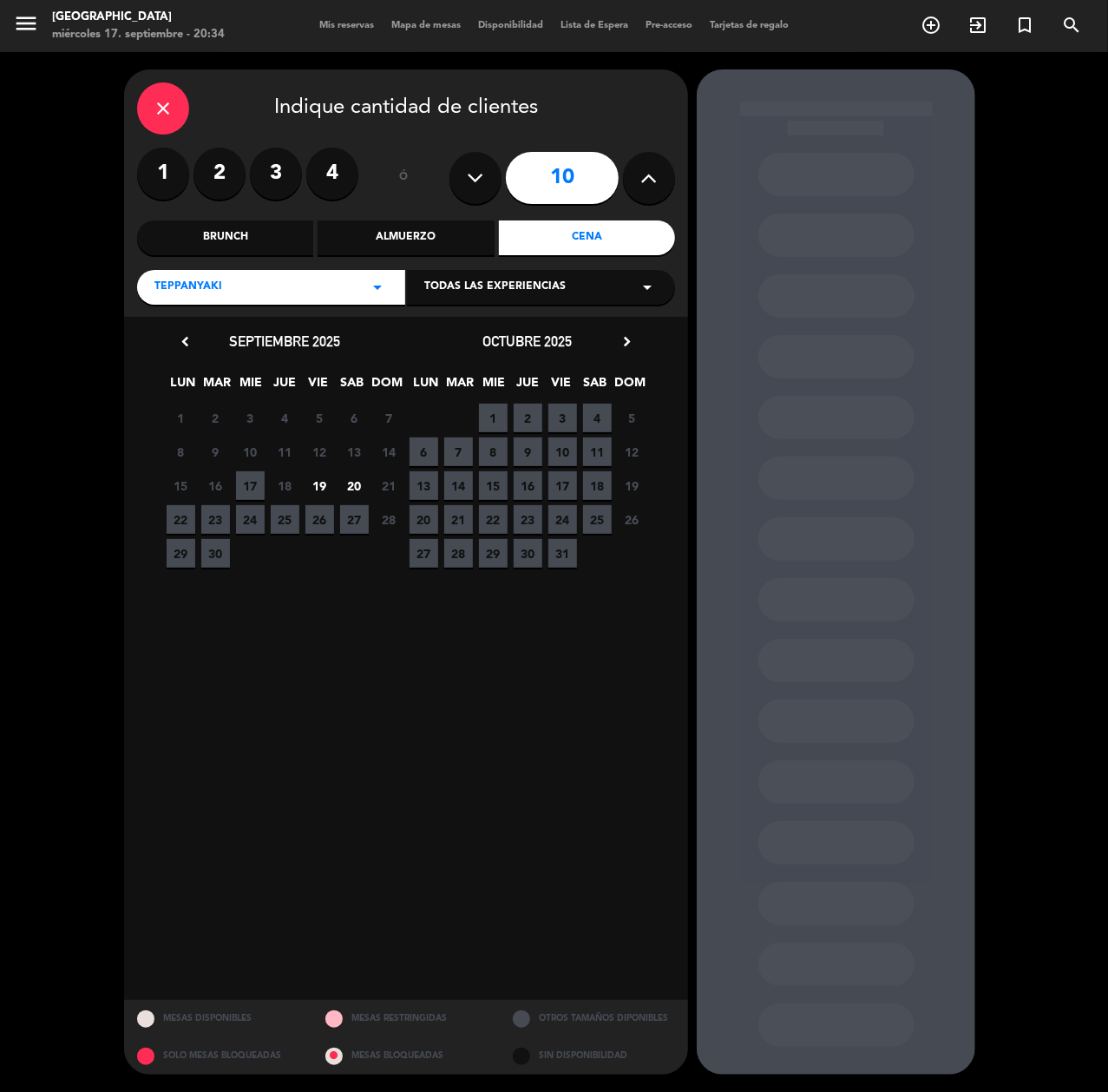
click at [320, 483] on span "19" at bounding box center [320, 486] width 29 height 29
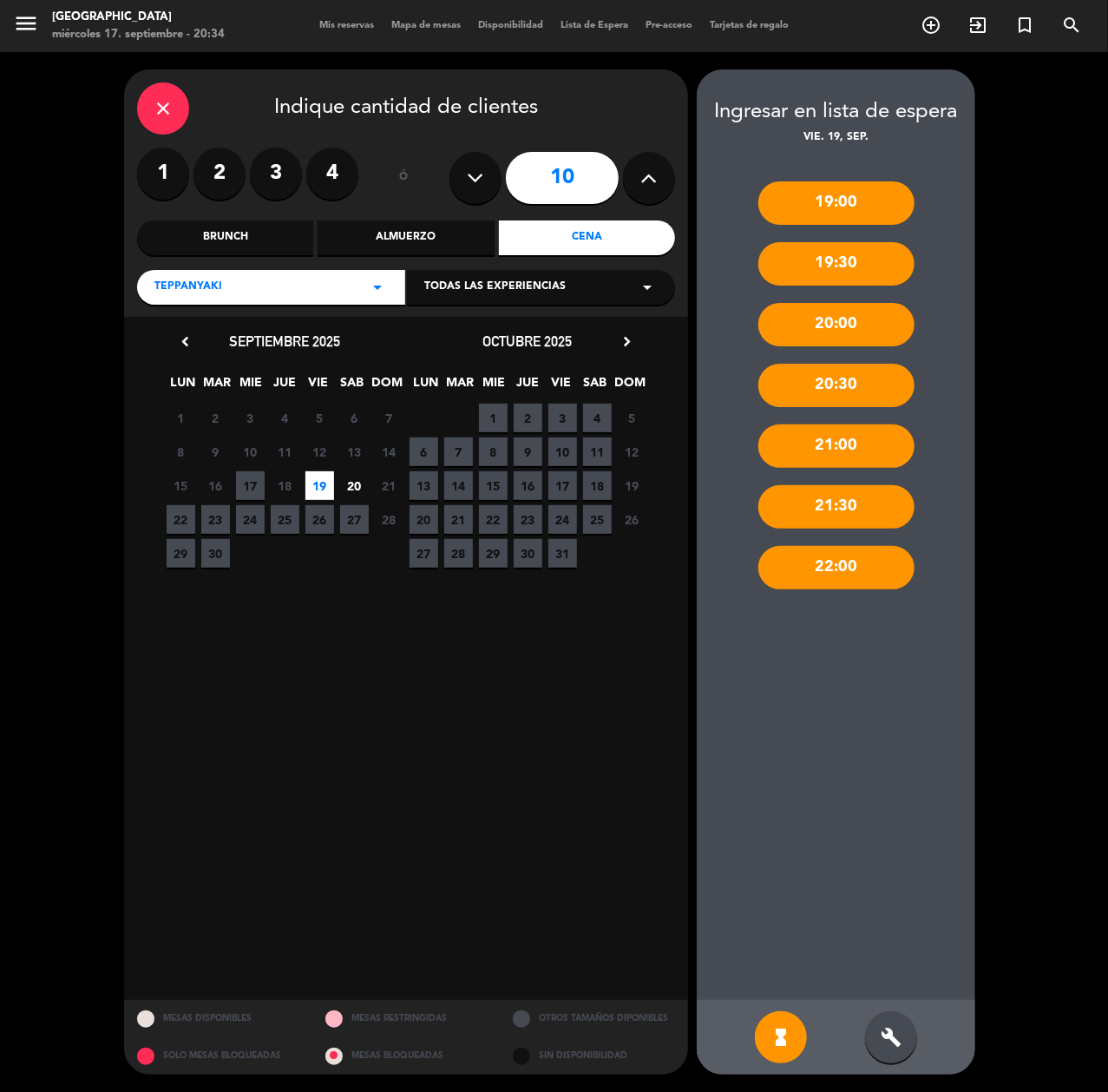
click at [899, 1059] on div "build" at bounding box center [891, 1037] width 52 height 52
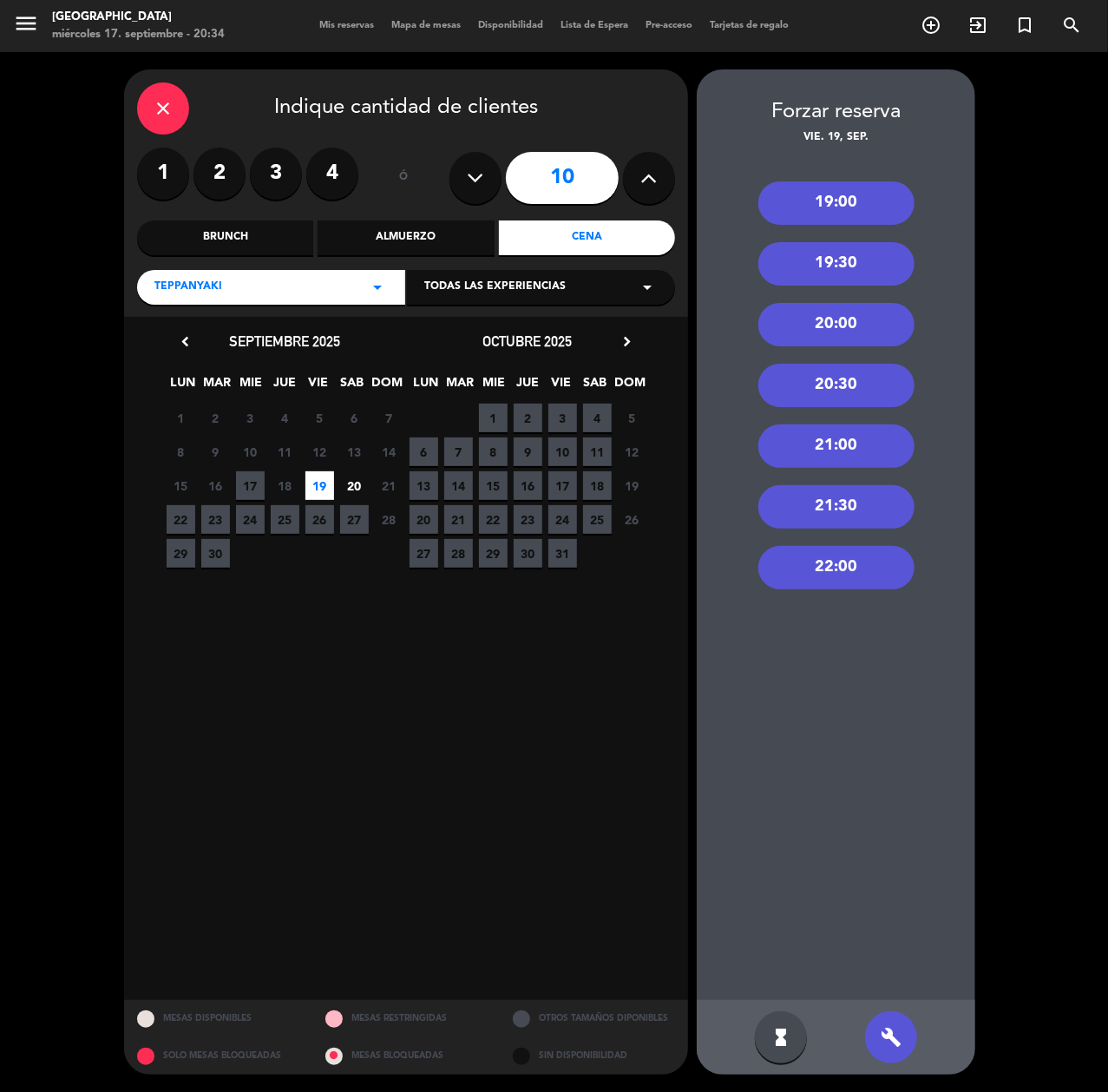
click at [827, 498] on div "21:30" at bounding box center [836, 506] width 156 height 43
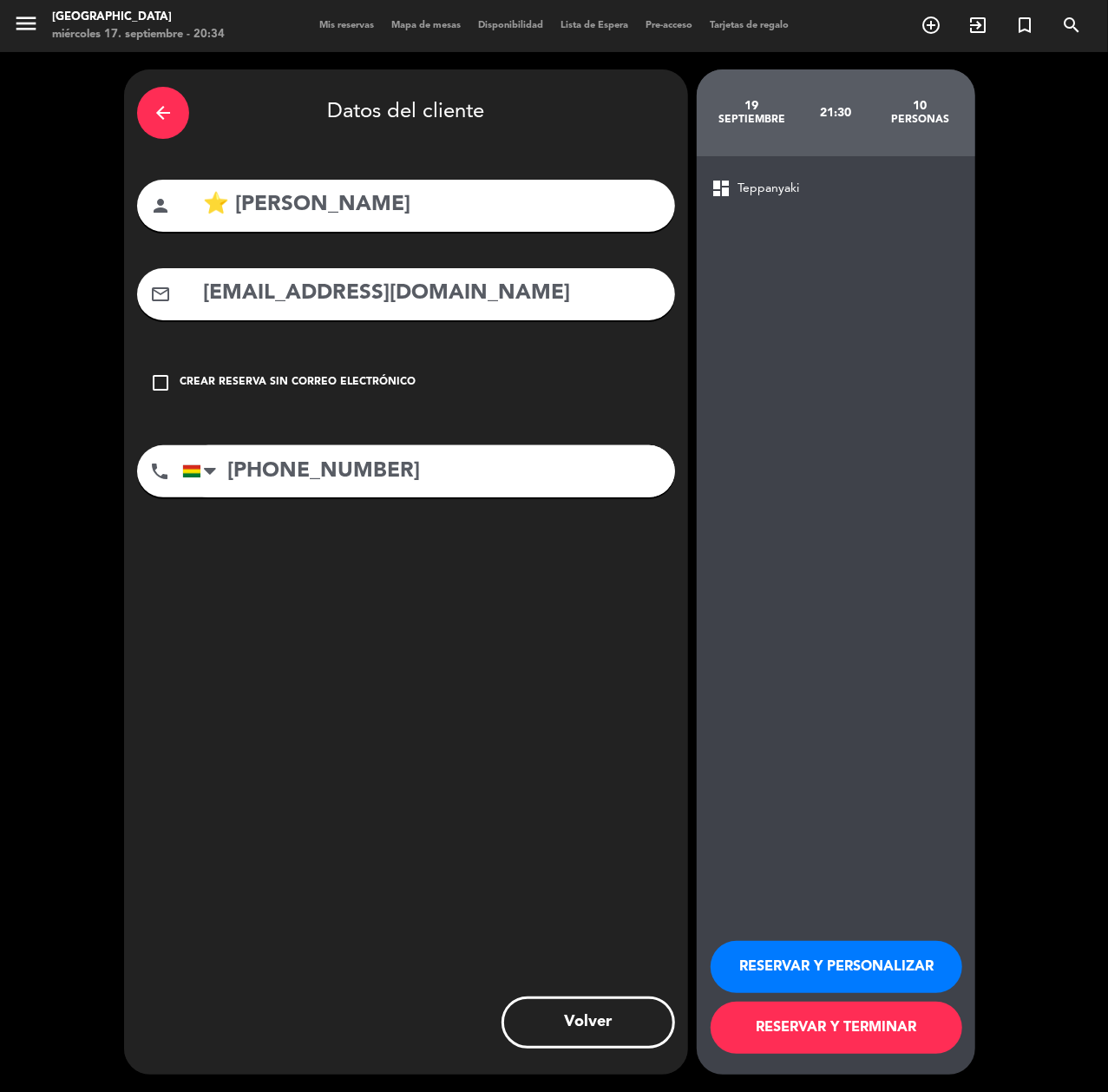
click at [874, 963] on button "RESERVAR Y PERSONALIZAR" at bounding box center [836, 967] width 252 height 52
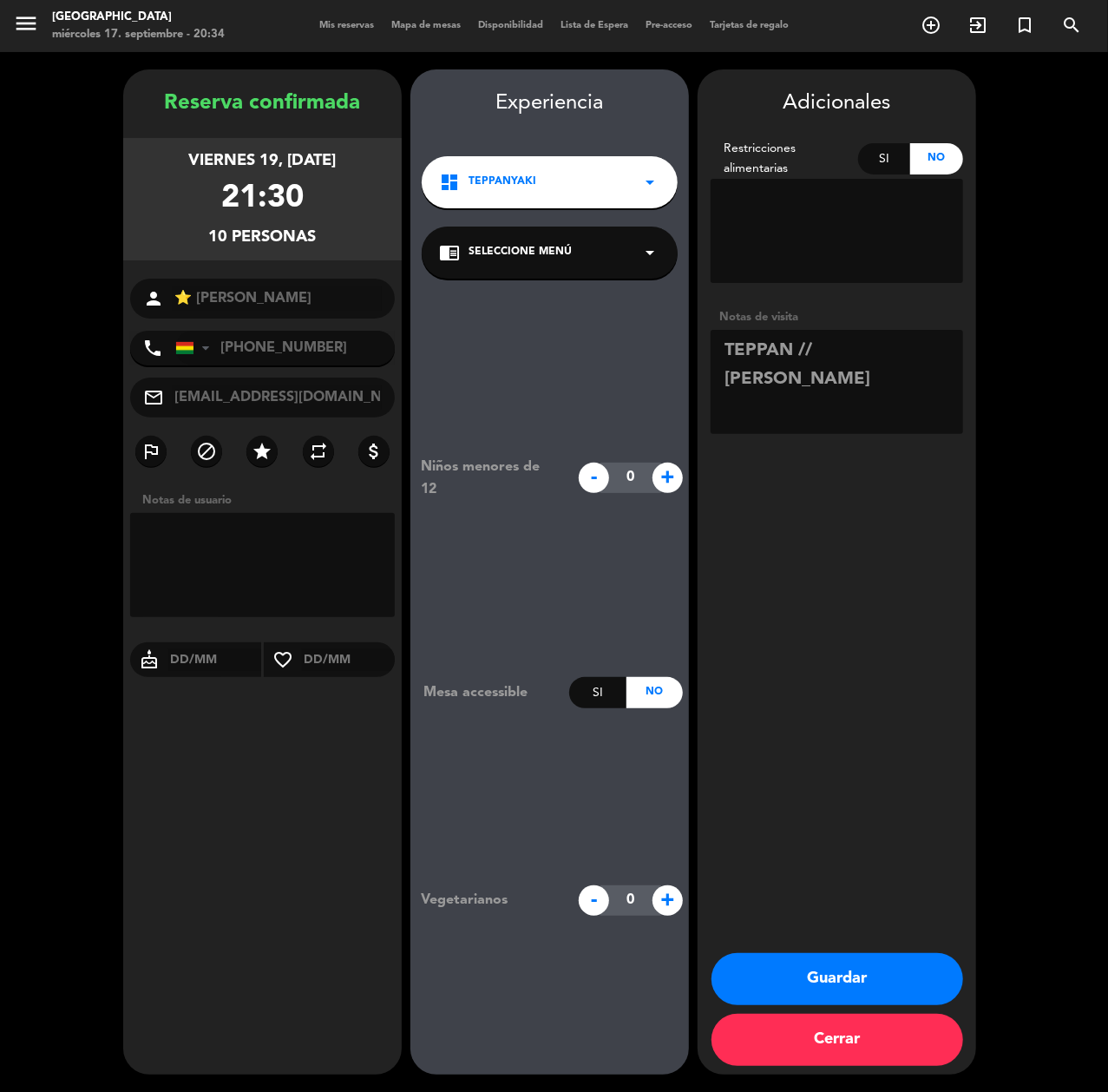
click at [508, 262] on div "chrome_reader_mode Seleccione Menú arrow_drop_down" at bounding box center [549, 252] width 256 height 52
click at [543, 295] on div "Teppanyaki" at bounding box center [549, 300] width 221 height 17
drag, startPoint x: 903, startPoint y: 355, endPoint x: 814, endPoint y: 353, distance: 89.0
click at [814, 353] on textarea at bounding box center [837, 381] width 253 height 104
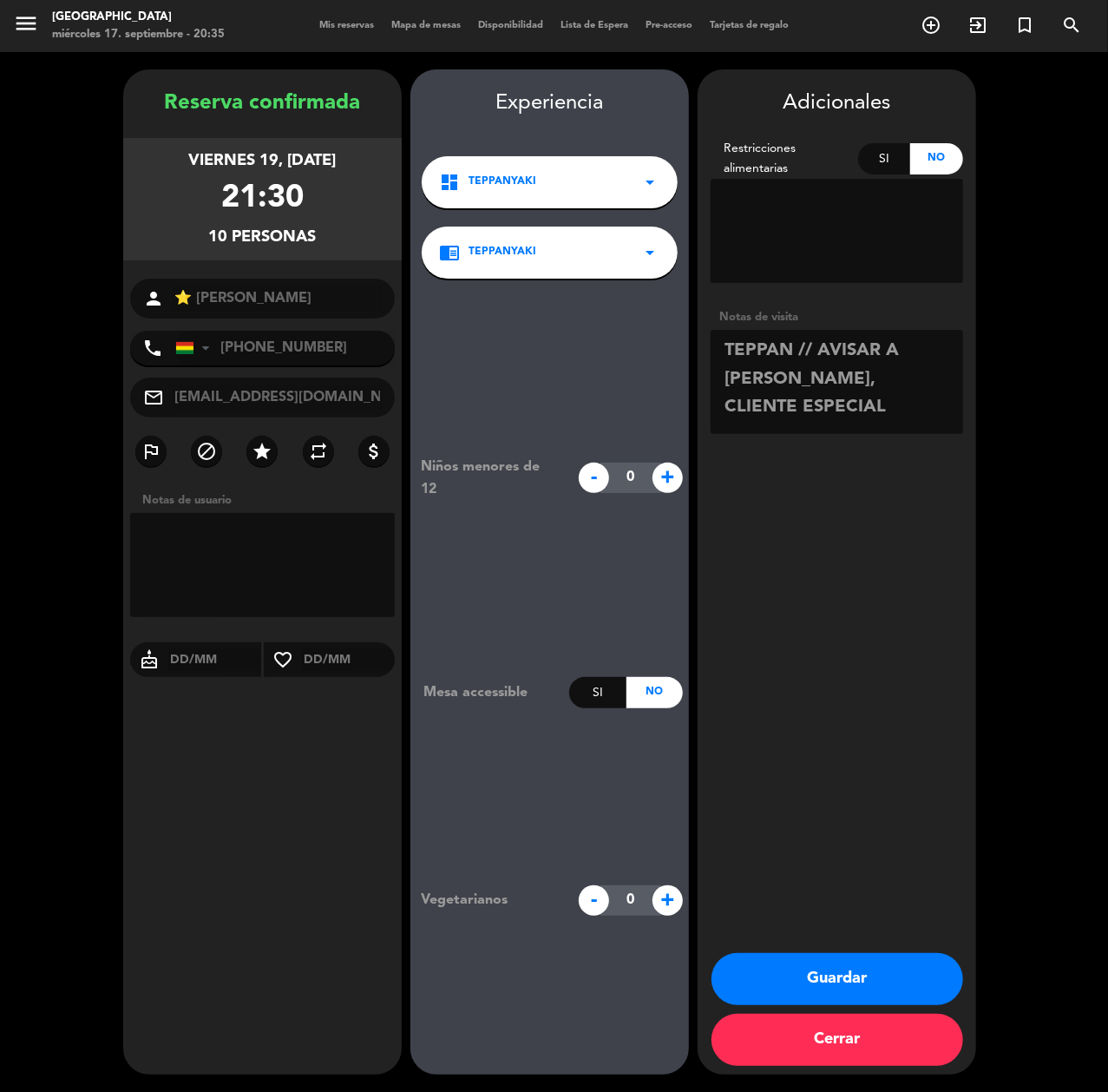
type textarea "TEPPAN // AVISAR A [PERSON_NAME], CLIENTE ESPECIAL"
click at [834, 976] on button "Guardar" at bounding box center [837, 979] width 252 height 52
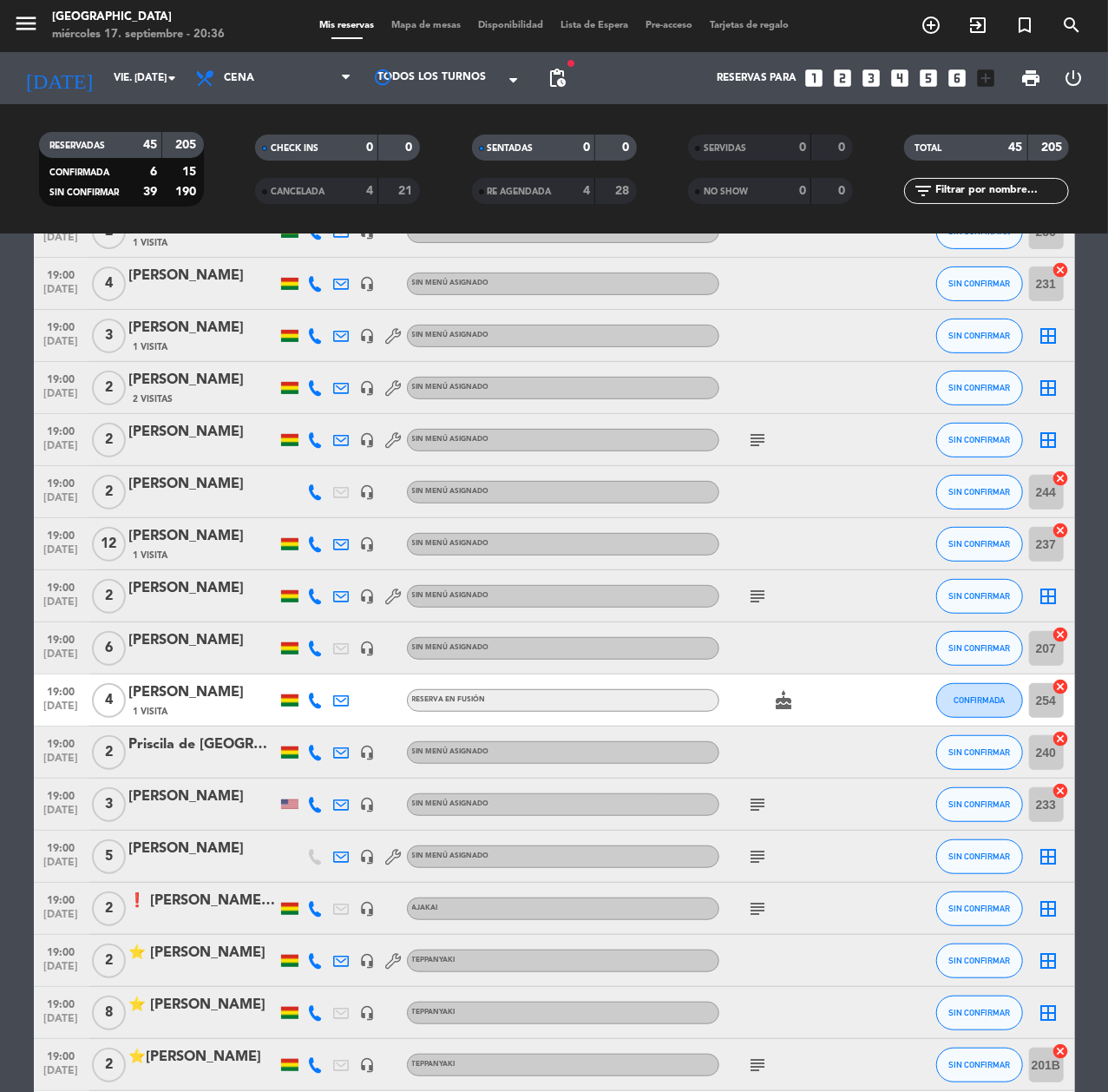
scroll to position [245, 0]
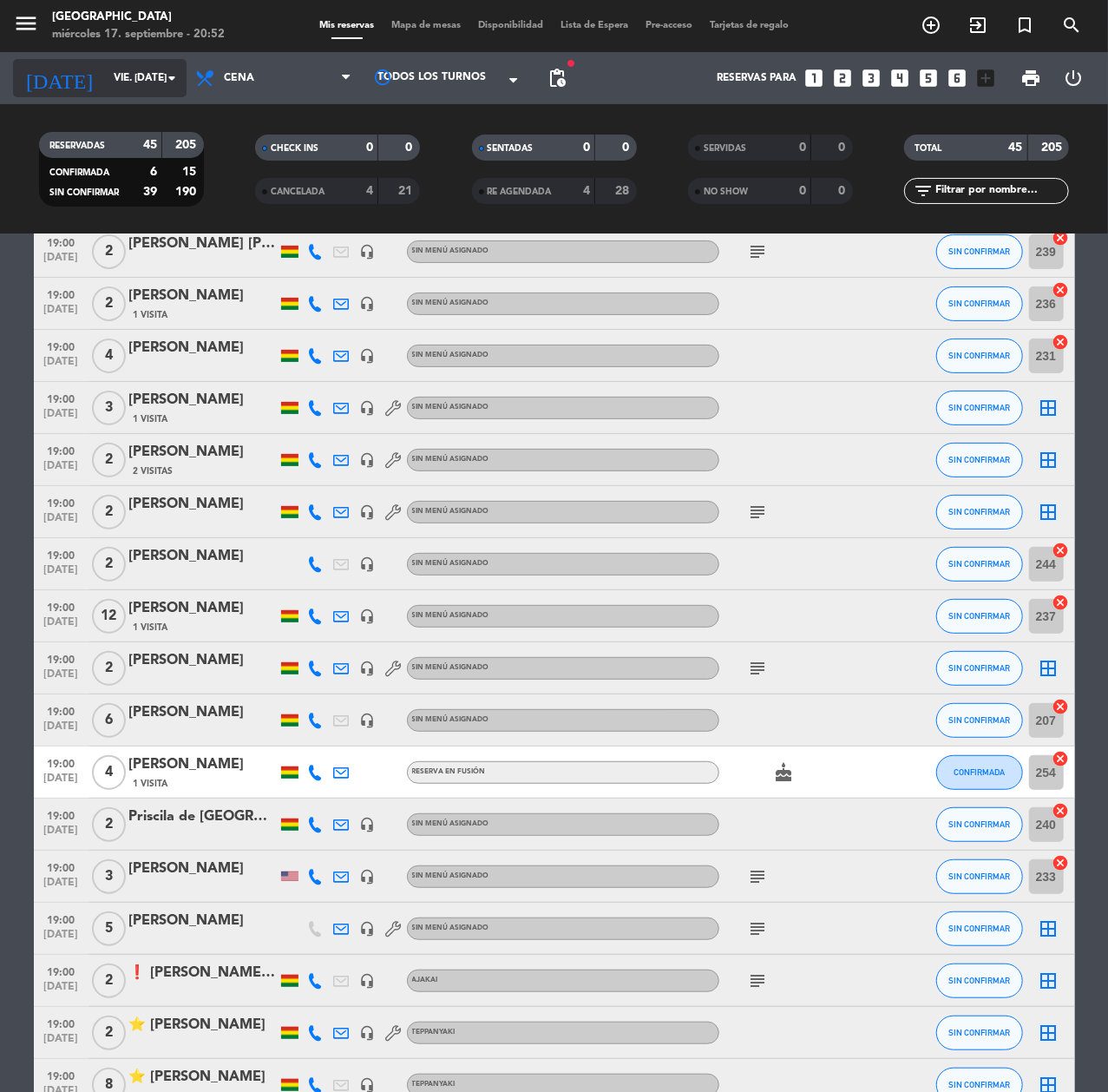
click at [147, 78] on input "vie. [DATE]" at bounding box center [173, 78] width 137 height 30
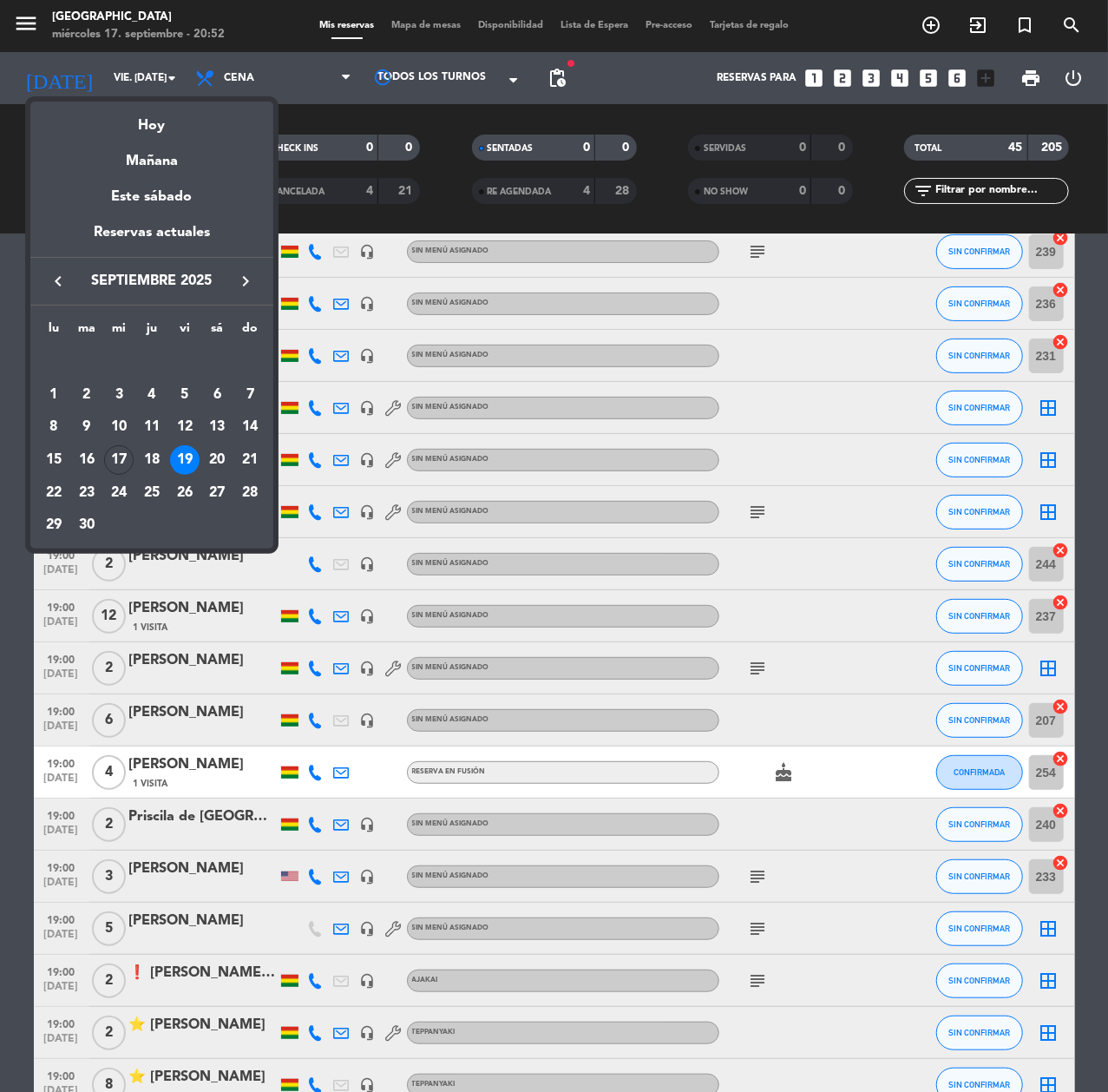
click at [236, 282] on icon "keyboard_arrow_right" at bounding box center [246, 282] width 21 height 21
click at [206, 397] on div "4" at bounding box center [216, 395] width 30 height 30
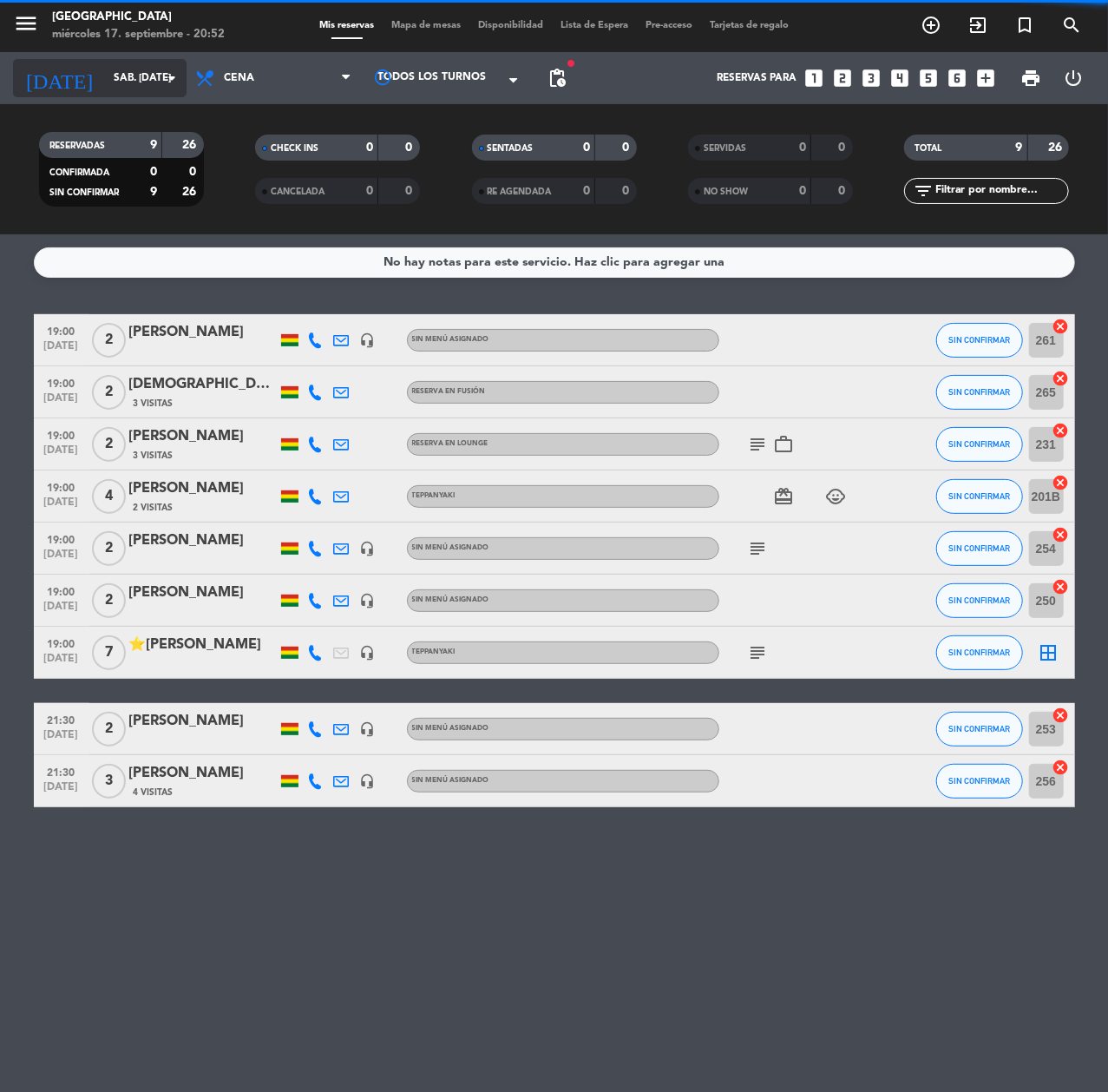
scroll to position [0, 0]
click at [139, 88] on input "sáb. [DATE]" at bounding box center [173, 78] width 137 height 30
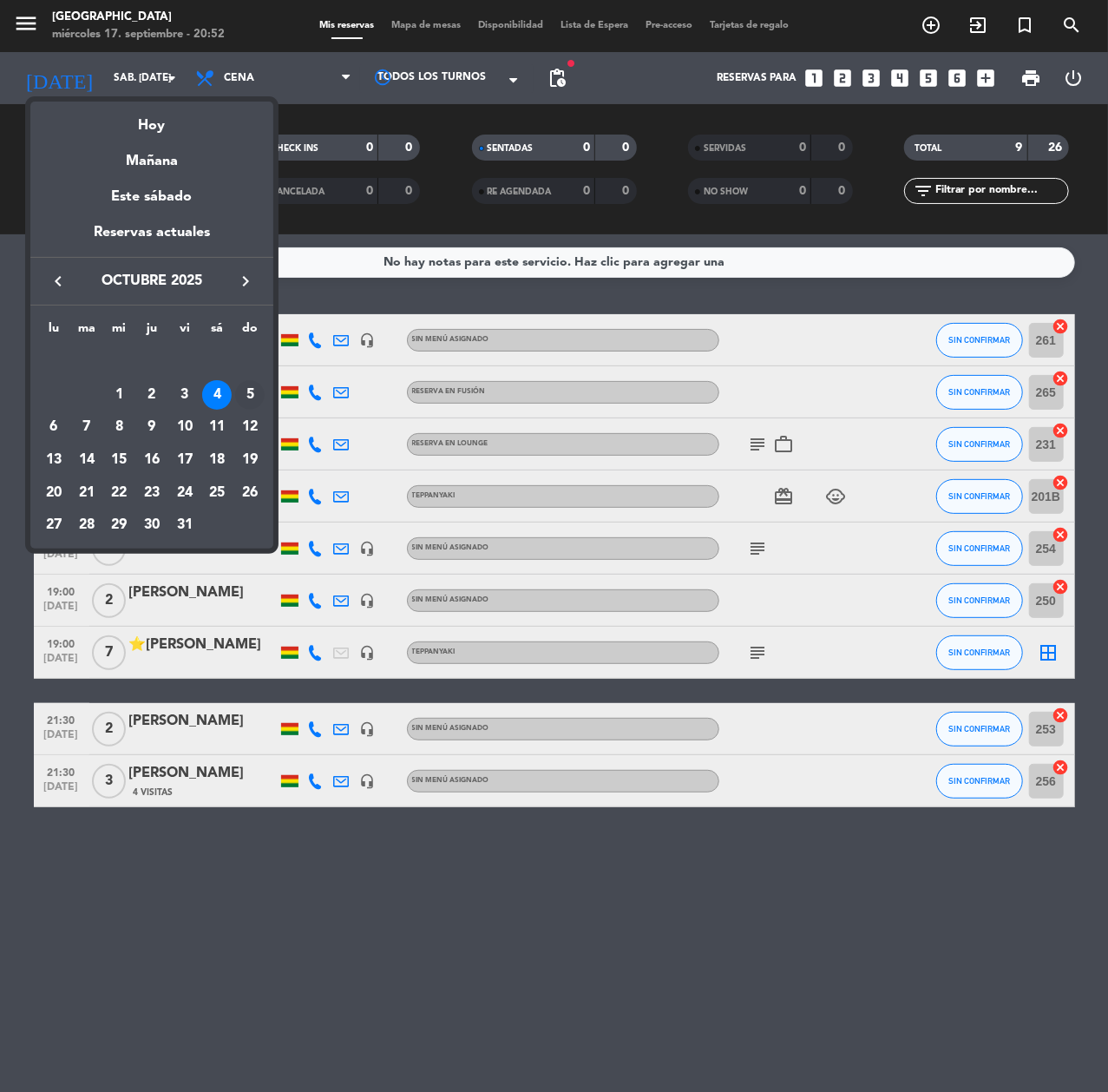
click at [262, 383] on td "5" at bounding box center [250, 395] width 33 height 33
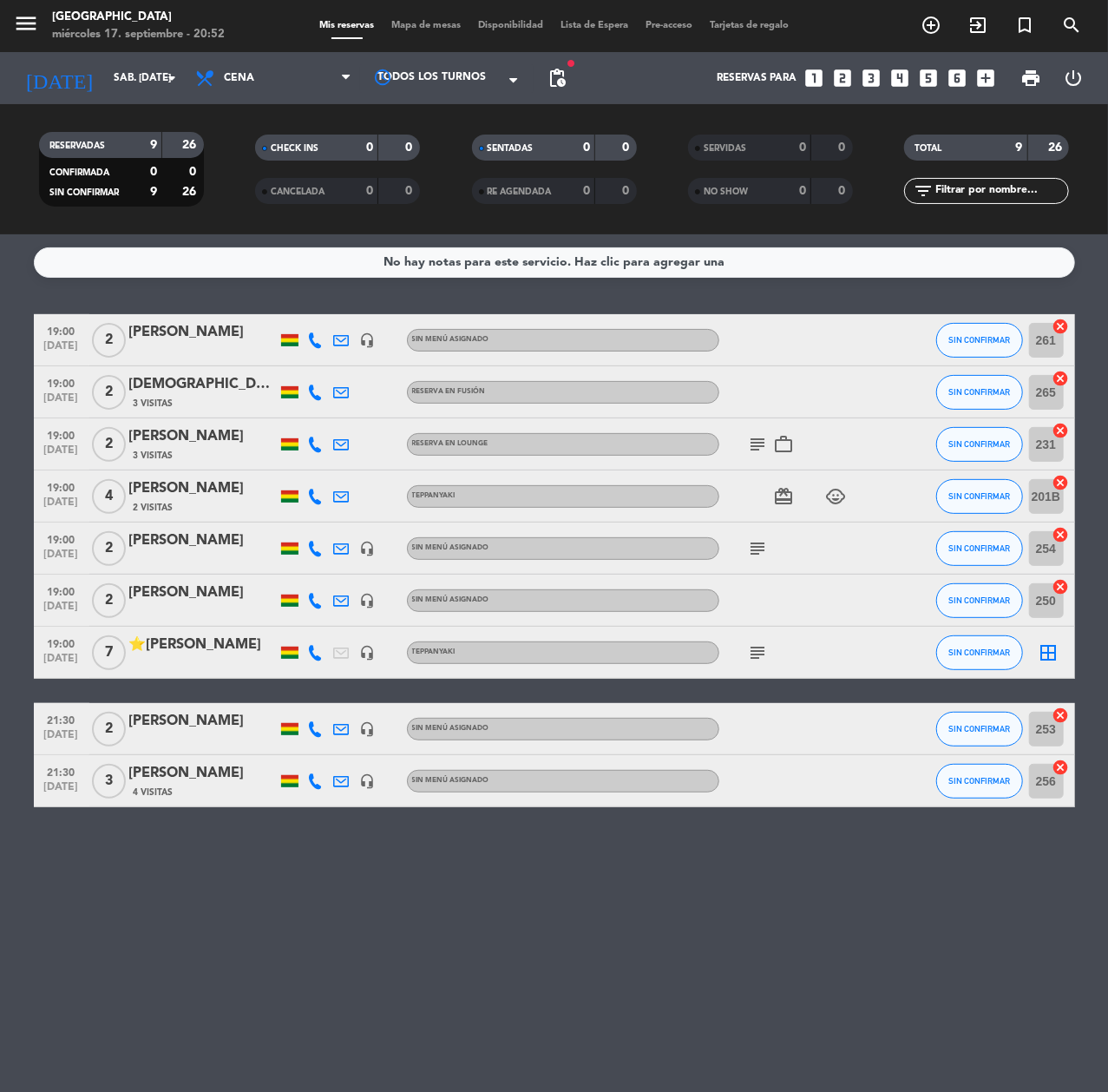
type input "dom. [DATE]"
